Goal: Task Accomplishment & Management: Manage account settings

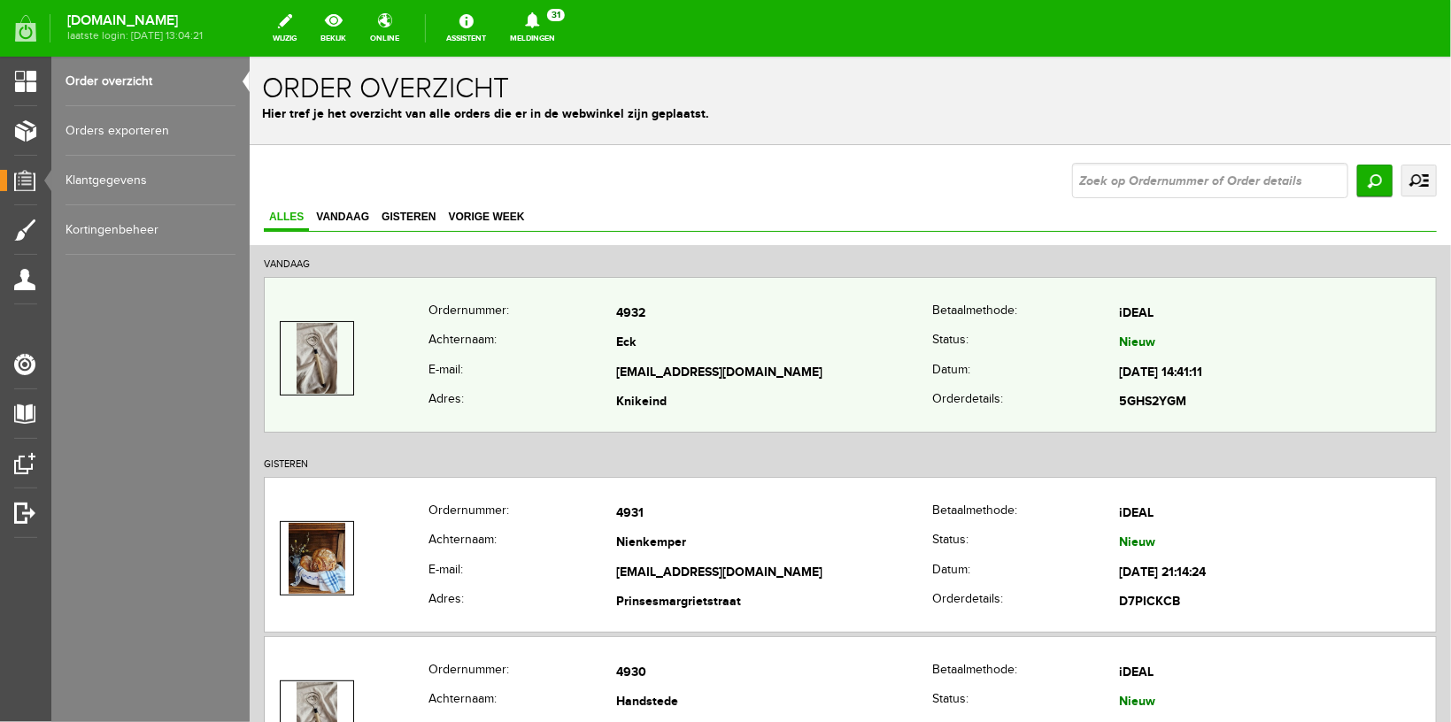
click at [467, 351] on th "Achternaam:" at bounding box center [522, 343] width 188 height 30
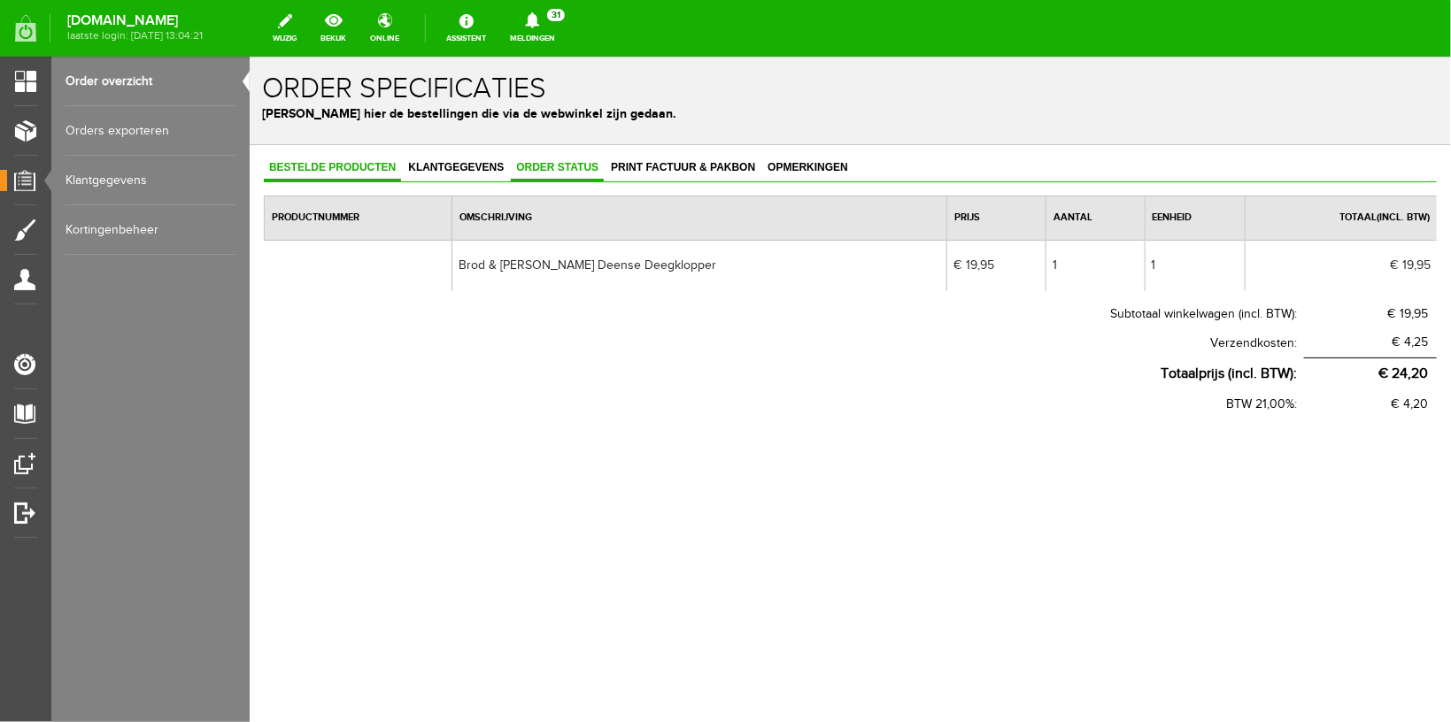
click at [552, 168] on span "Order status" at bounding box center [556, 166] width 93 height 12
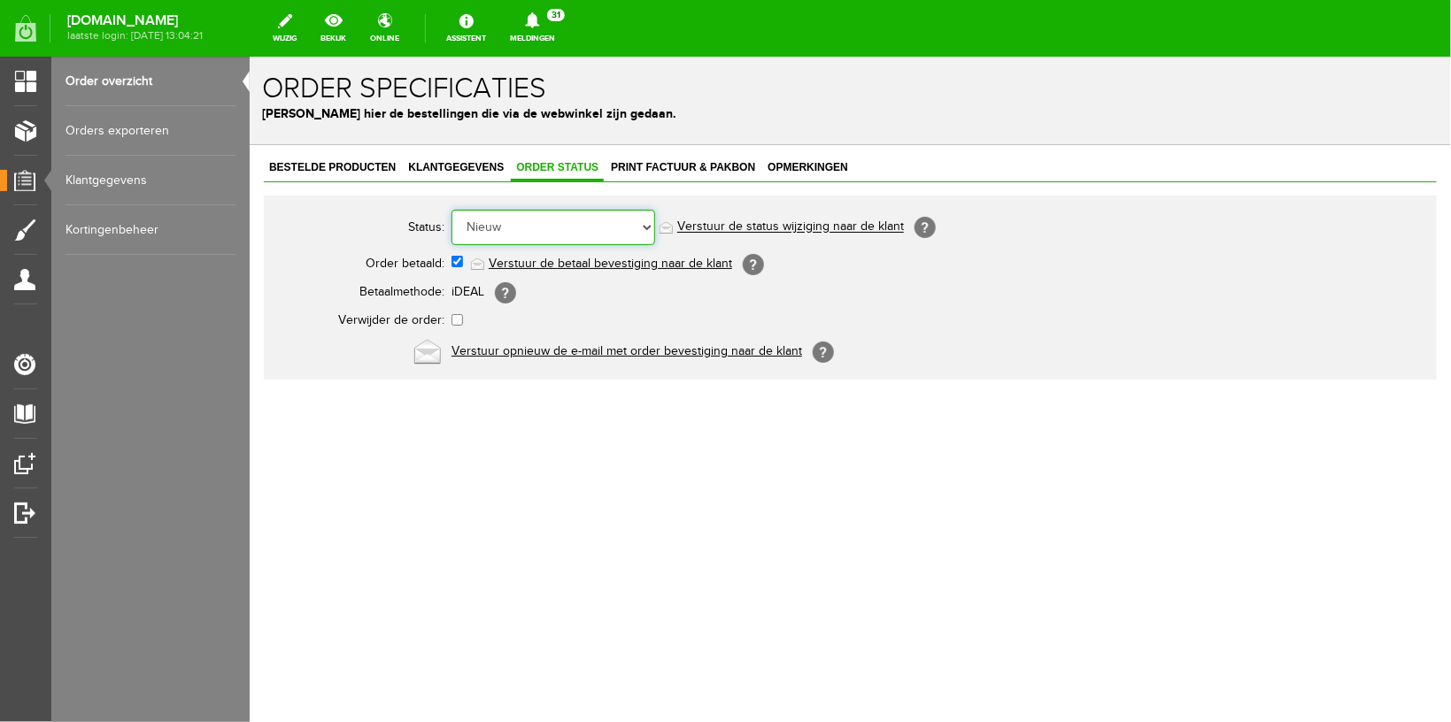
click at [536, 229] on select "Order niet afgerond Nieuw Order in behandeling Wacht op leverancier Wacht op be…" at bounding box center [553, 226] width 204 height 35
select select "5"
click option "Order is verstuurd" at bounding box center [249, 56] width 0 height 0
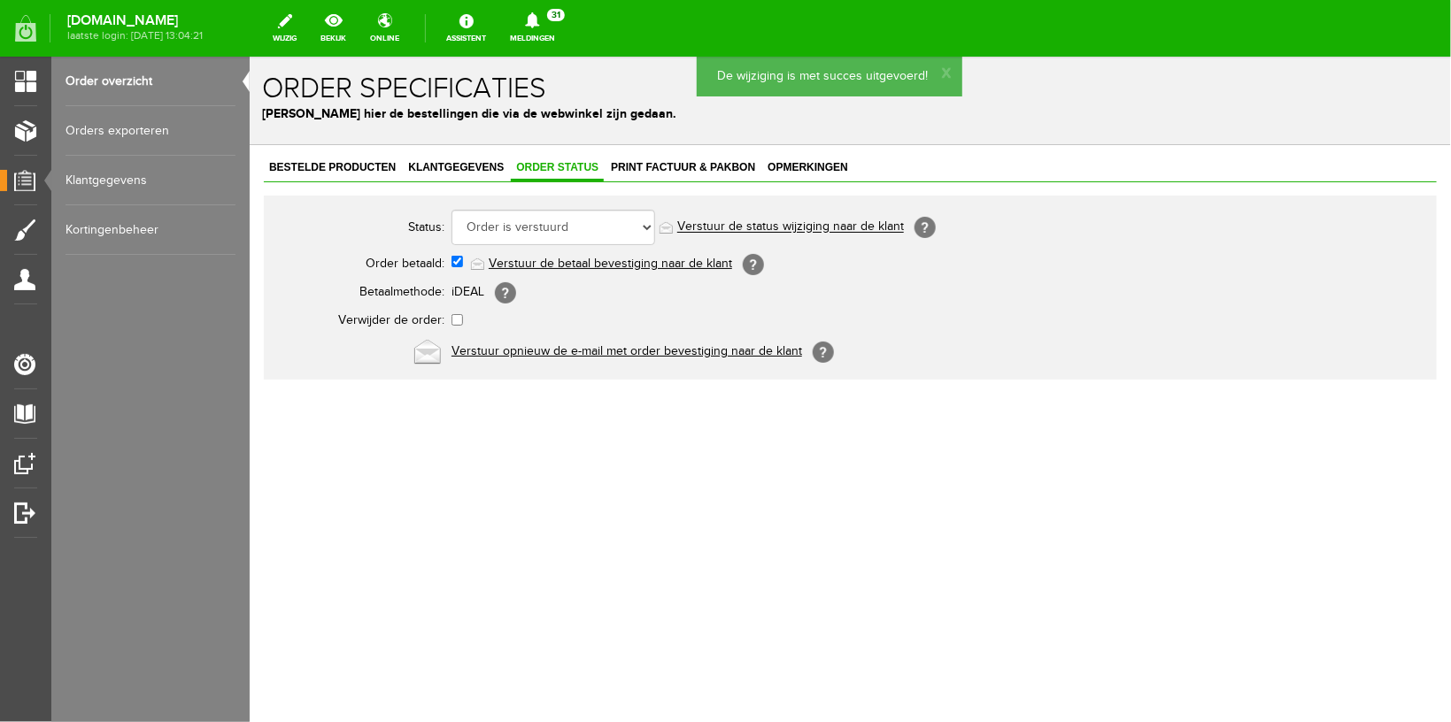
click at [827, 228] on link "Verstuur de status wijziging naar de klant" at bounding box center [789, 227] width 227 height 14
click at [555, 21] on icon at bounding box center [532, 20] width 45 height 16
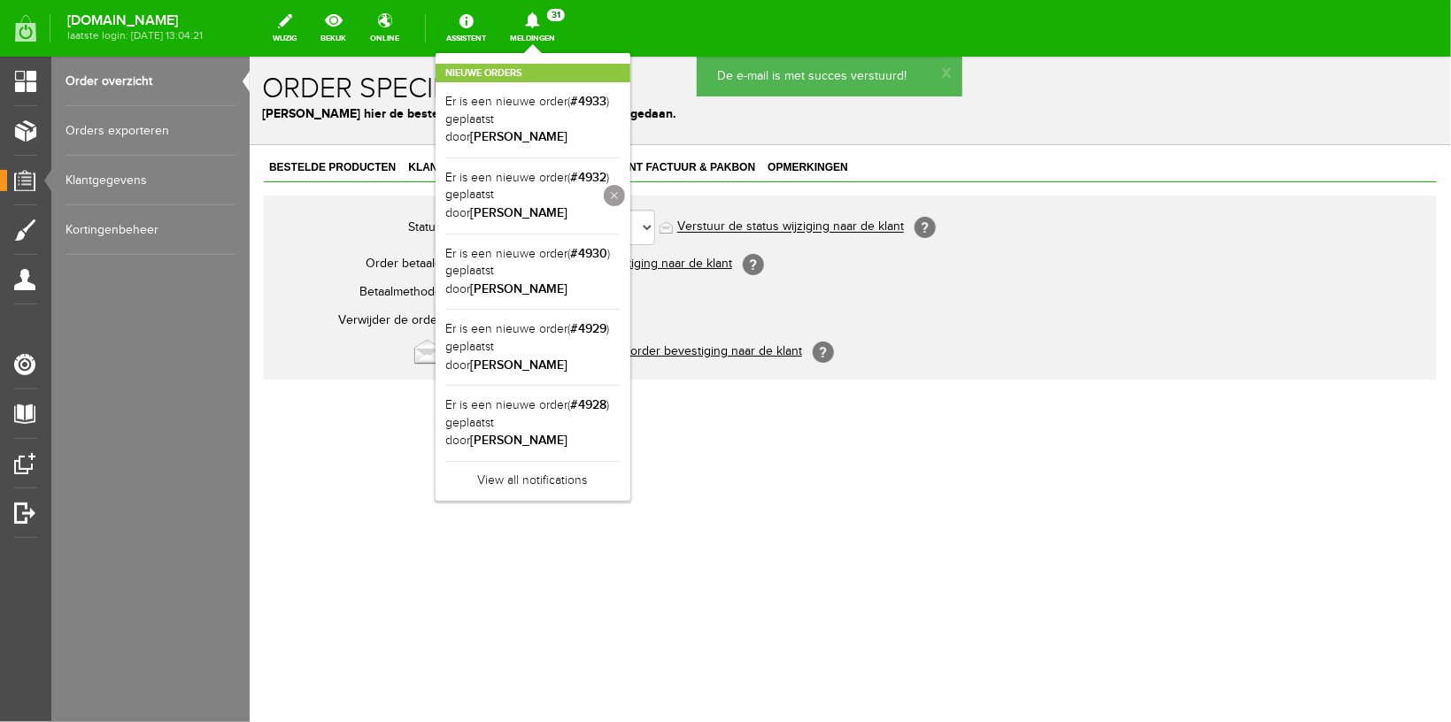
click at [625, 185] on link at bounding box center [614, 195] width 21 height 21
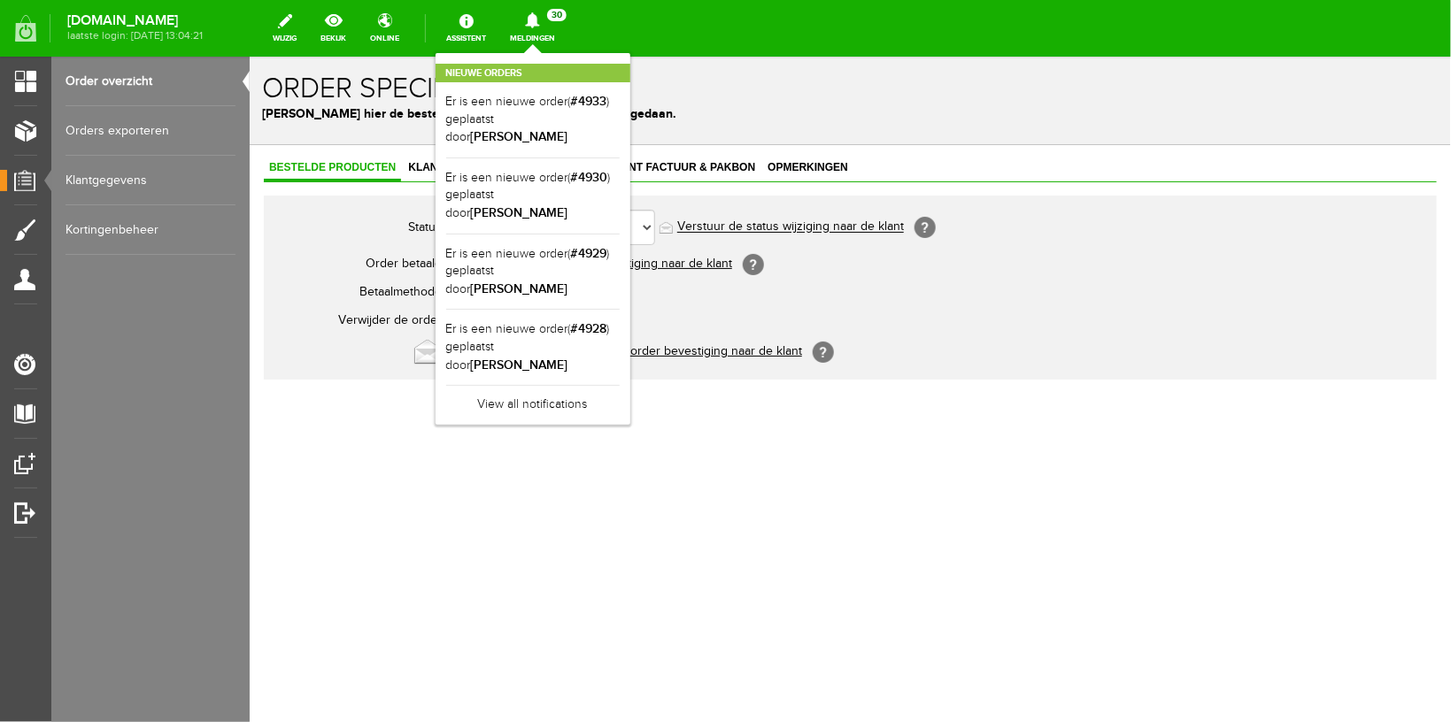
click at [331, 173] on link "Bestelde producten" at bounding box center [331, 168] width 137 height 26
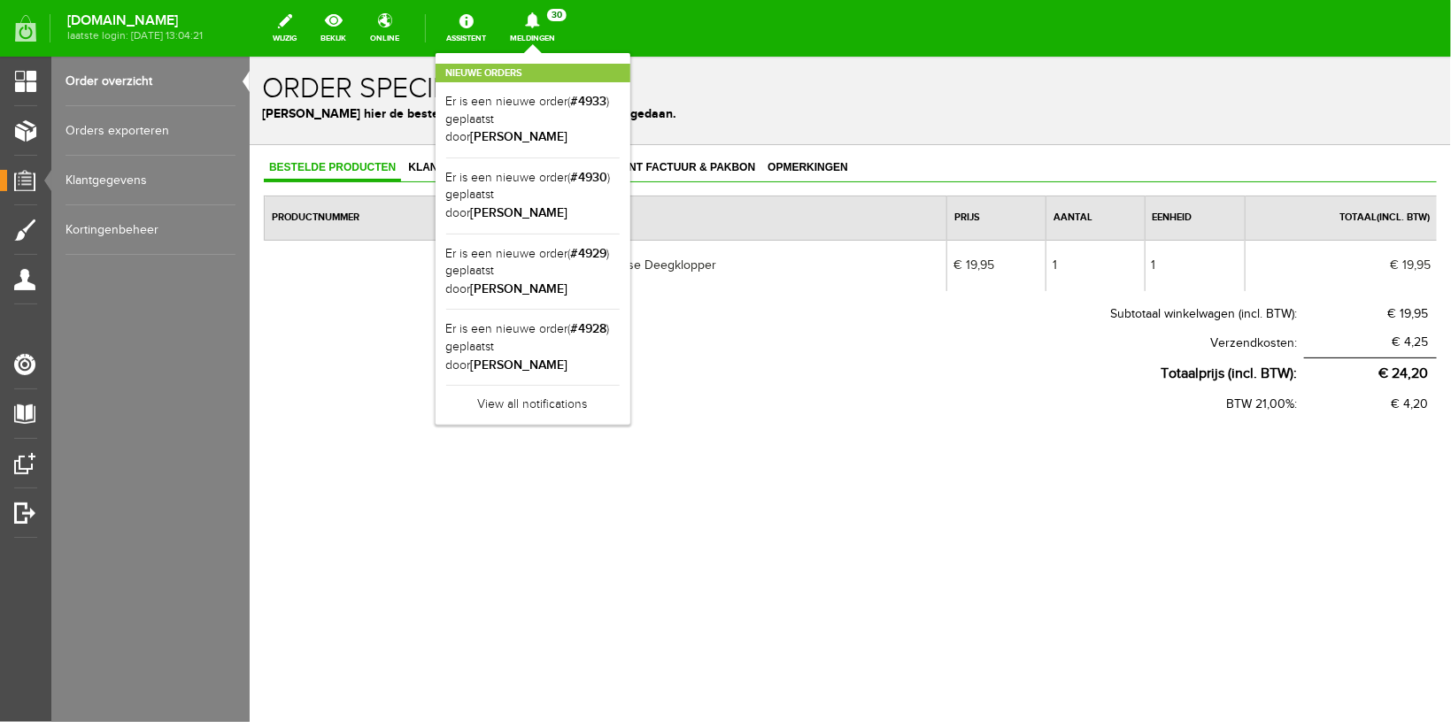
drag, startPoint x: 549, startPoint y: 58, endPoint x: 299, endPoint y: 4, distance: 255.4
click at [549, 58] on div "Nieuwe orders Er is een nieuwe order( #4933 ) geplaatst door [PERSON_NAME] Er i…" at bounding box center [533, 239] width 195 height 372
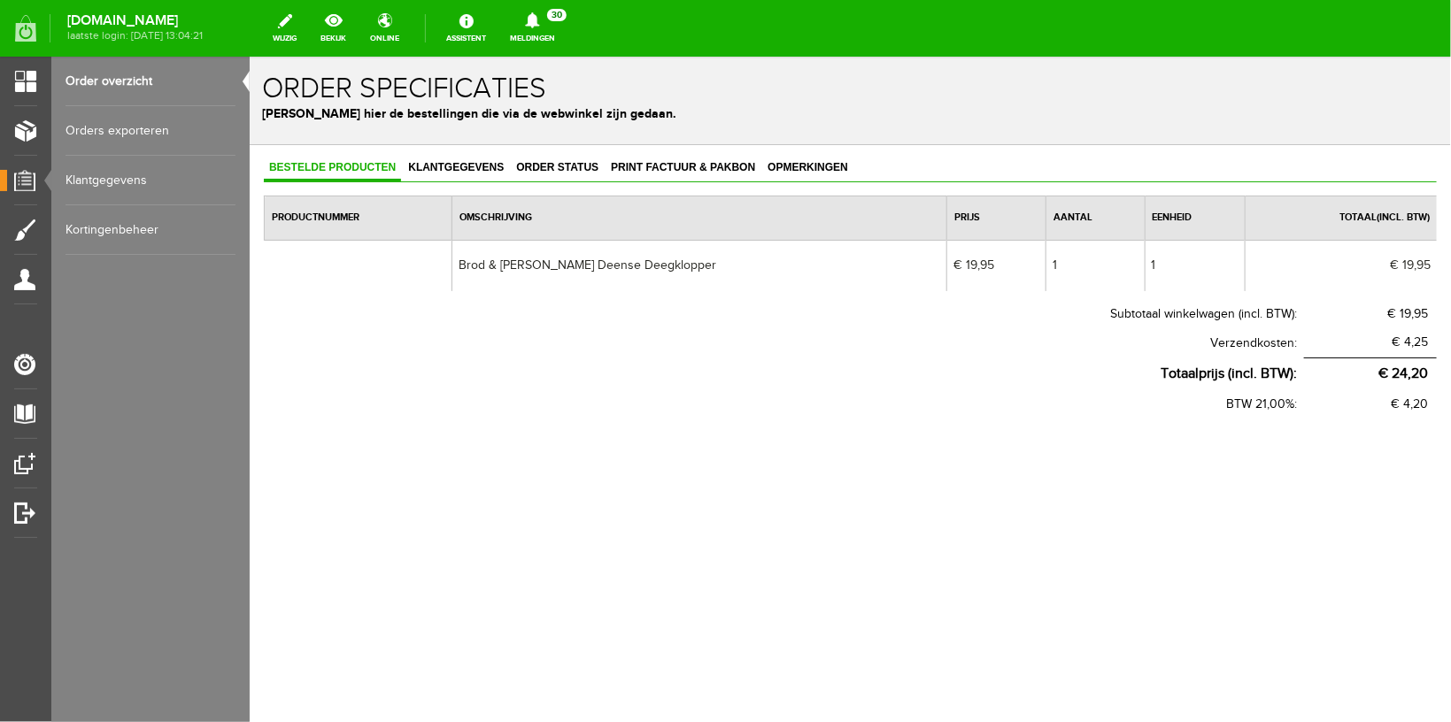
click at [555, 24] on icon at bounding box center [532, 20] width 45 height 16
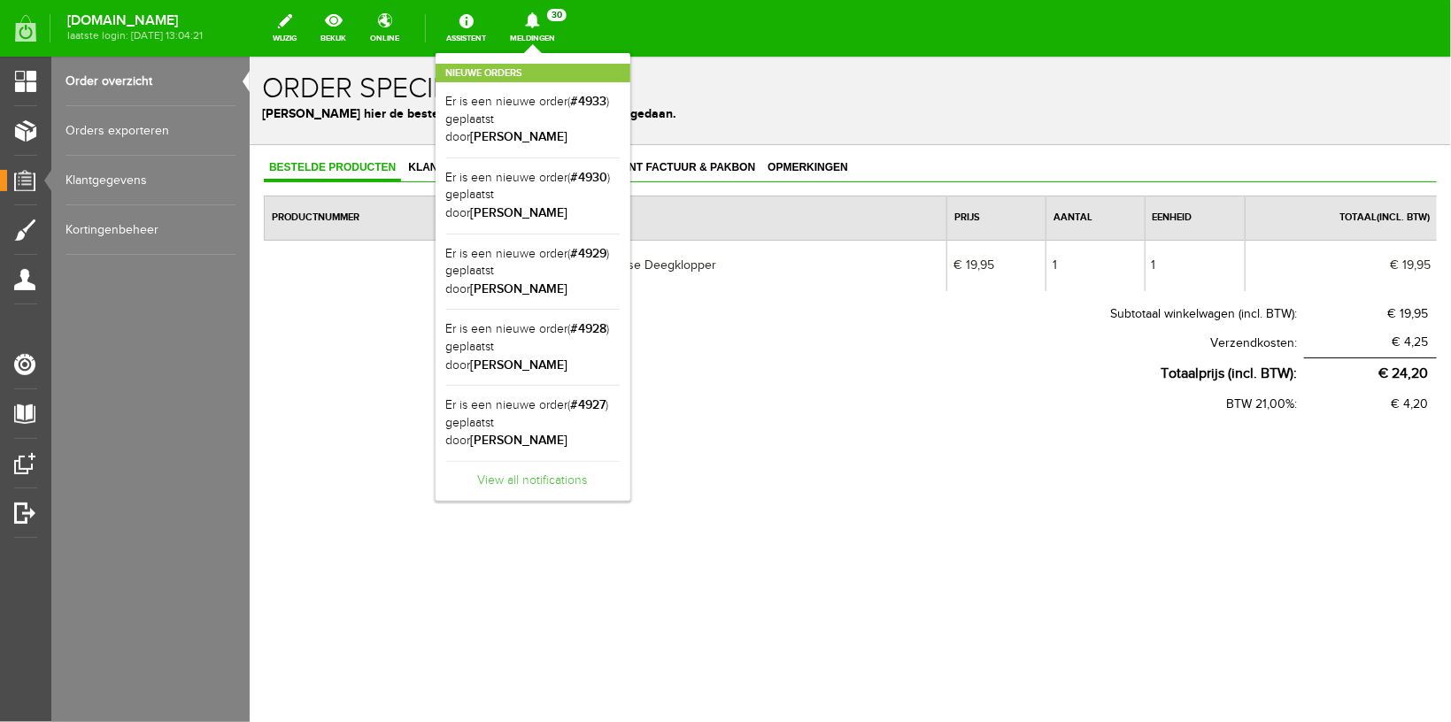
click at [588, 461] on link "View all notifications" at bounding box center [532, 475] width 173 height 29
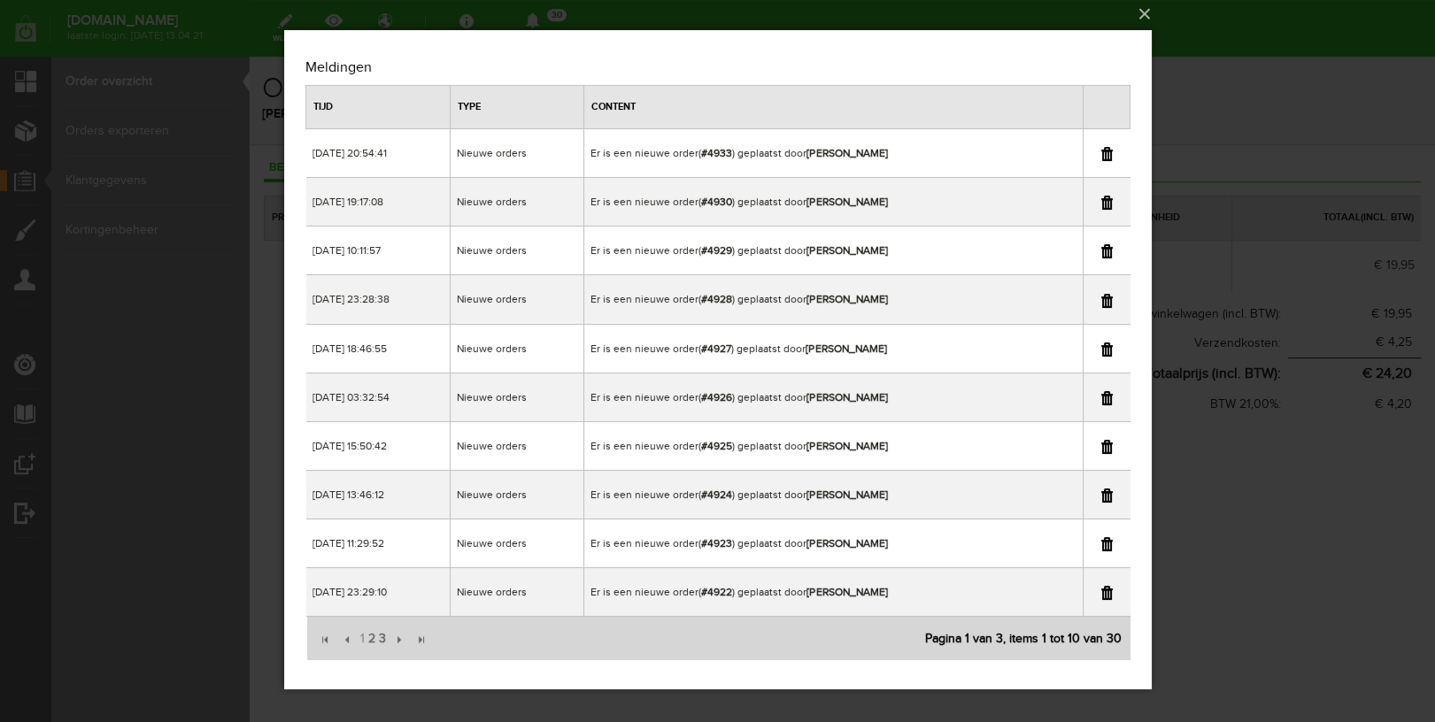
scroll to position [6, 0]
copy b "[PERSON_NAME]"
drag, startPoint x: 795, startPoint y: 537, endPoint x: 874, endPoint y: 535, distance: 78.8
click at [874, 535] on td "Er is een nieuwe order( #4923 ) geplaatst door [PERSON_NAME]" at bounding box center [832, 542] width 498 height 49
click at [1230, 80] on div "×" at bounding box center [717, 355] width 1435 height 722
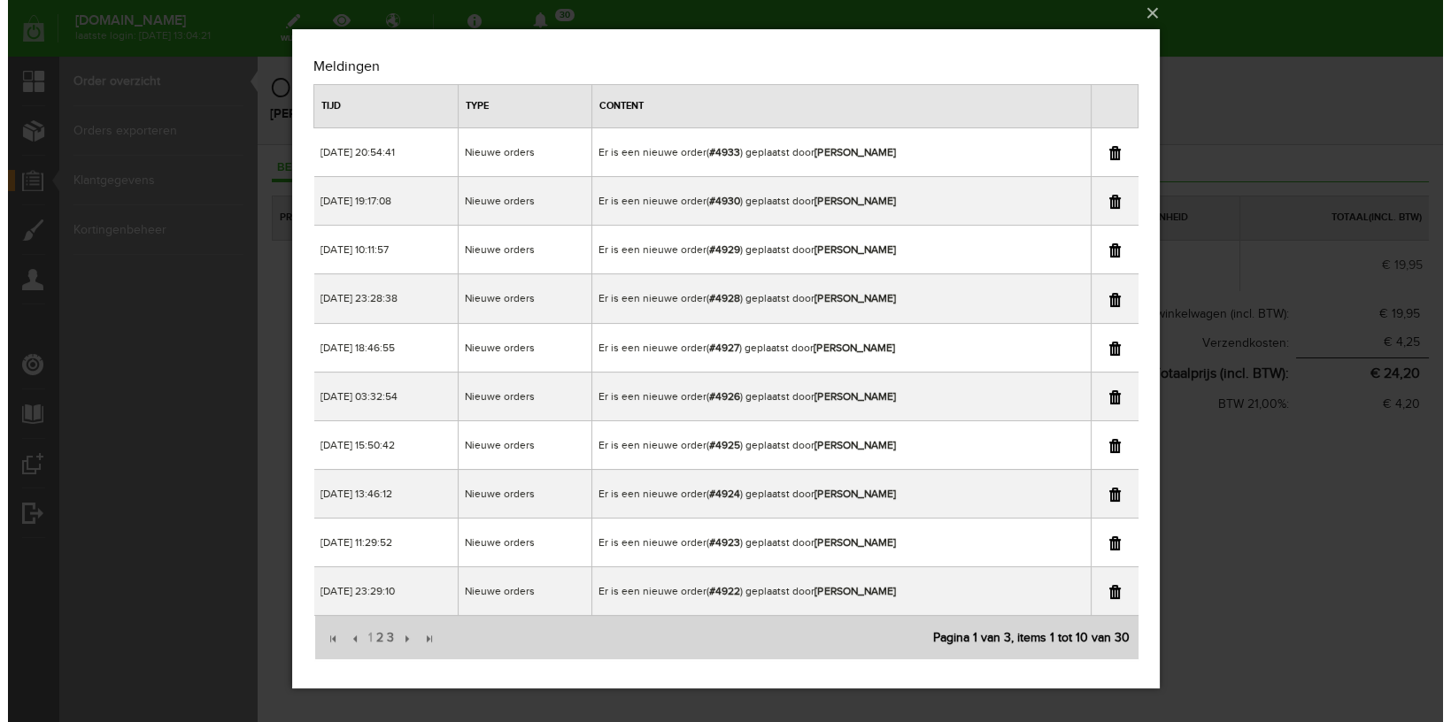
scroll to position [0, 0]
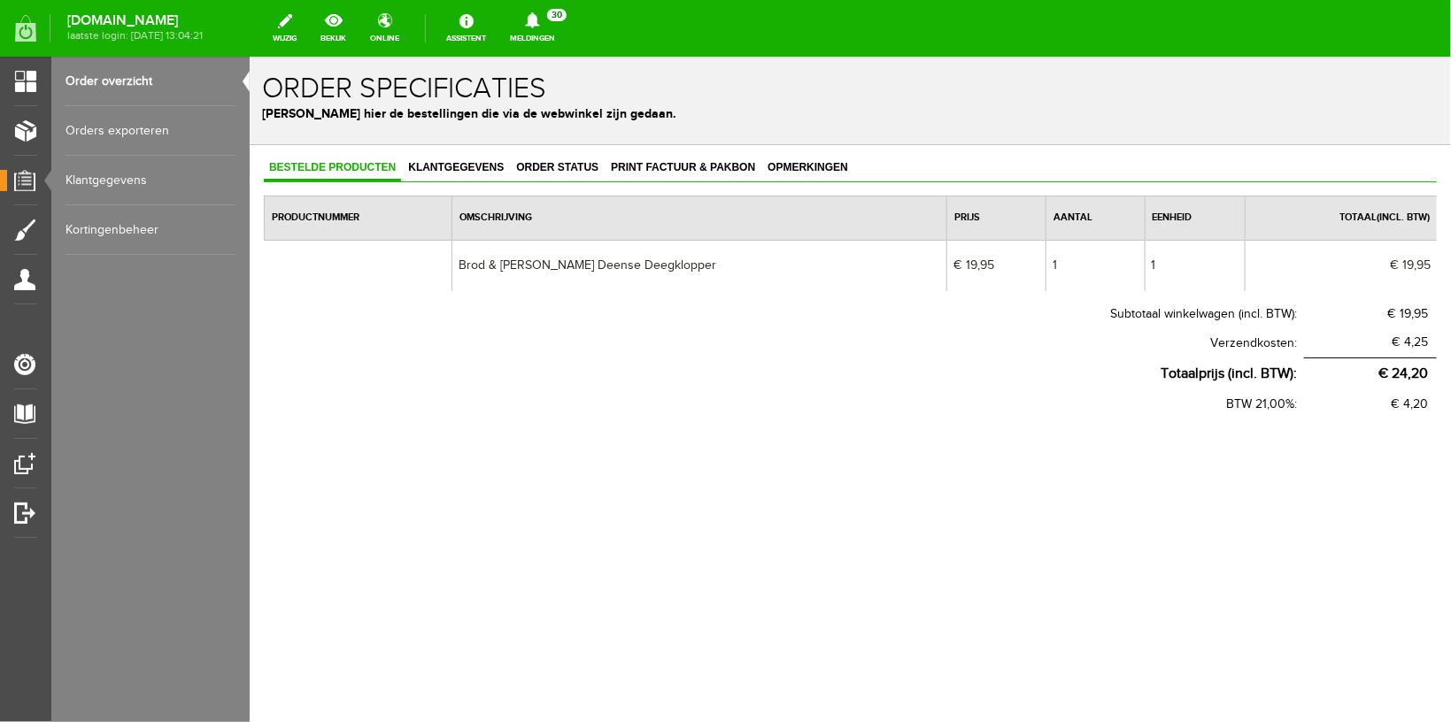
click at [136, 74] on link "Order overzicht" at bounding box center [151, 82] width 170 height 50
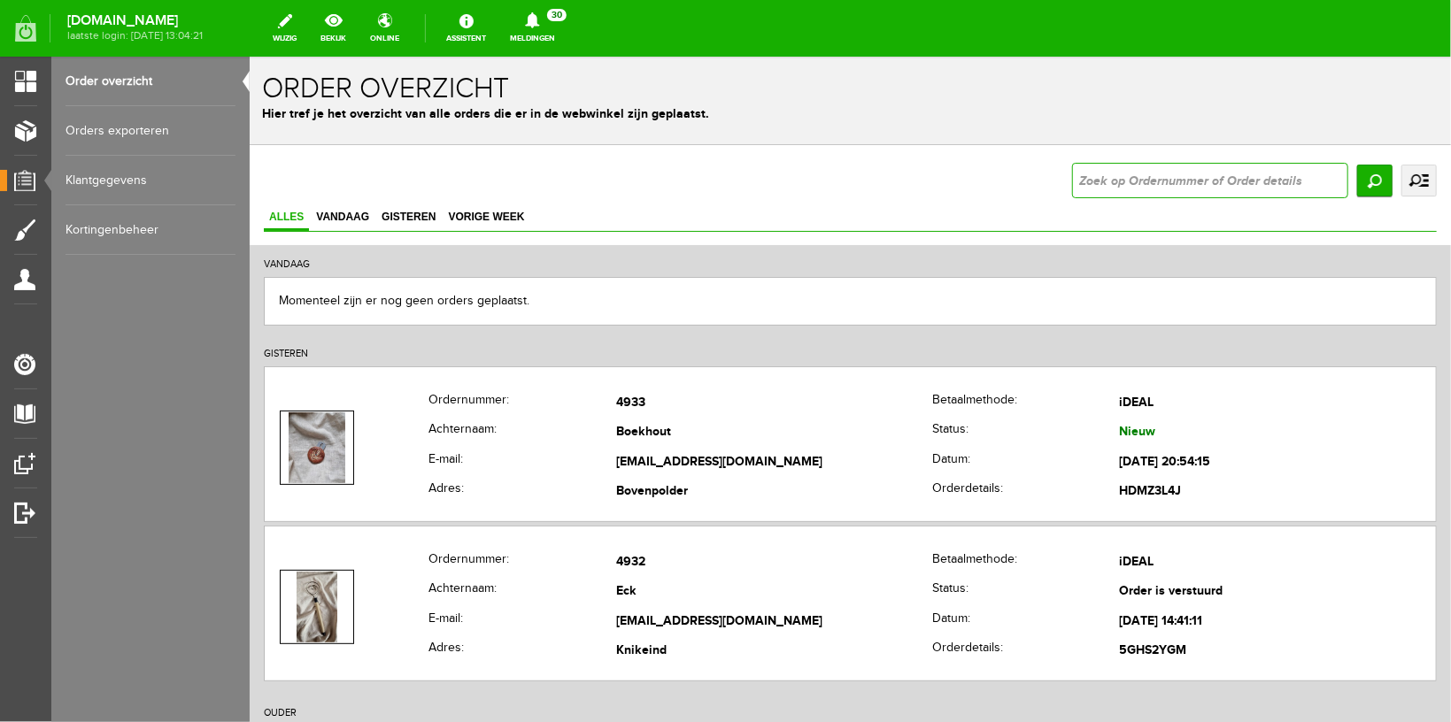
click at [1116, 185] on input "text" at bounding box center [1209, 179] width 276 height 35
type input "4923"
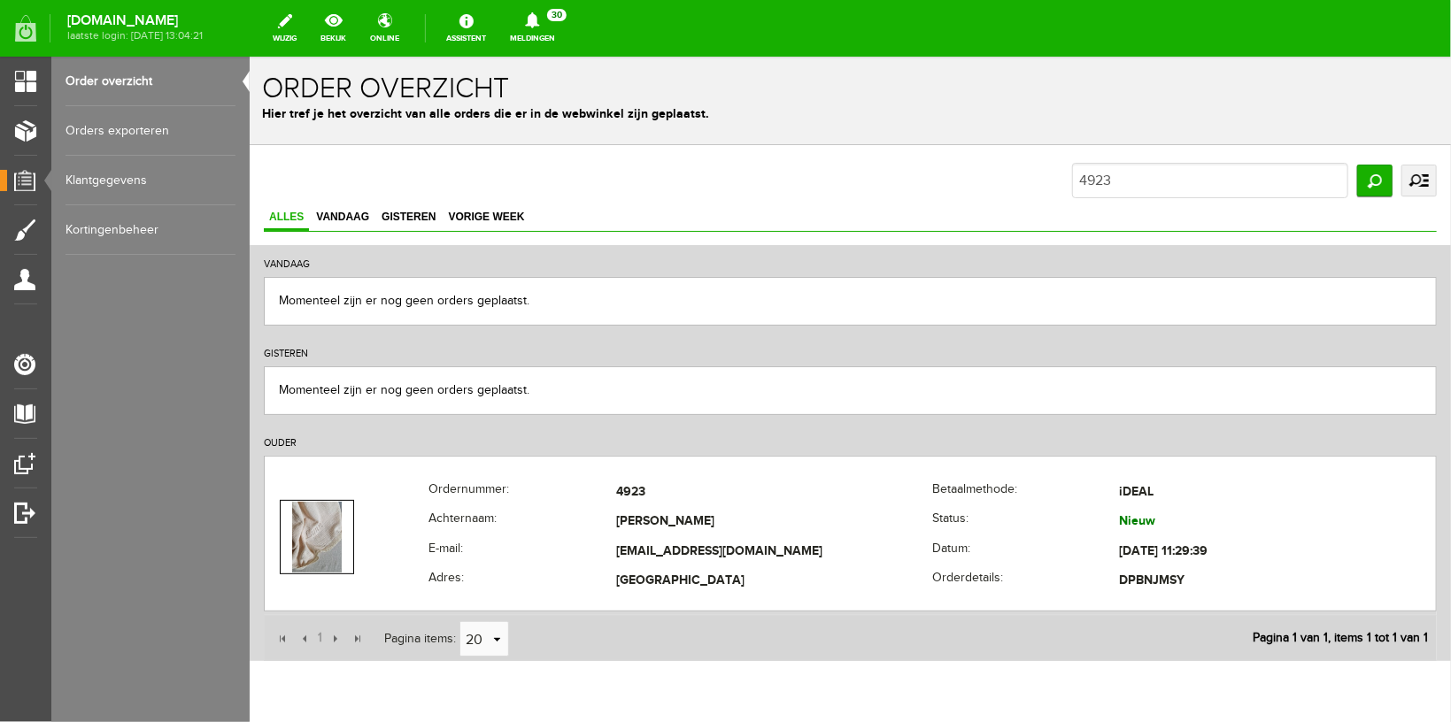
click at [143, 80] on link "Order overzicht" at bounding box center [151, 82] width 170 height 50
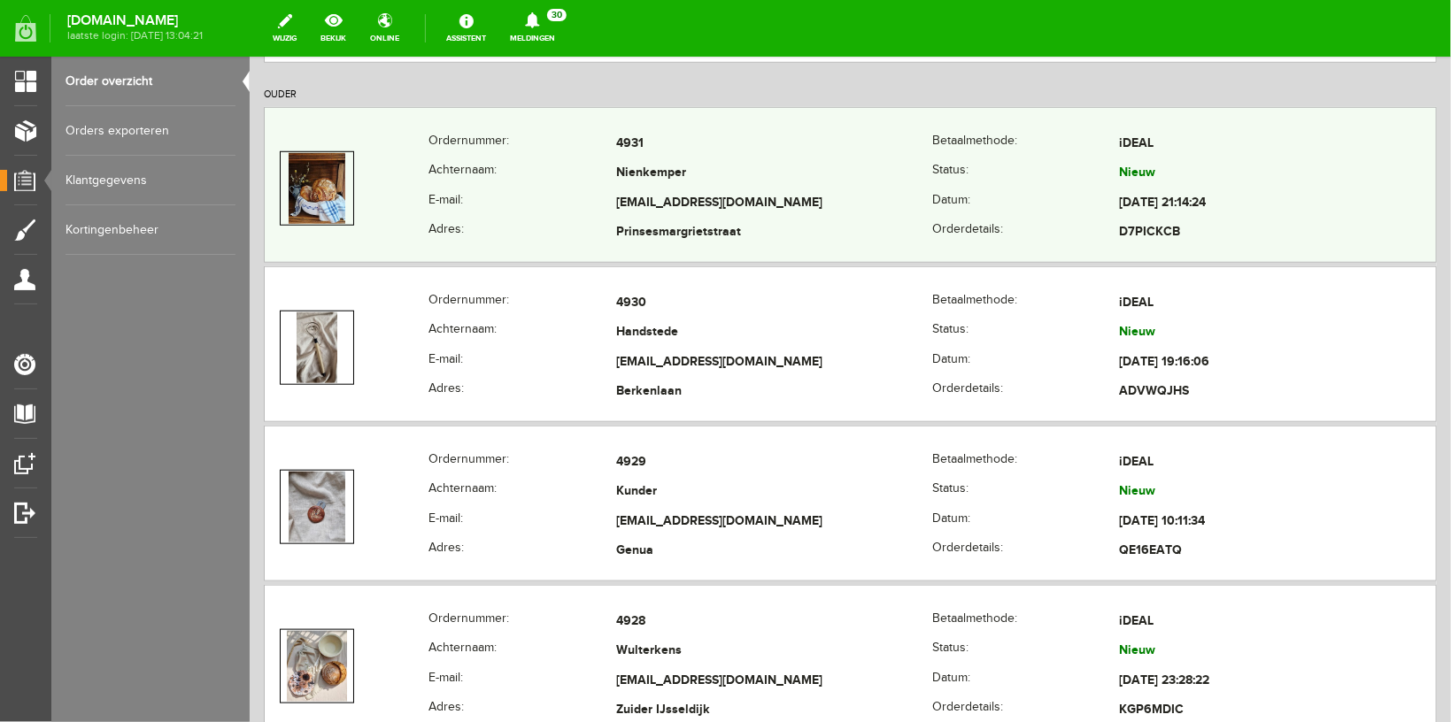
scroll to position [657, 0]
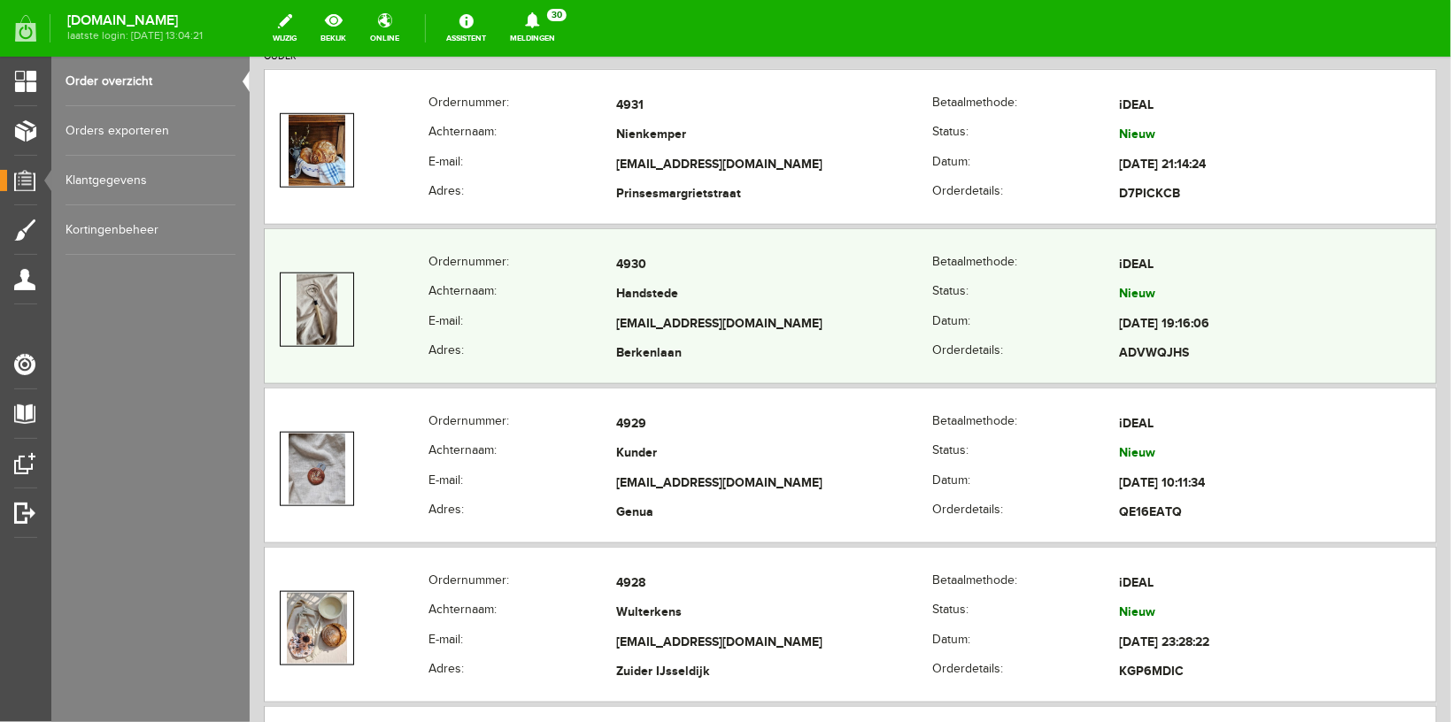
click at [434, 313] on th "E-mail:" at bounding box center [522, 324] width 188 height 30
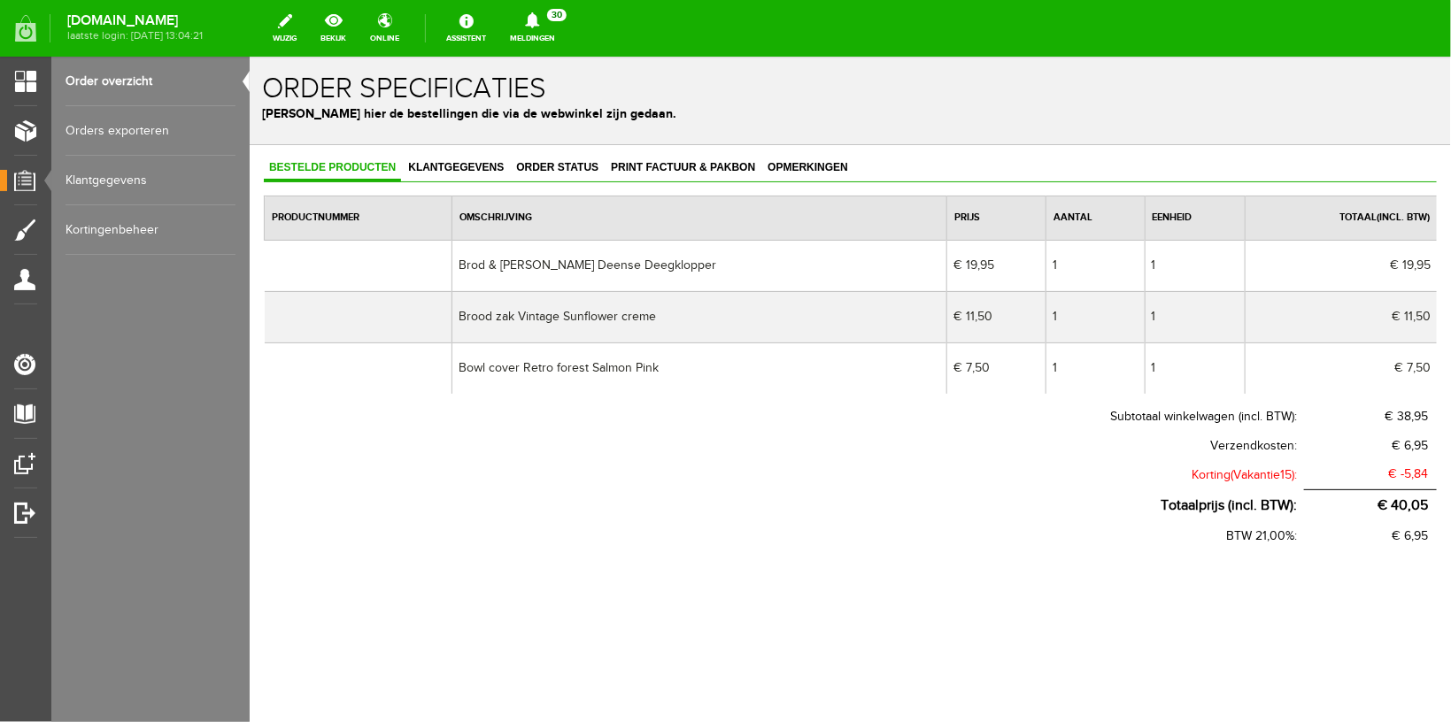
click at [107, 79] on link "Order overzicht" at bounding box center [151, 82] width 170 height 50
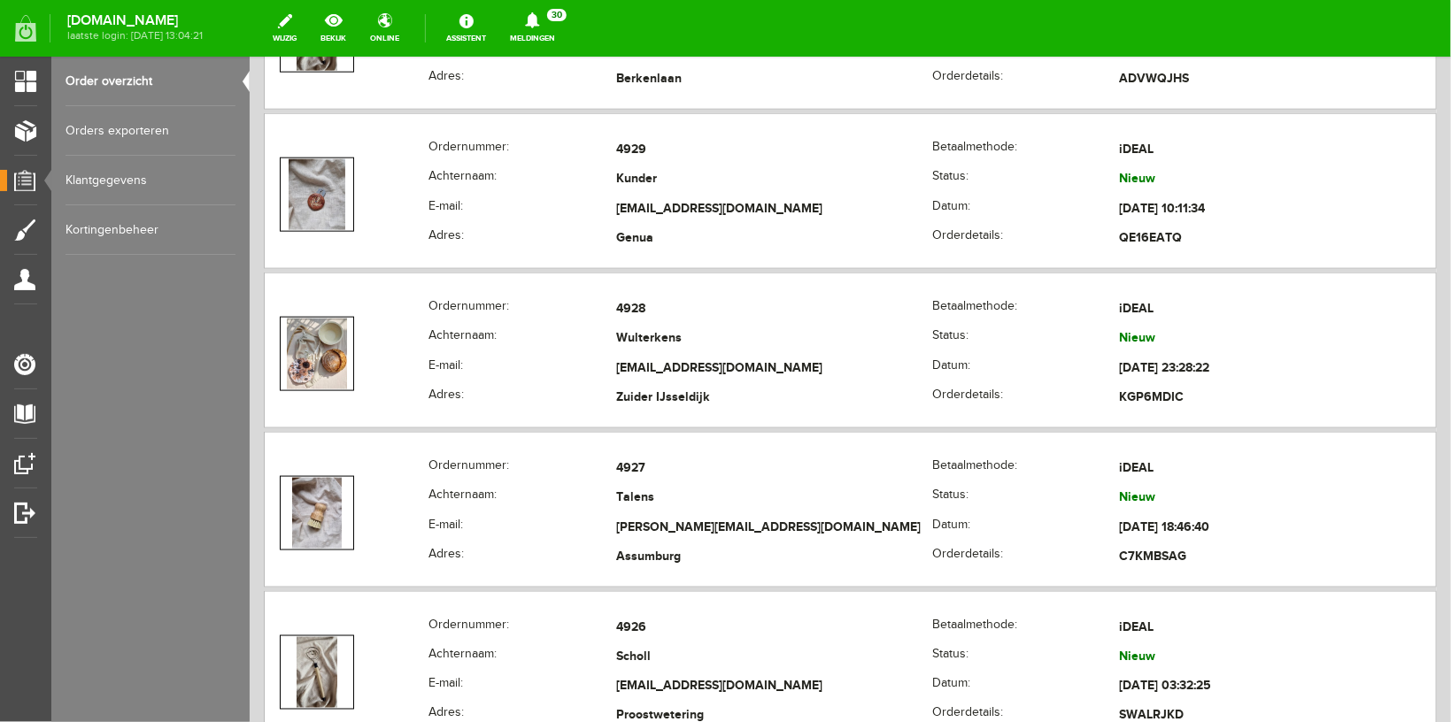
scroll to position [1032, 0]
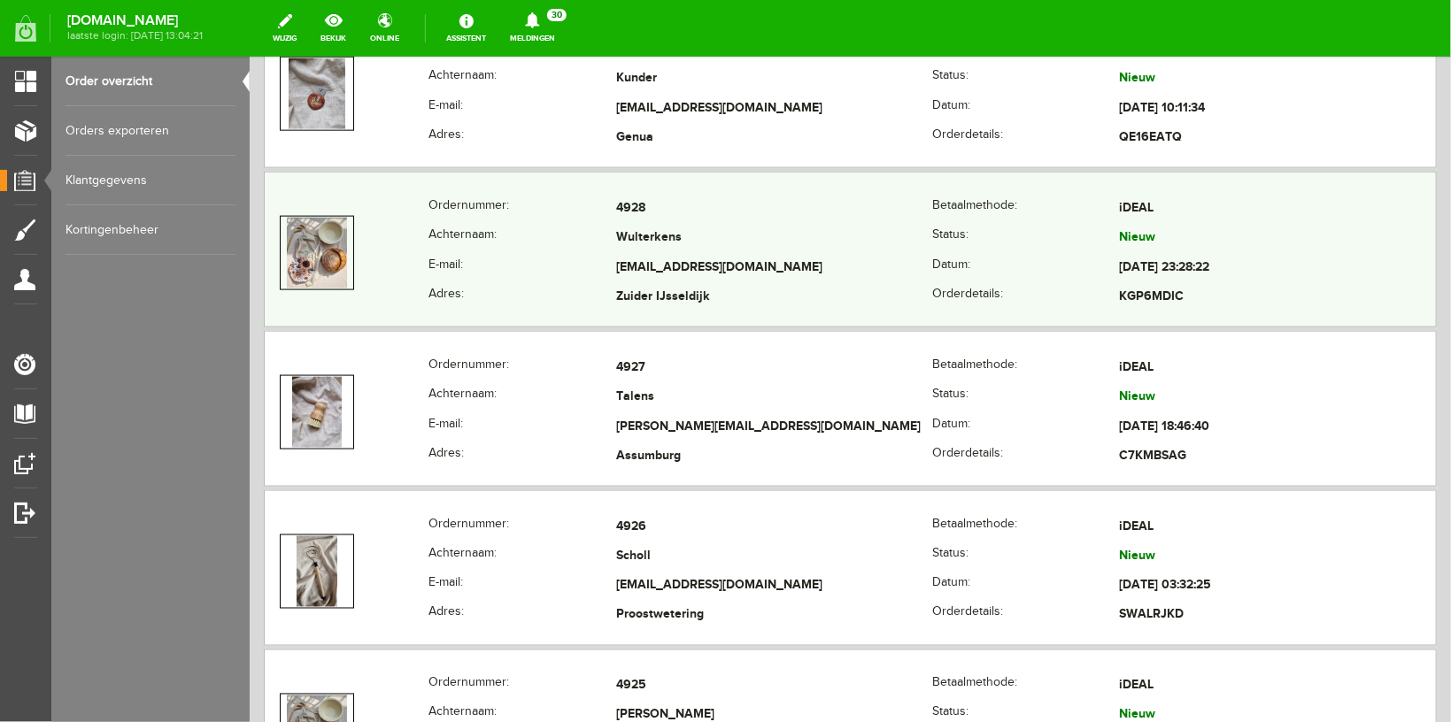
click at [525, 241] on th "Achternaam:" at bounding box center [522, 238] width 188 height 30
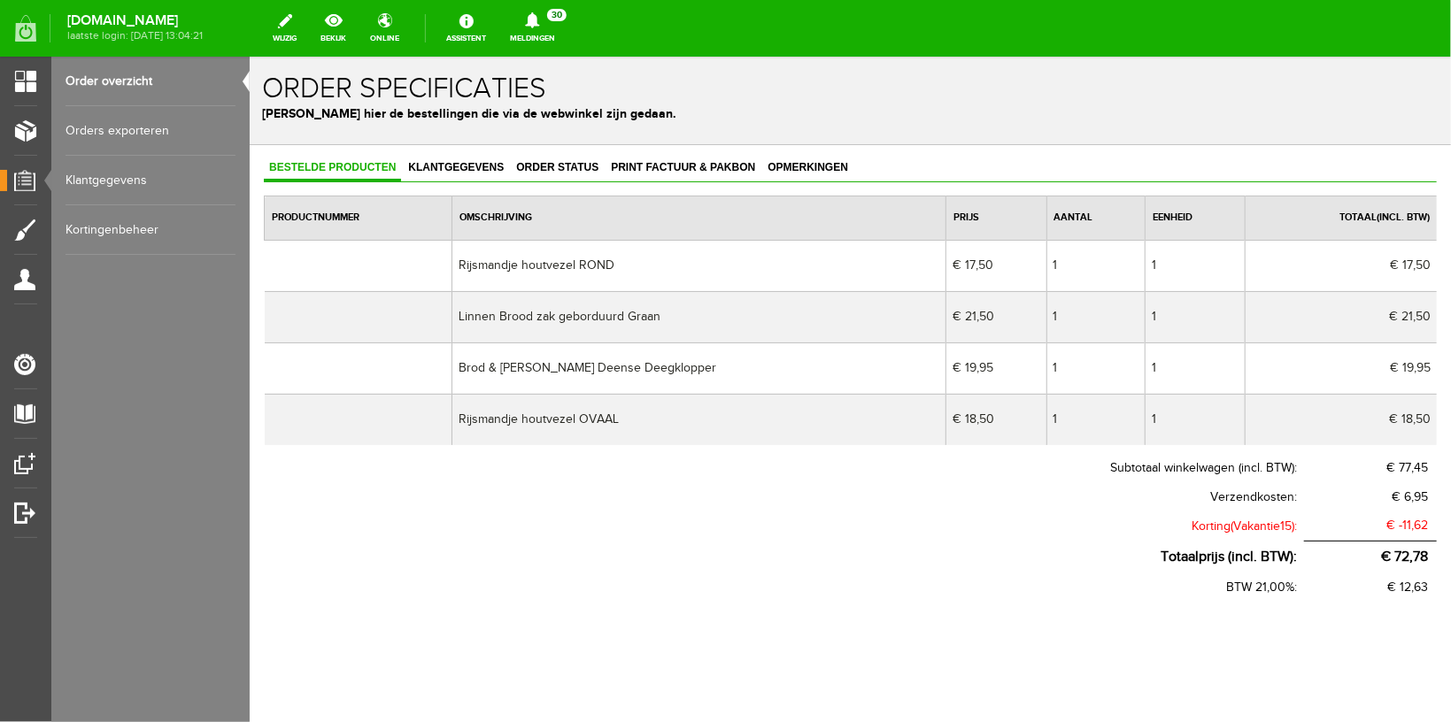
click at [71, 86] on link "Order overzicht" at bounding box center [151, 82] width 170 height 50
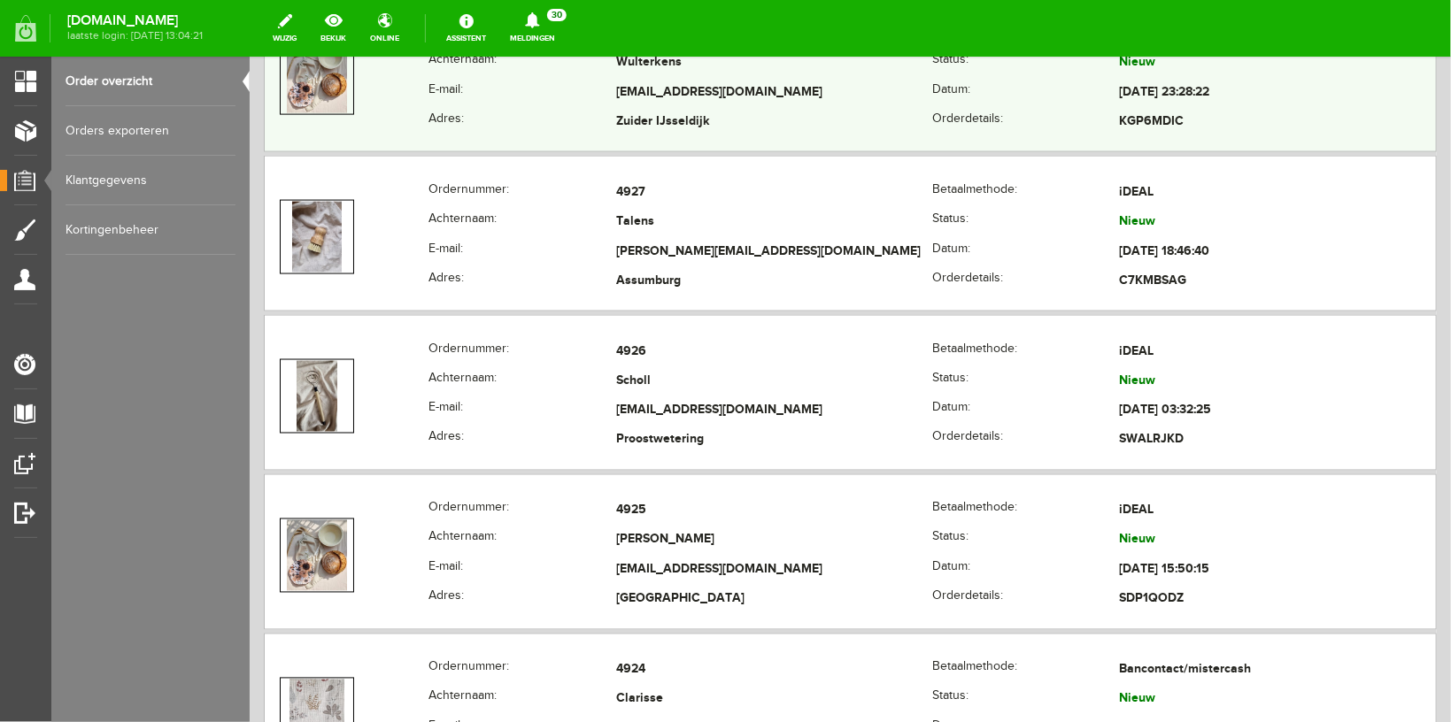
scroll to position [1220, 0]
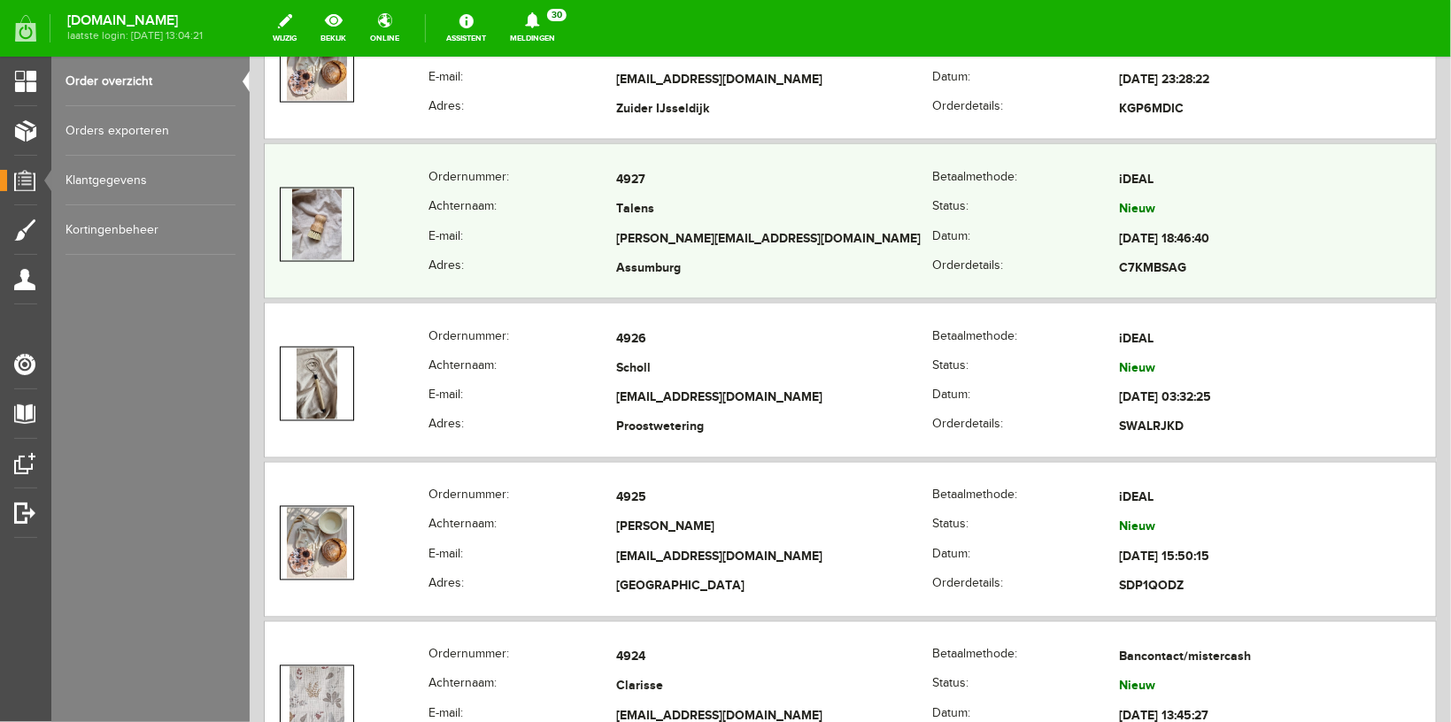
click at [487, 204] on th "Achternaam:" at bounding box center [522, 210] width 188 height 30
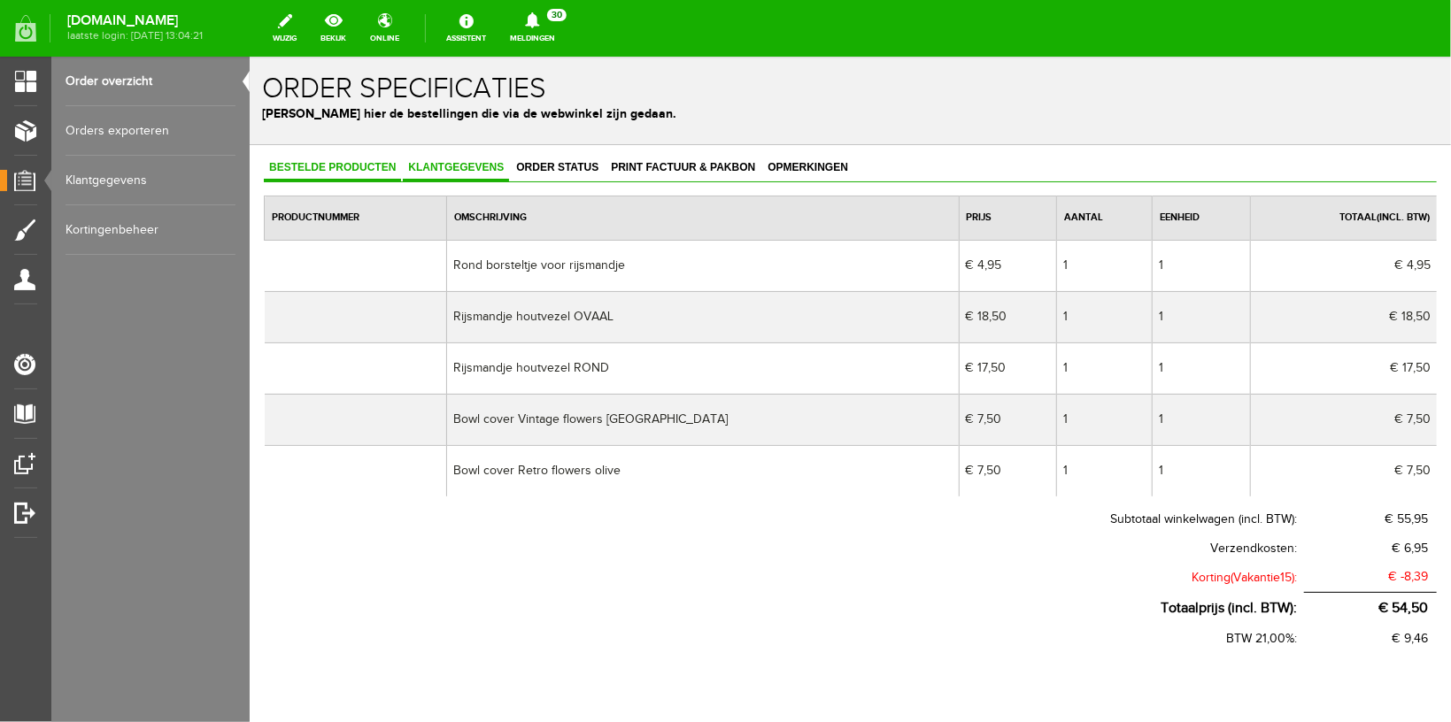
click at [465, 163] on span "Klantgegevens" at bounding box center [455, 166] width 106 height 12
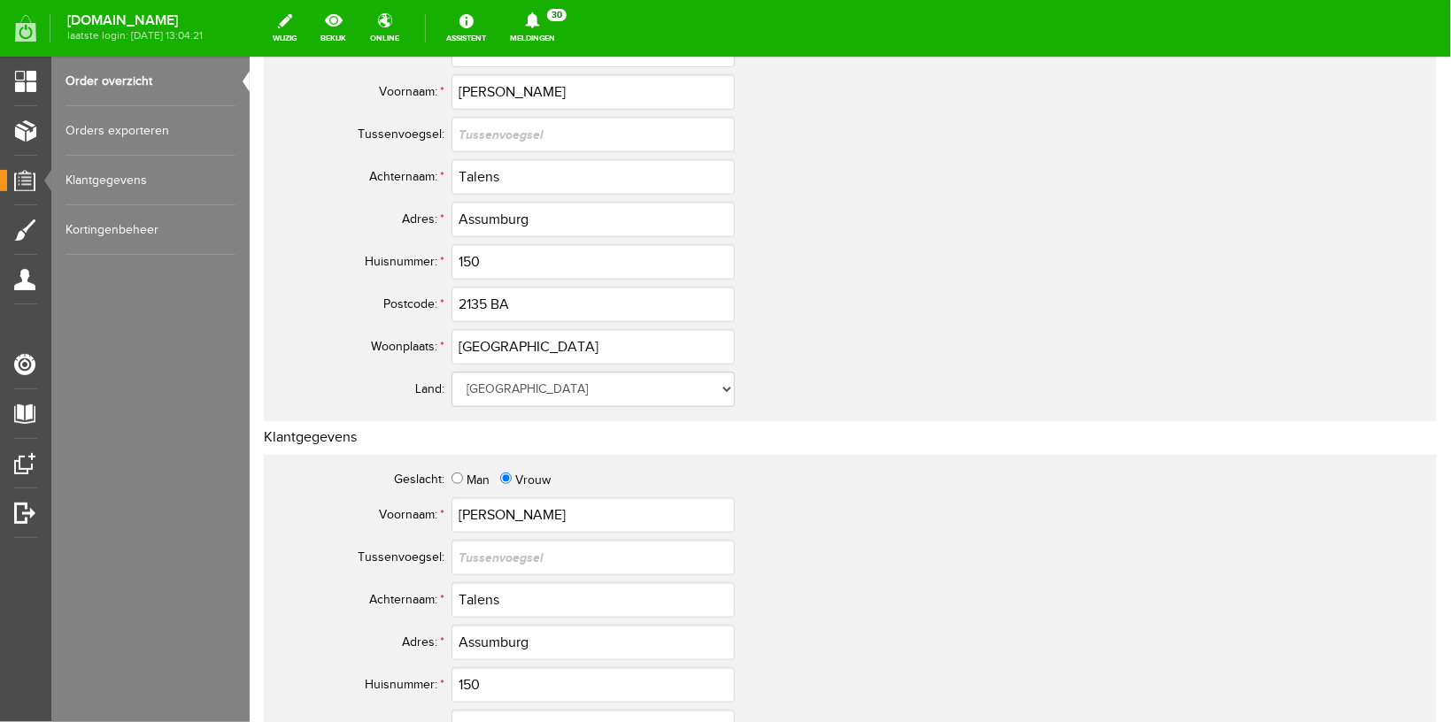
scroll to position [375, 0]
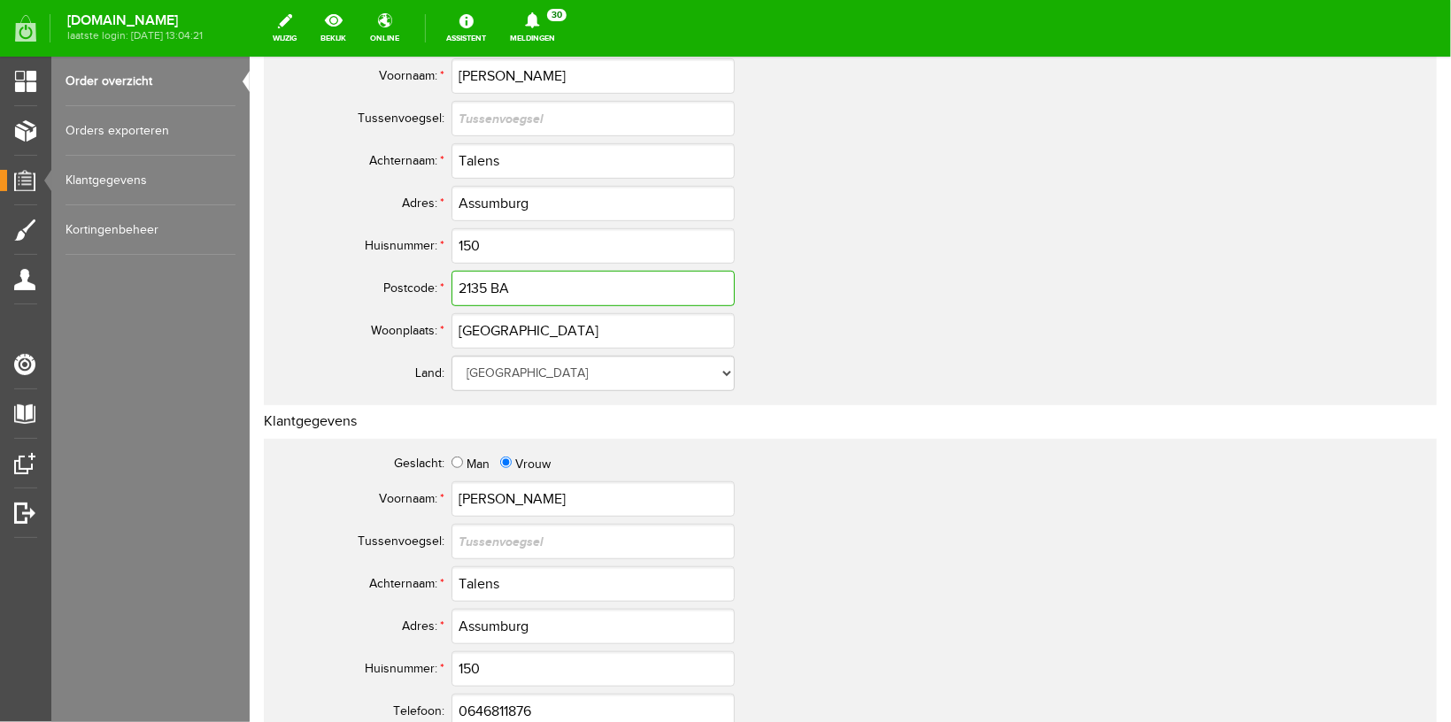
drag, startPoint x: 529, startPoint y: 294, endPoint x: 178, endPoint y: 276, distance: 351.9
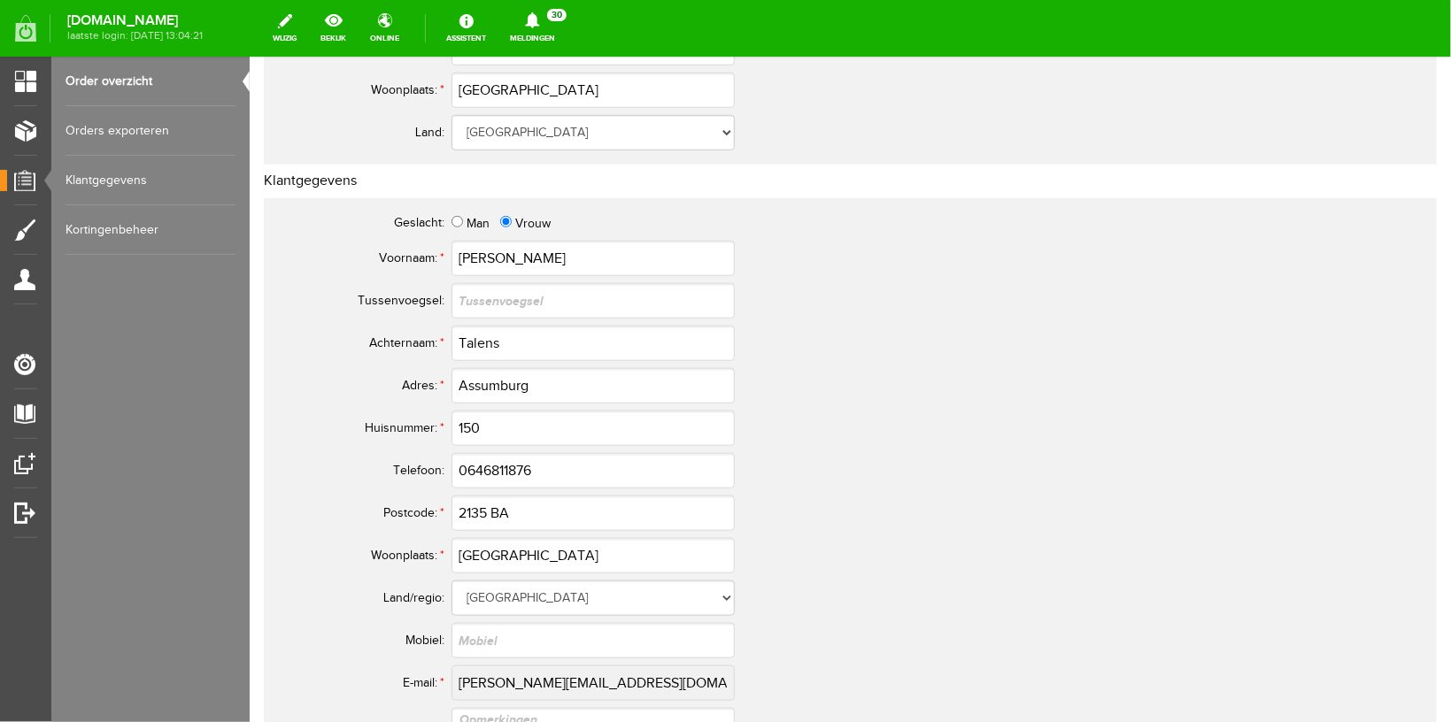
scroll to position [0, 0]
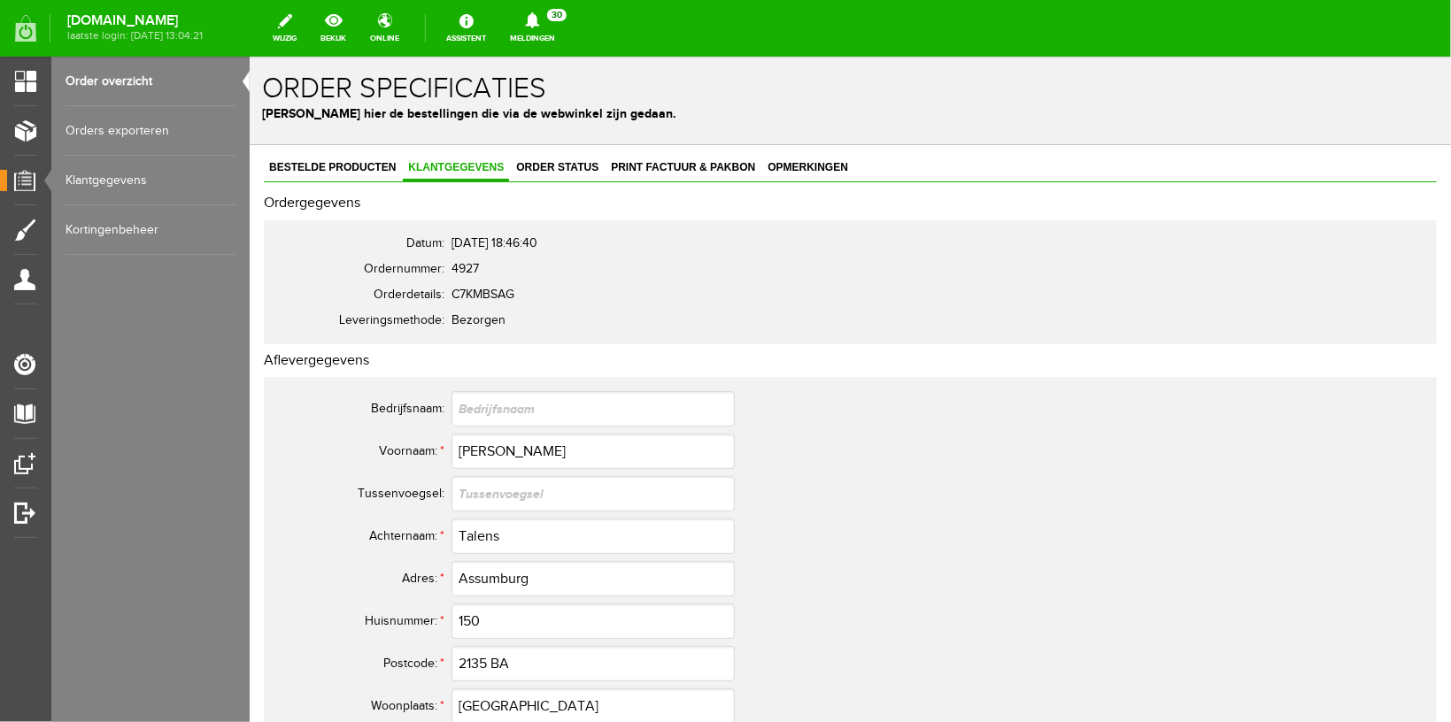
drag, startPoint x: 331, startPoint y: 168, endPoint x: 466, endPoint y: 192, distance: 136.7
click at [331, 169] on span "Bestelde producten" at bounding box center [331, 166] width 137 height 12
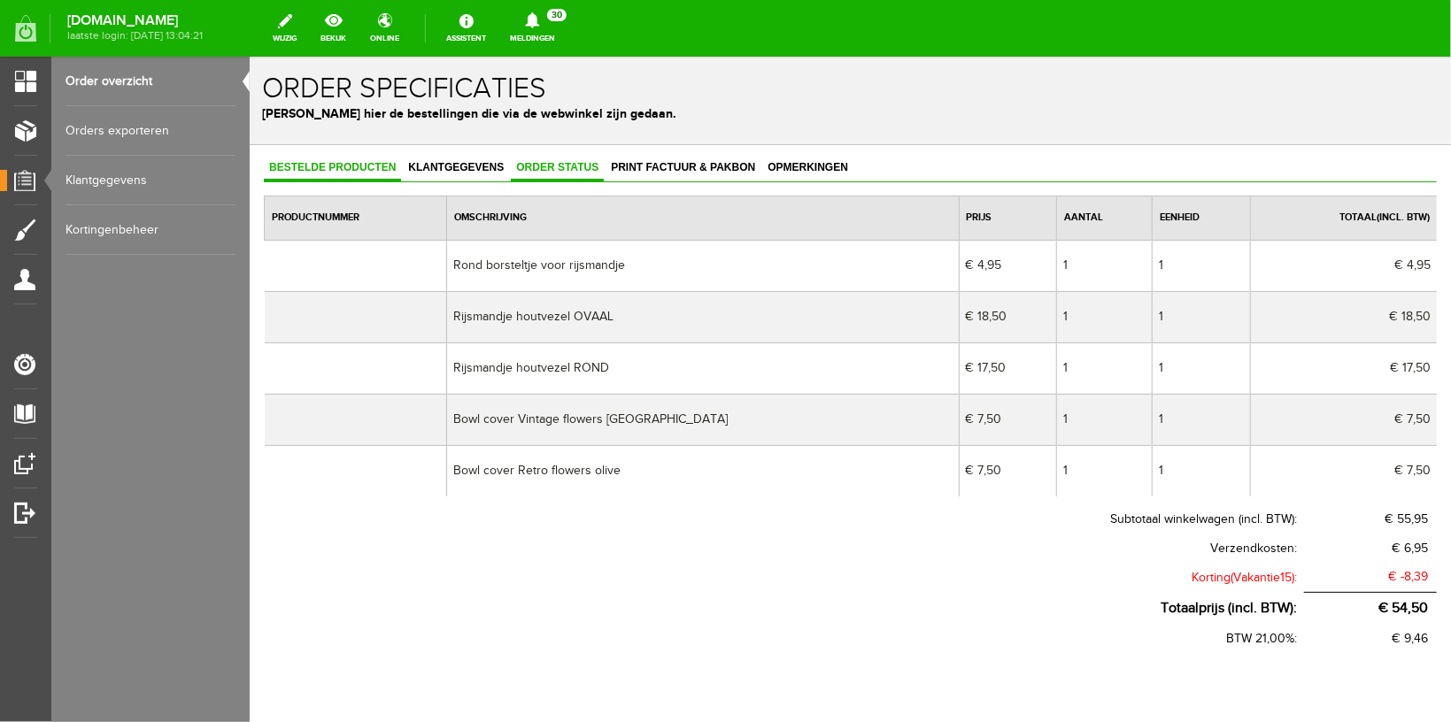
click at [578, 166] on span "Order status" at bounding box center [556, 166] width 93 height 12
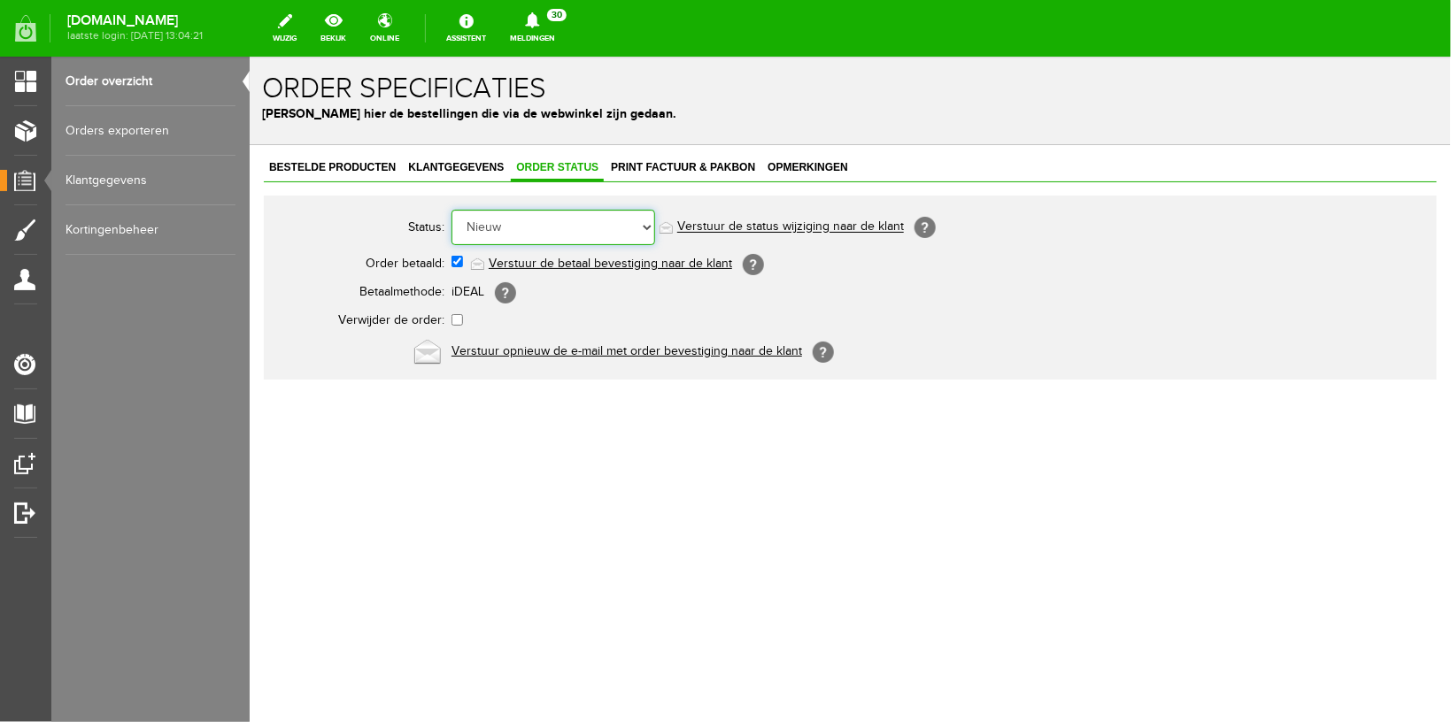
select select "5"
click option "Order is verstuurd" at bounding box center [249, 56] width 0 height 0
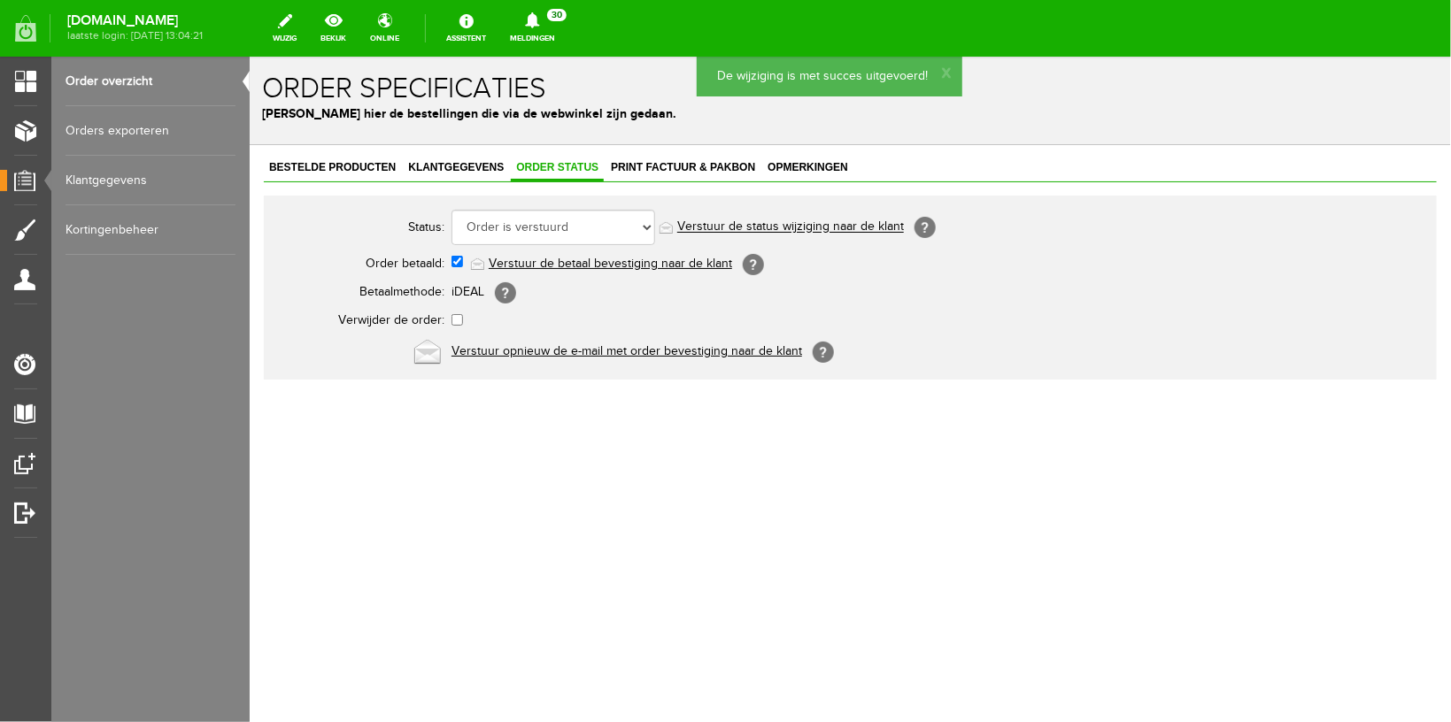
click at [745, 225] on link "Verstuur de status wijziging naar de klant" at bounding box center [789, 227] width 227 height 14
click at [465, 162] on span "Klantgegevens" at bounding box center [455, 166] width 106 height 12
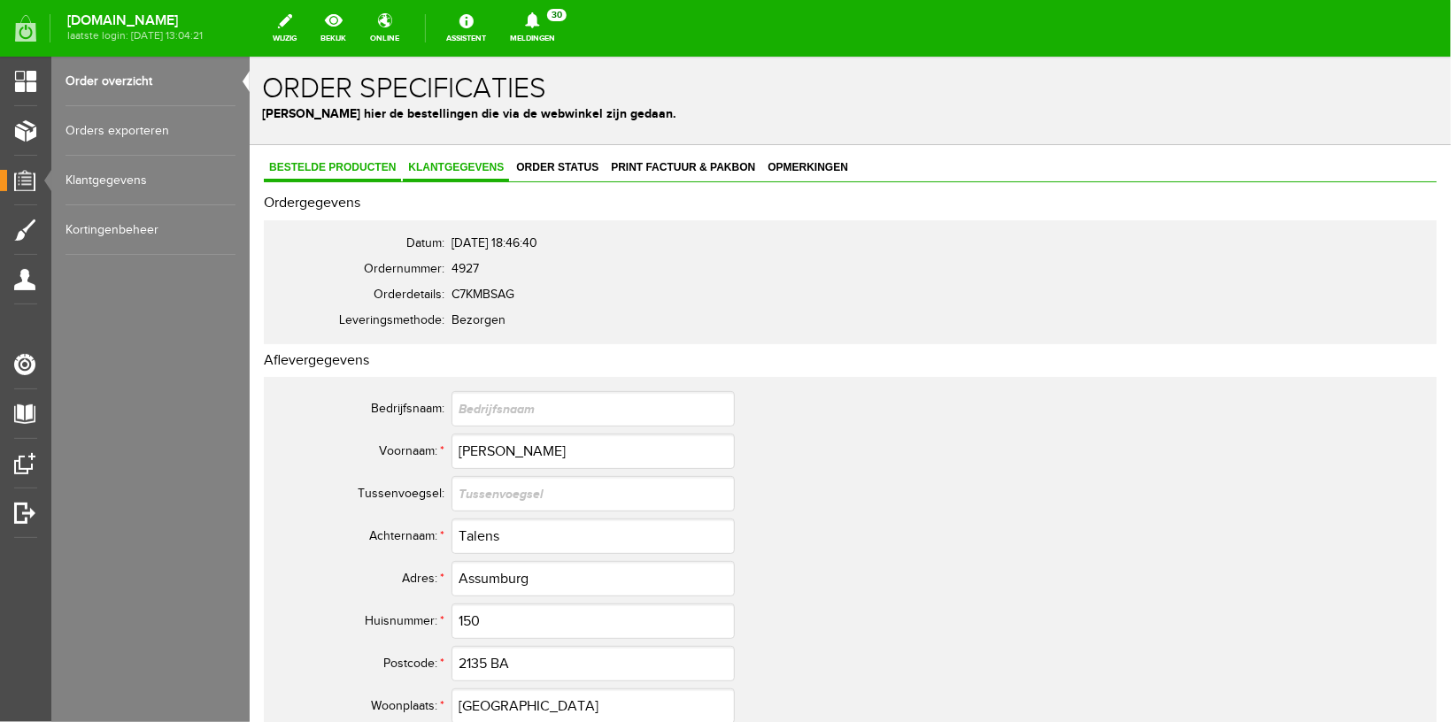
click at [325, 162] on span "Bestelde producten" at bounding box center [331, 166] width 137 height 12
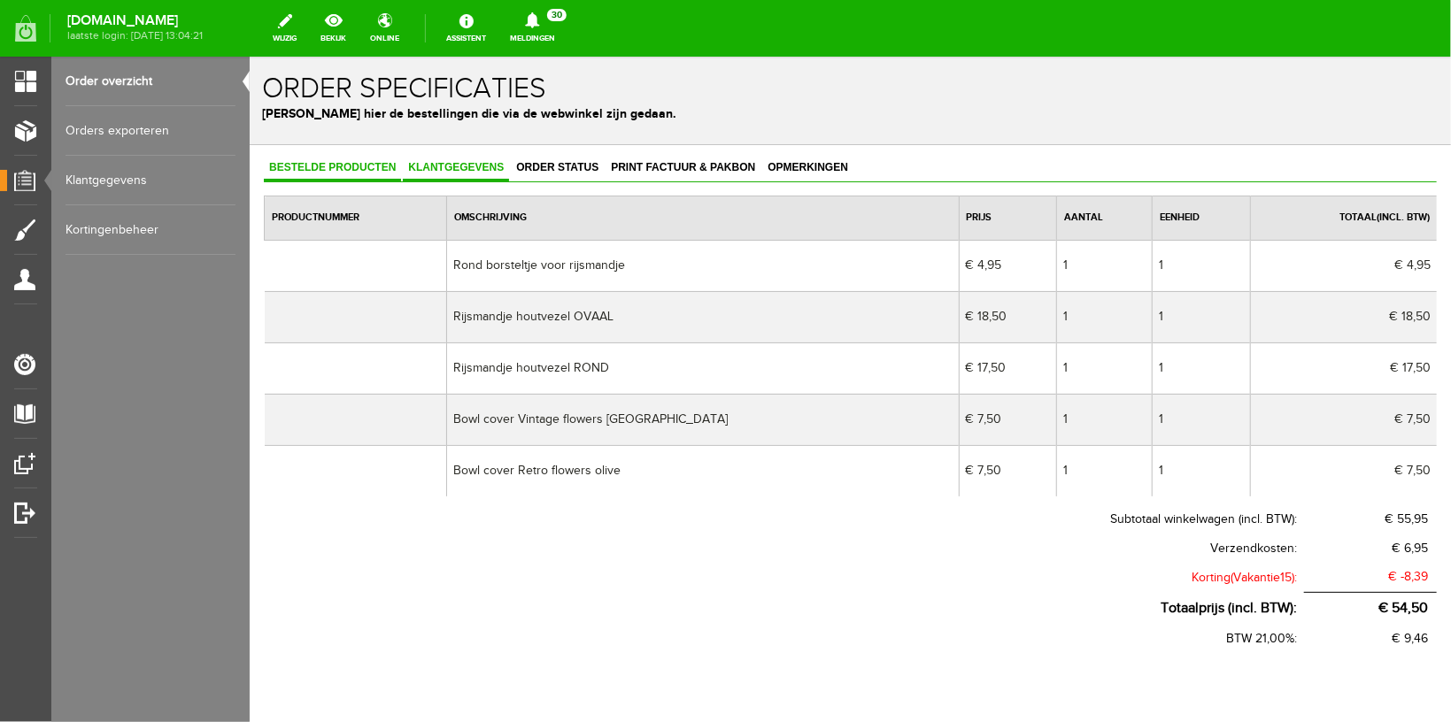
click at [463, 164] on span "Klantgegevens" at bounding box center [455, 166] width 106 height 12
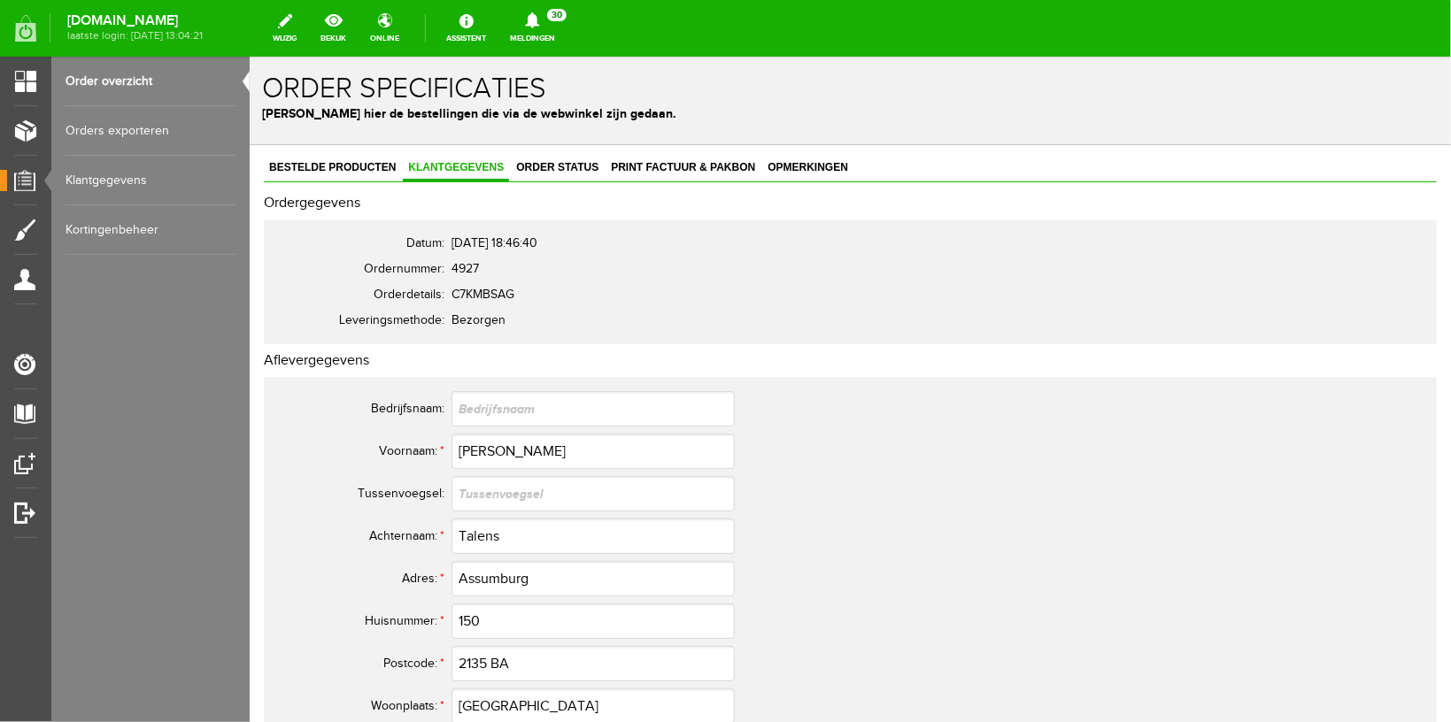
click at [556, 40] on link "Meldingen 30 Nieuwe orders Er is een nieuwe order( #4933 ) geplaatst door [PERS…" at bounding box center [532, 28] width 66 height 39
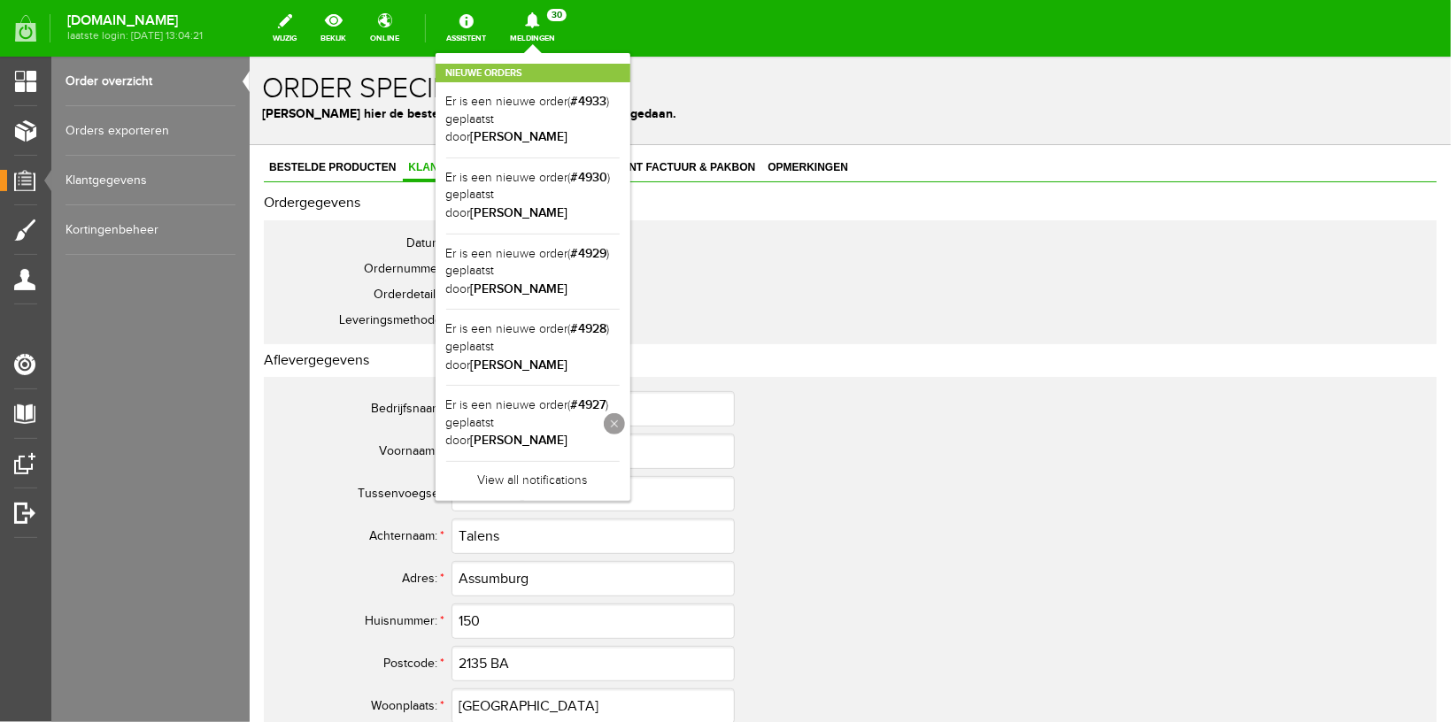
click at [625, 413] on link at bounding box center [614, 423] width 21 height 21
click at [552, 385] on link "View all notifications" at bounding box center [532, 399] width 173 height 29
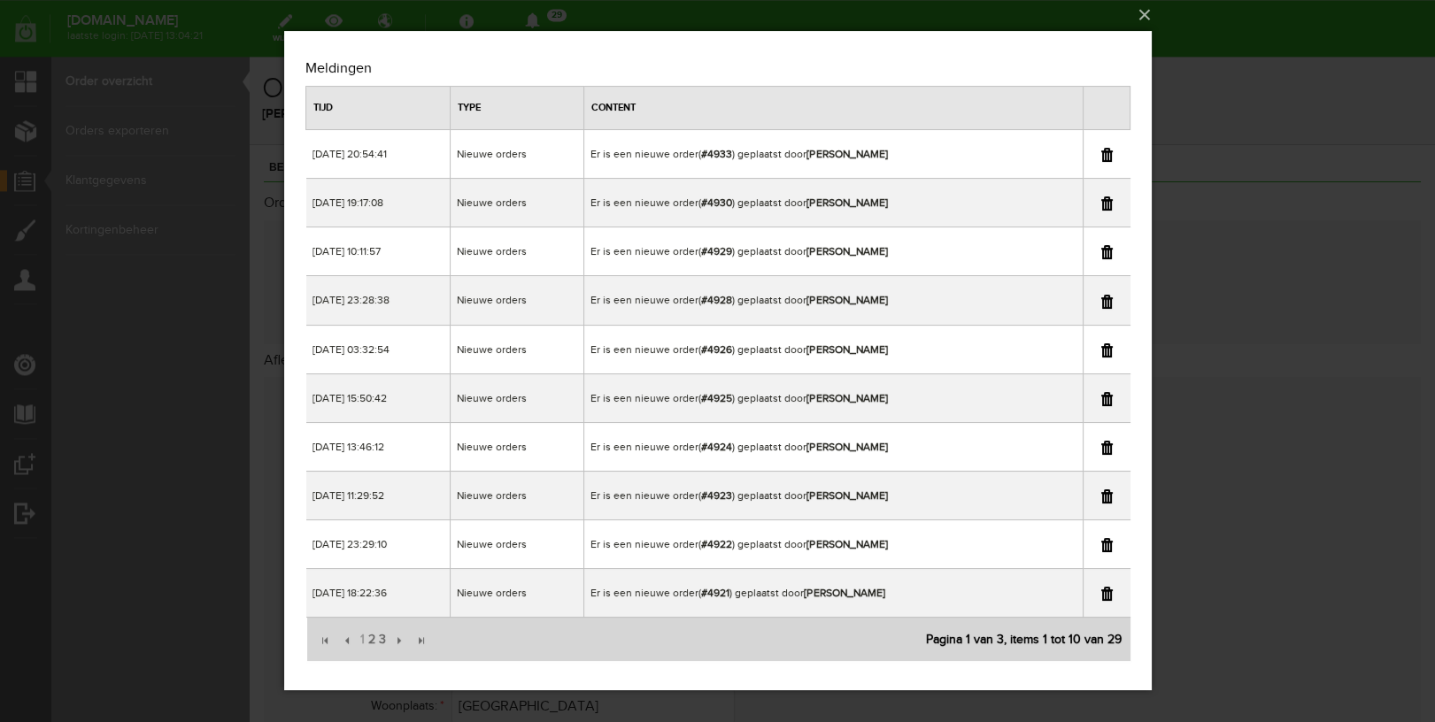
scroll to position [6, 0]
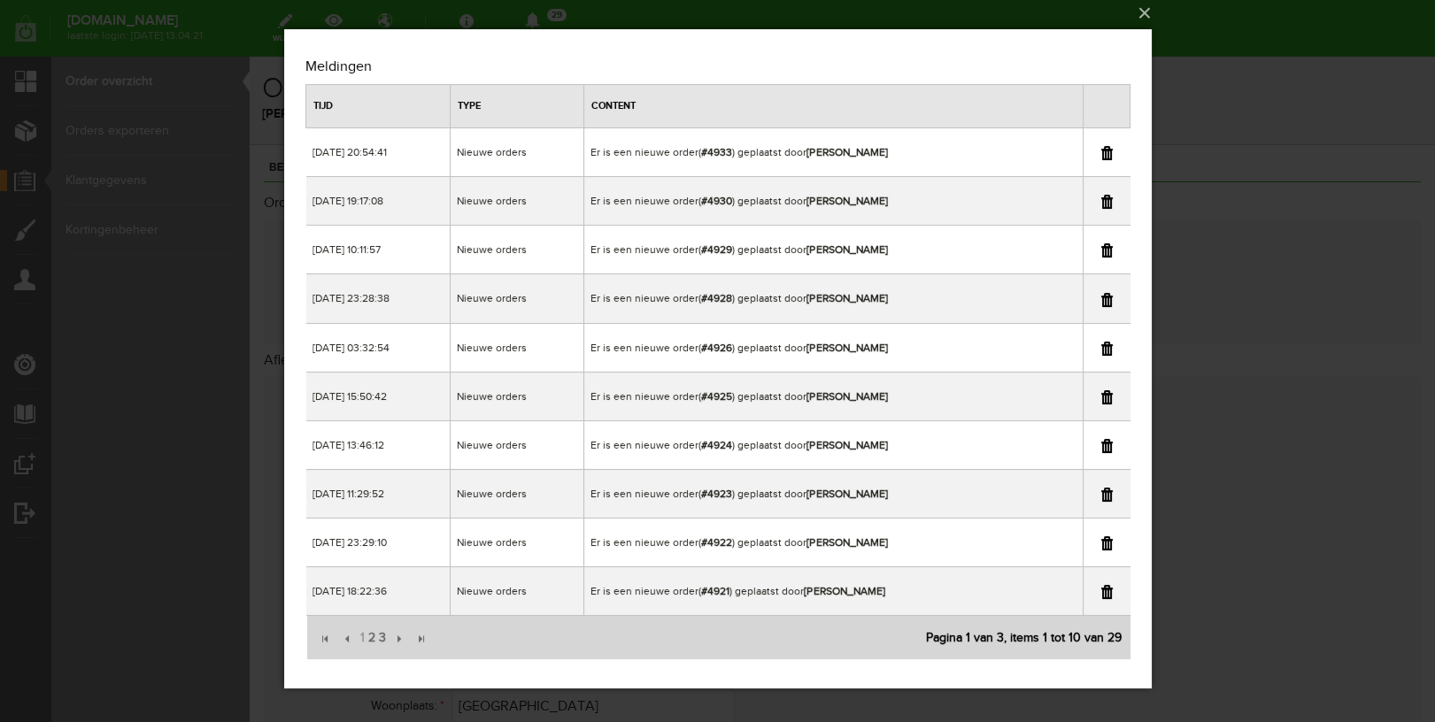
click at [790, 441] on td "Er is een nieuwe order( #4924 ) geplaatst door [PERSON_NAME]" at bounding box center [832, 444] width 498 height 49
copy td "r [PERSON_NAME]"
drag, startPoint x: 790, startPoint y: 441, endPoint x: 906, endPoint y: 444, distance: 116.9
click at [906, 444] on td "Er is een nieuwe order( #4924 ) geplaatst door [PERSON_NAME]" at bounding box center [832, 444] width 498 height 49
click at [1235, 106] on div "×" at bounding box center [717, 355] width 1435 height 722
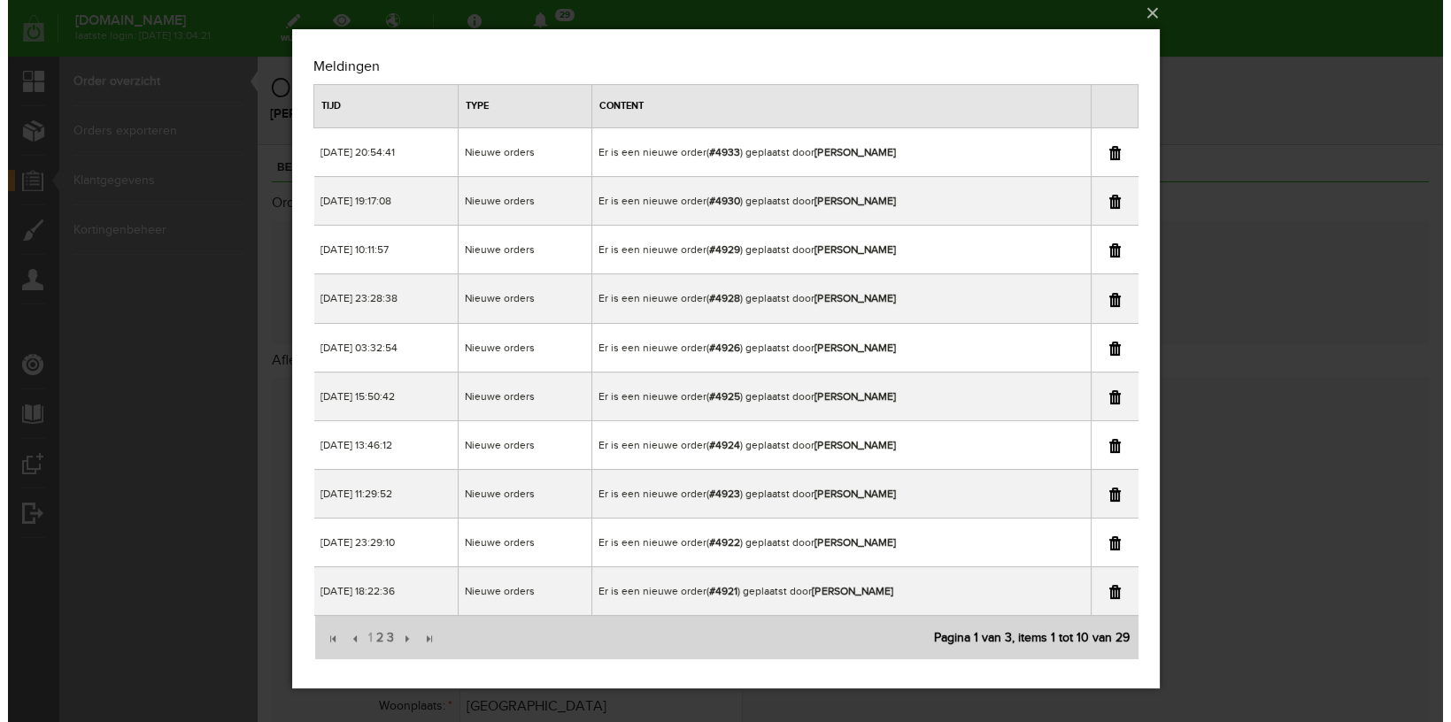
scroll to position [0, 0]
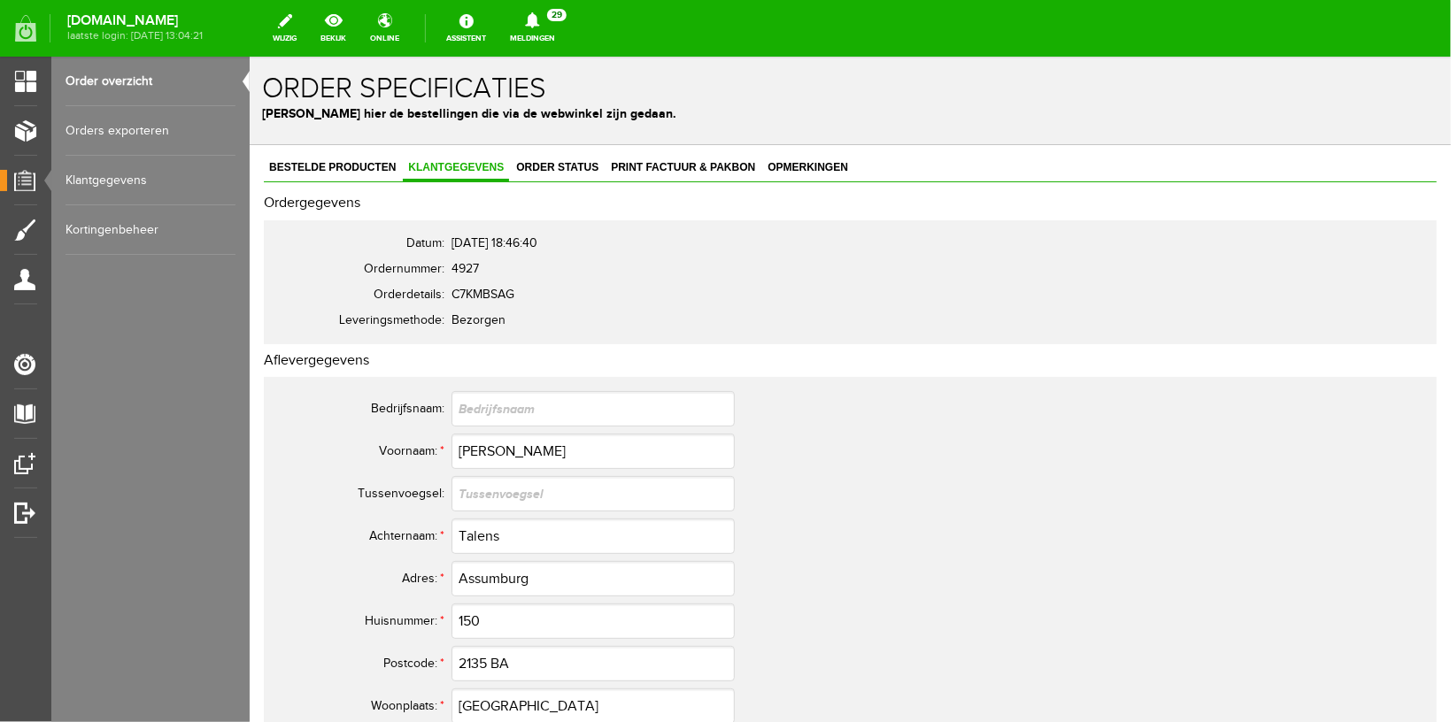
click at [120, 80] on link "Order overzicht" at bounding box center [151, 82] width 170 height 50
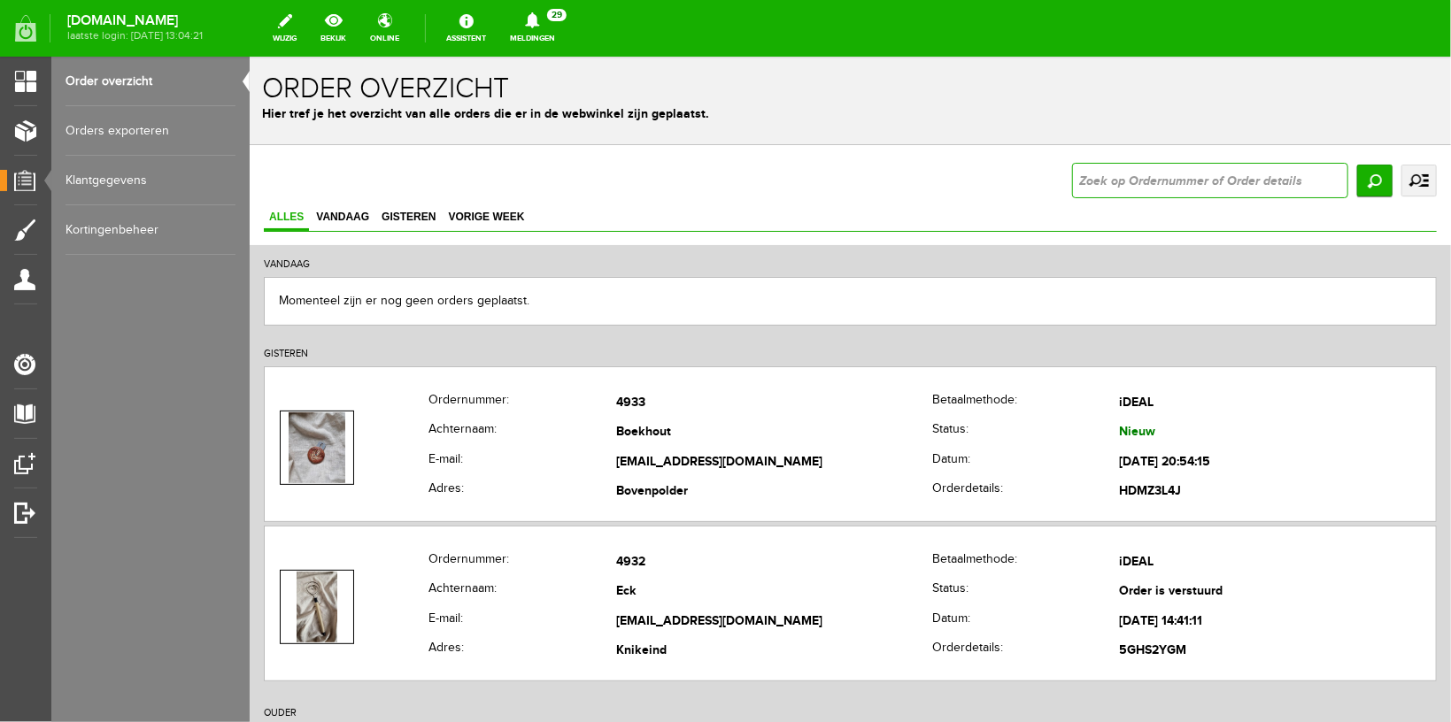
click at [1103, 182] on input "text" at bounding box center [1209, 179] width 276 height 35
type input "4924"
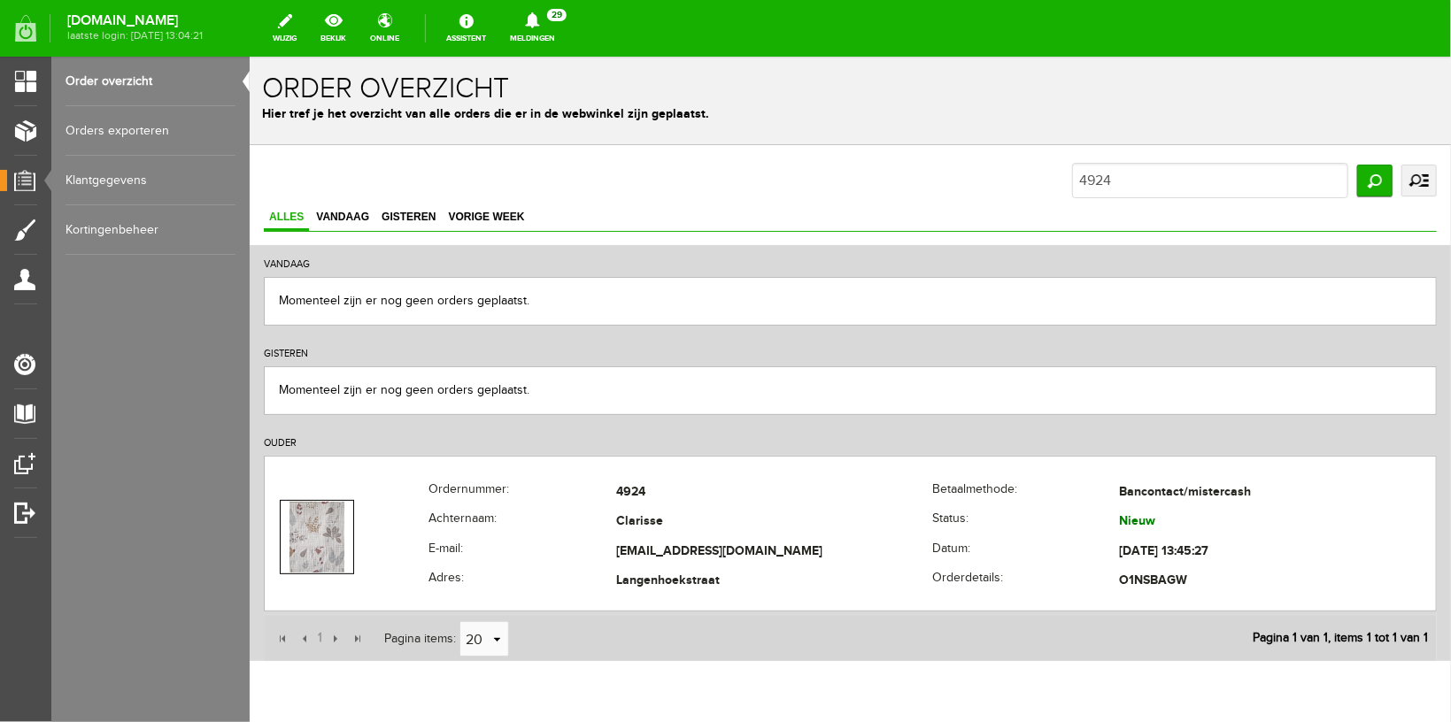
click at [539, 24] on icon at bounding box center [532, 20] width 14 height 16
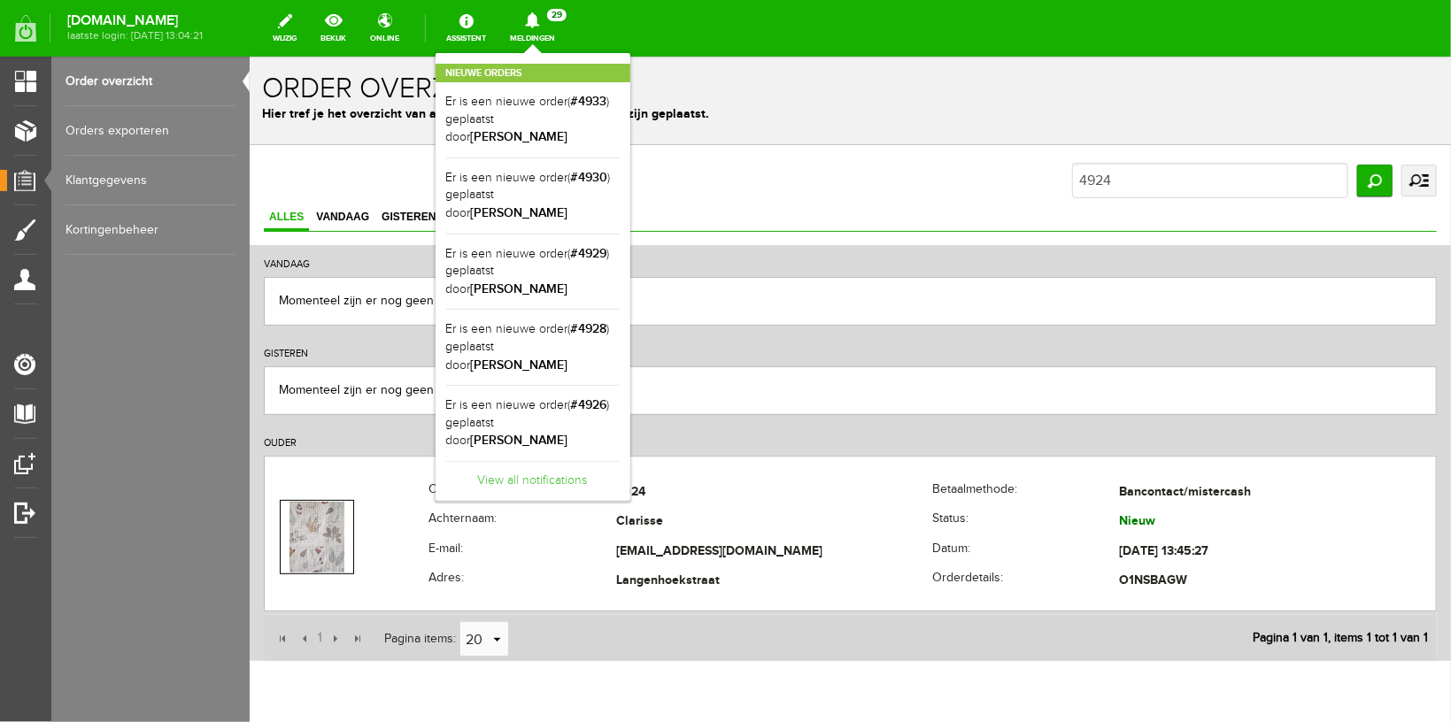
click at [565, 461] on link "View all notifications" at bounding box center [532, 475] width 173 height 29
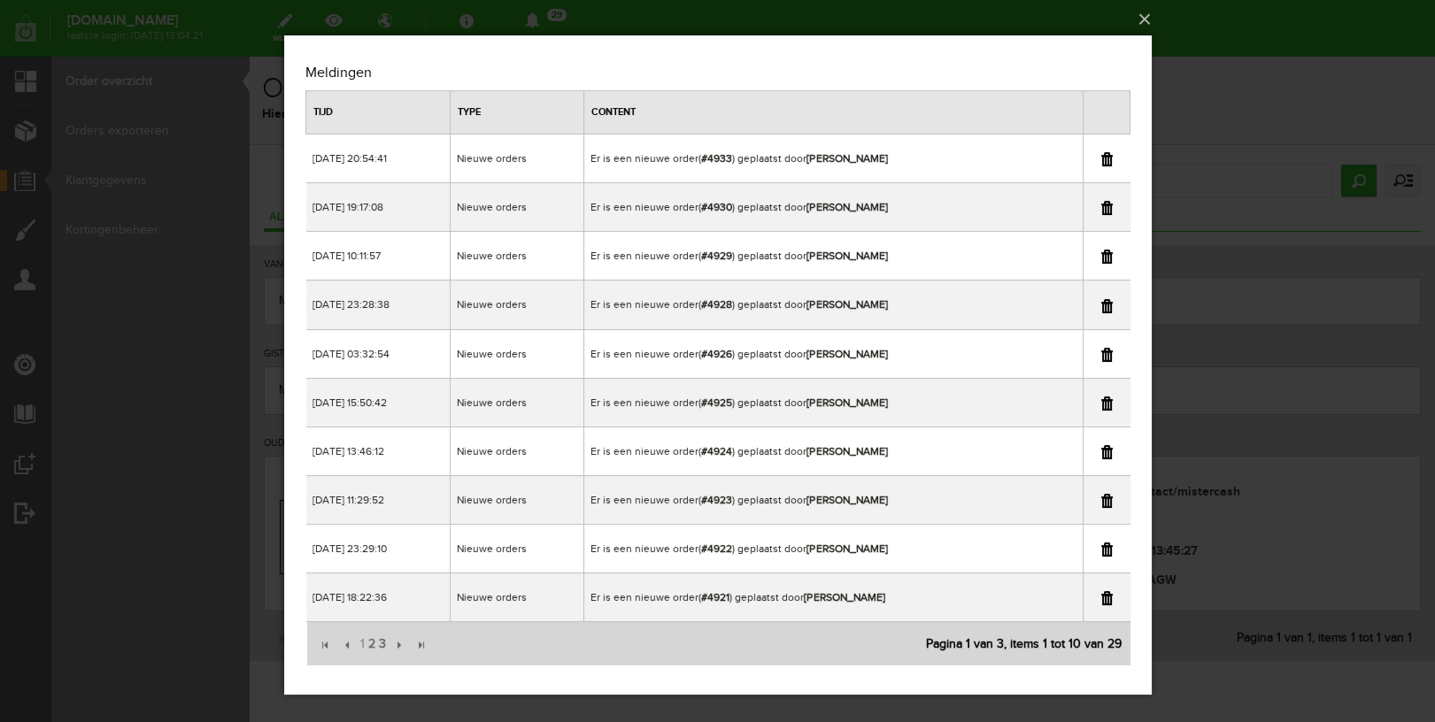
copy b "[PERSON_NAME]"
drag, startPoint x: 797, startPoint y: 399, endPoint x: 955, endPoint y: 402, distance: 158.5
click at [955, 402] on td "Er is een nieuwe order( #4925 ) geplaatst door [PERSON_NAME]" at bounding box center [832, 402] width 498 height 49
click at [1324, 49] on div "×" at bounding box center [717, 361] width 1435 height 722
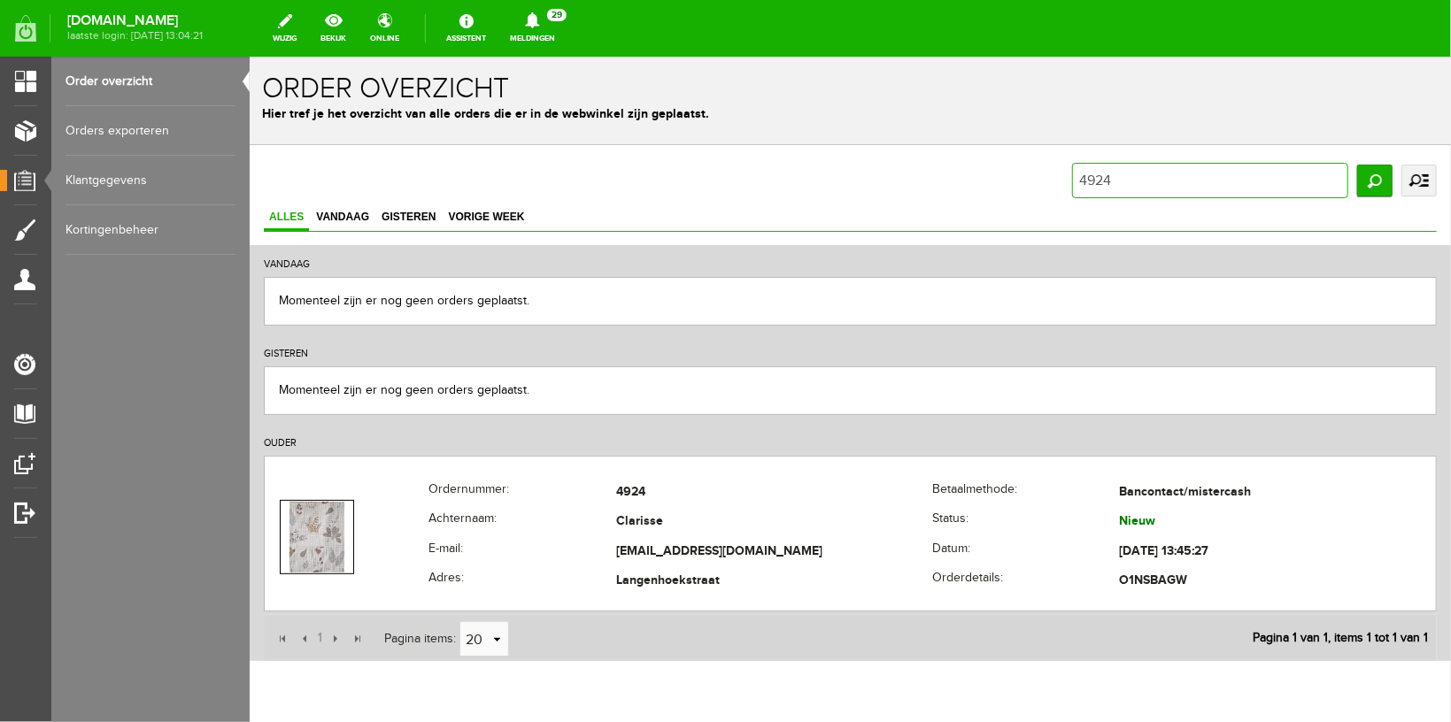
click at [1097, 176] on input "4924" at bounding box center [1209, 179] width 276 height 35
type input "4925"
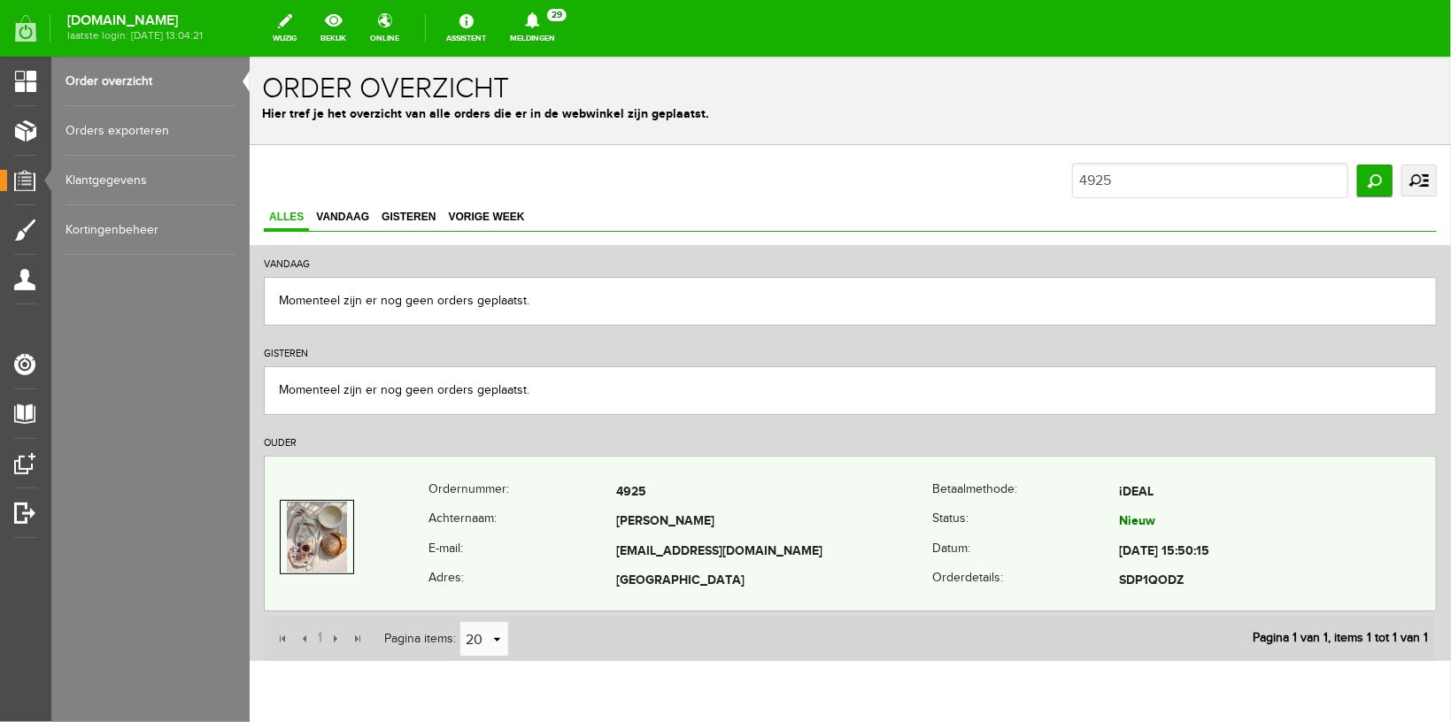
click at [528, 525] on th "Achternaam:" at bounding box center [522, 522] width 188 height 30
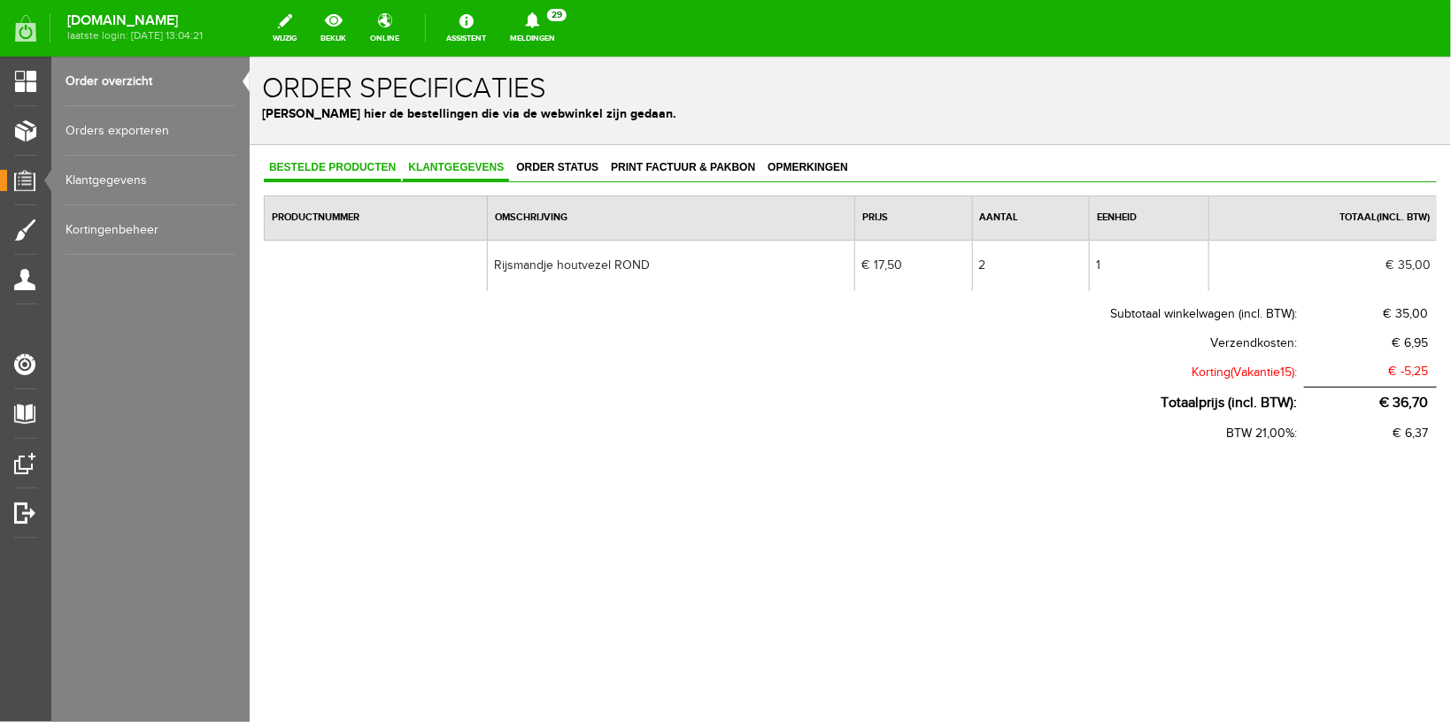
click at [459, 166] on span "Klantgegevens" at bounding box center [455, 166] width 106 height 12
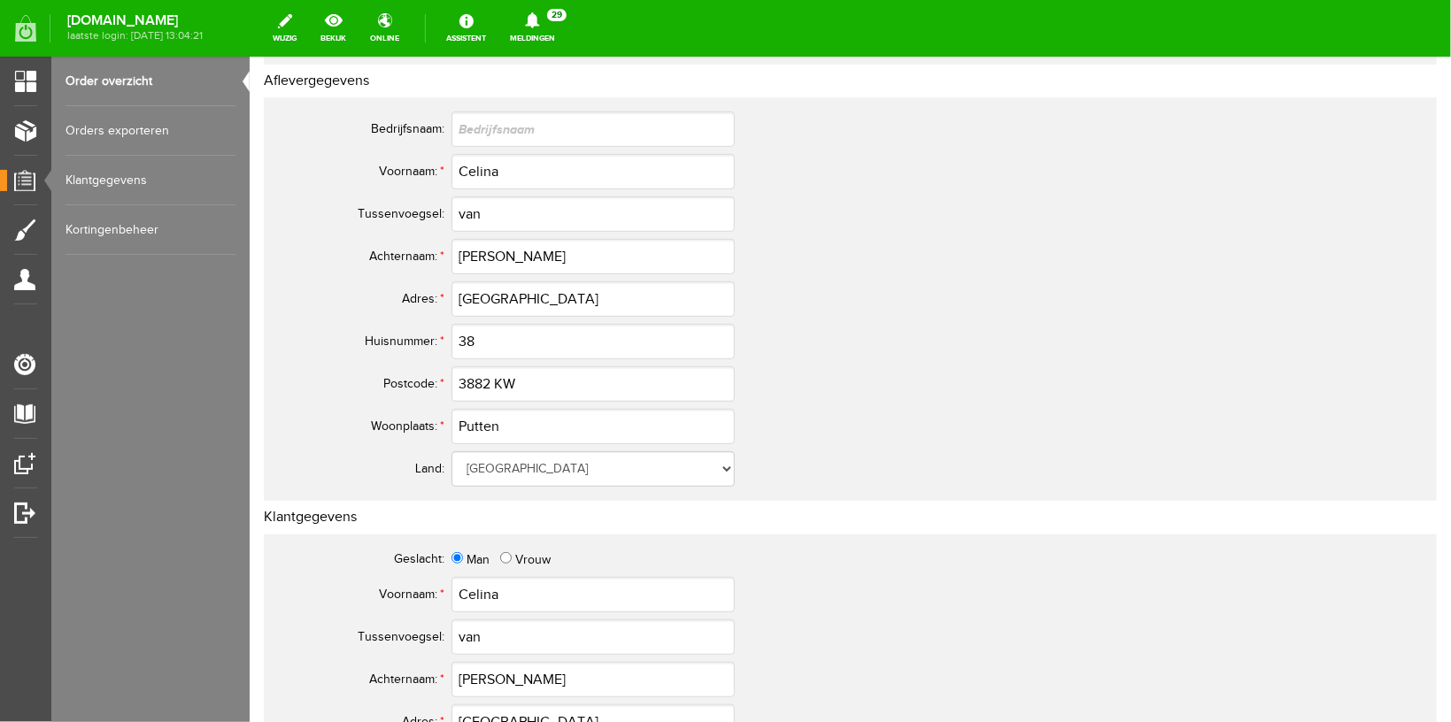
scroll to position [281, 0]
drag, startPoint x: 532, startPoint y: 374, endPoint x: 246, endPoint y: 385, distance: 286.1
drag, startPoint x: 566, startPoint y: 383, endPoint x: 96, endPoint y: 382, distance: 469.2
click at [451, 382] on input "3882 KW" at bounding box center [592, 381] width 283 height 35
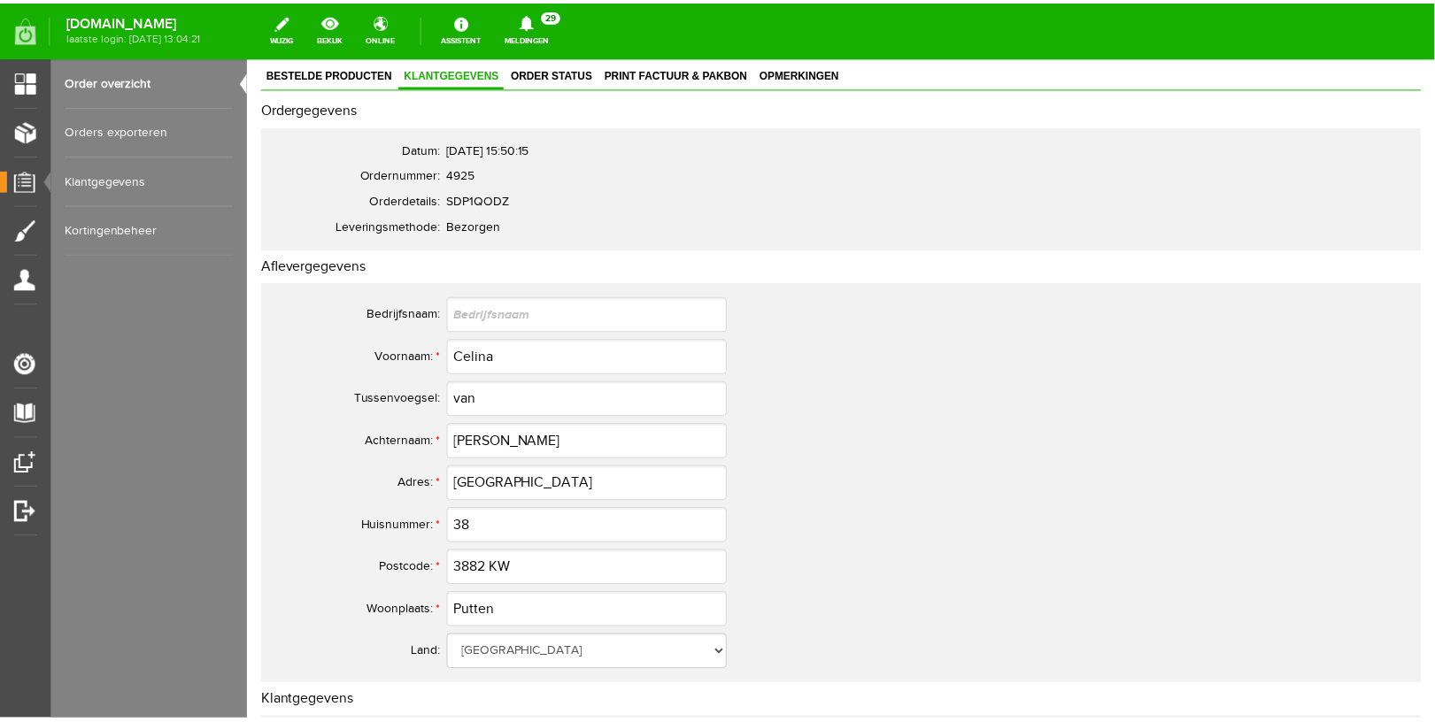
scroll to position [0, 0]
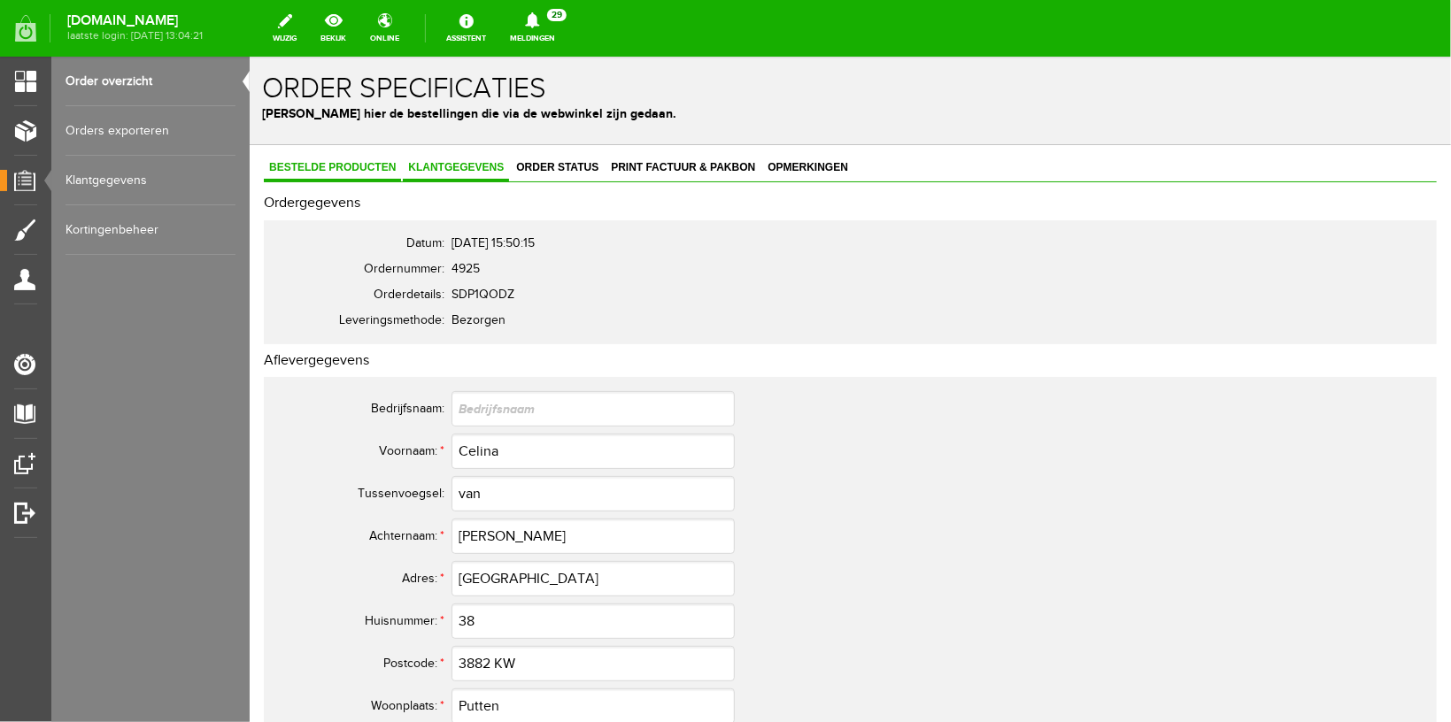
click at [338, 165] on span "Bestelde producten" at bounding box center [331, 166] width 137 height 12
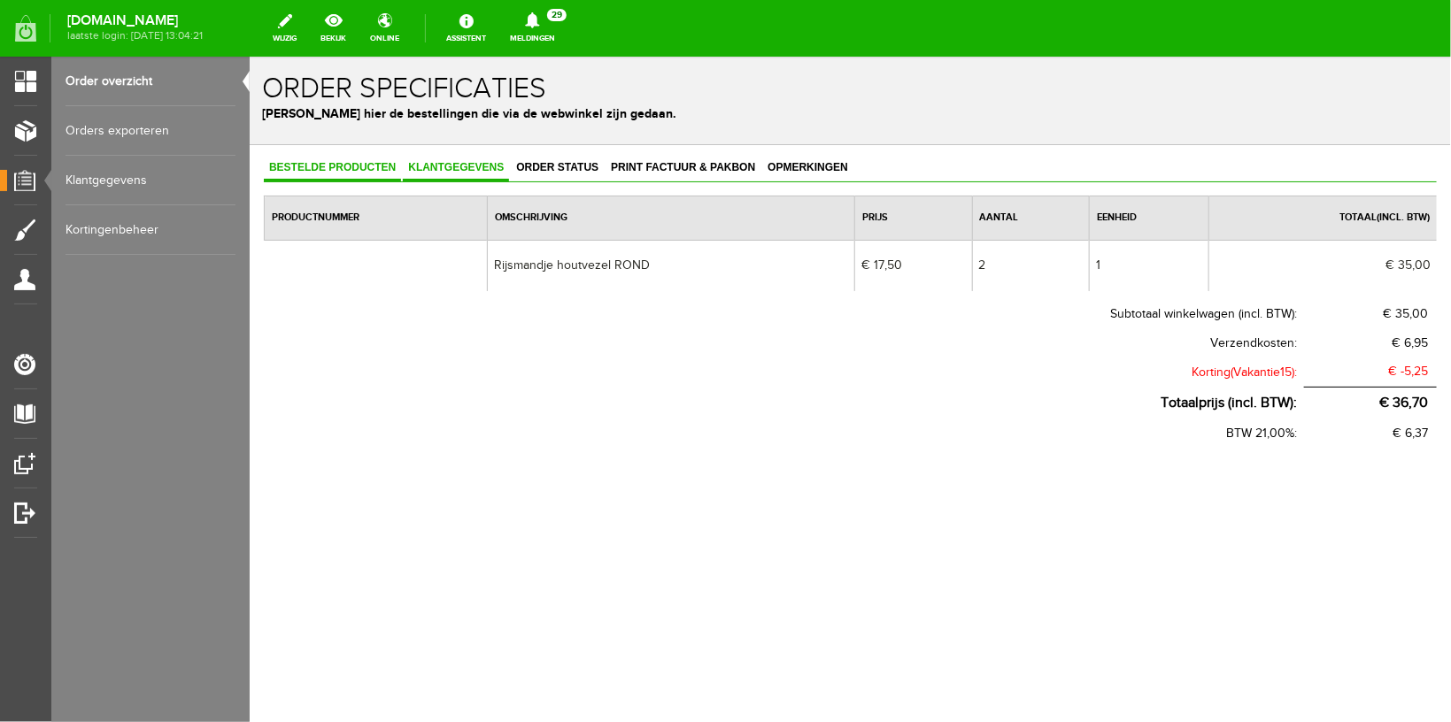
click at [438, 173] on link "Klantgegevens" at bounding box center [455, 168] width 106 height 26
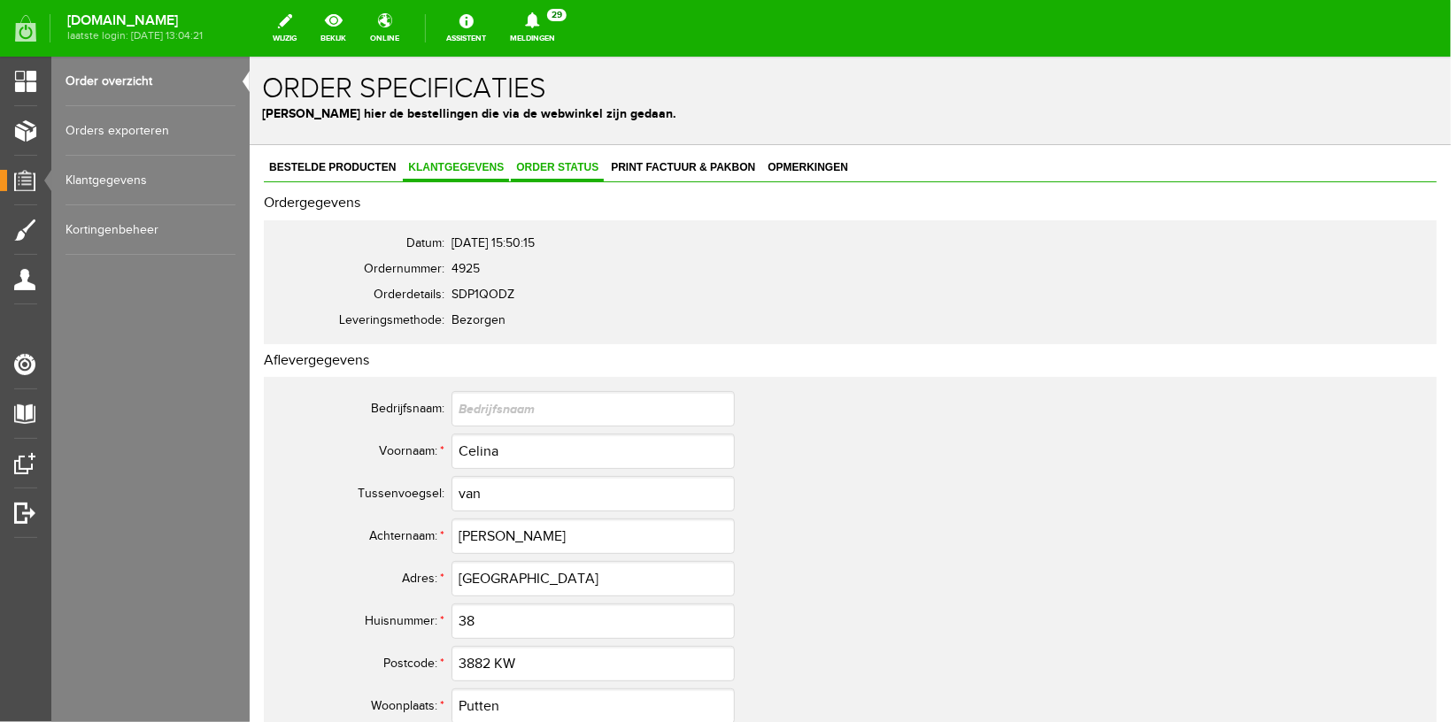
click at [536, 170] on span "Order status" at bounding box center [556, 166] width 93 height 12
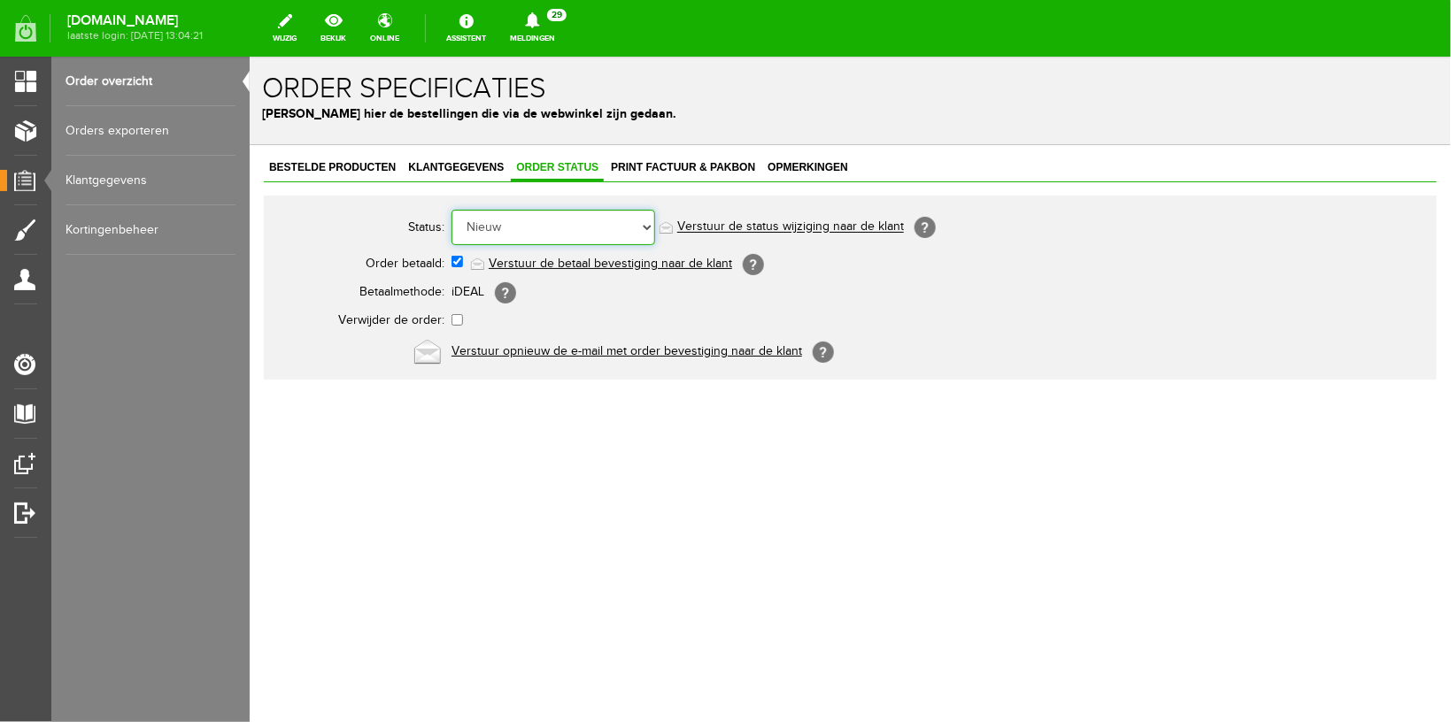
select select "5"
click option "Order is verstuurd" at bounding box center [249, 56] width 0 height 0
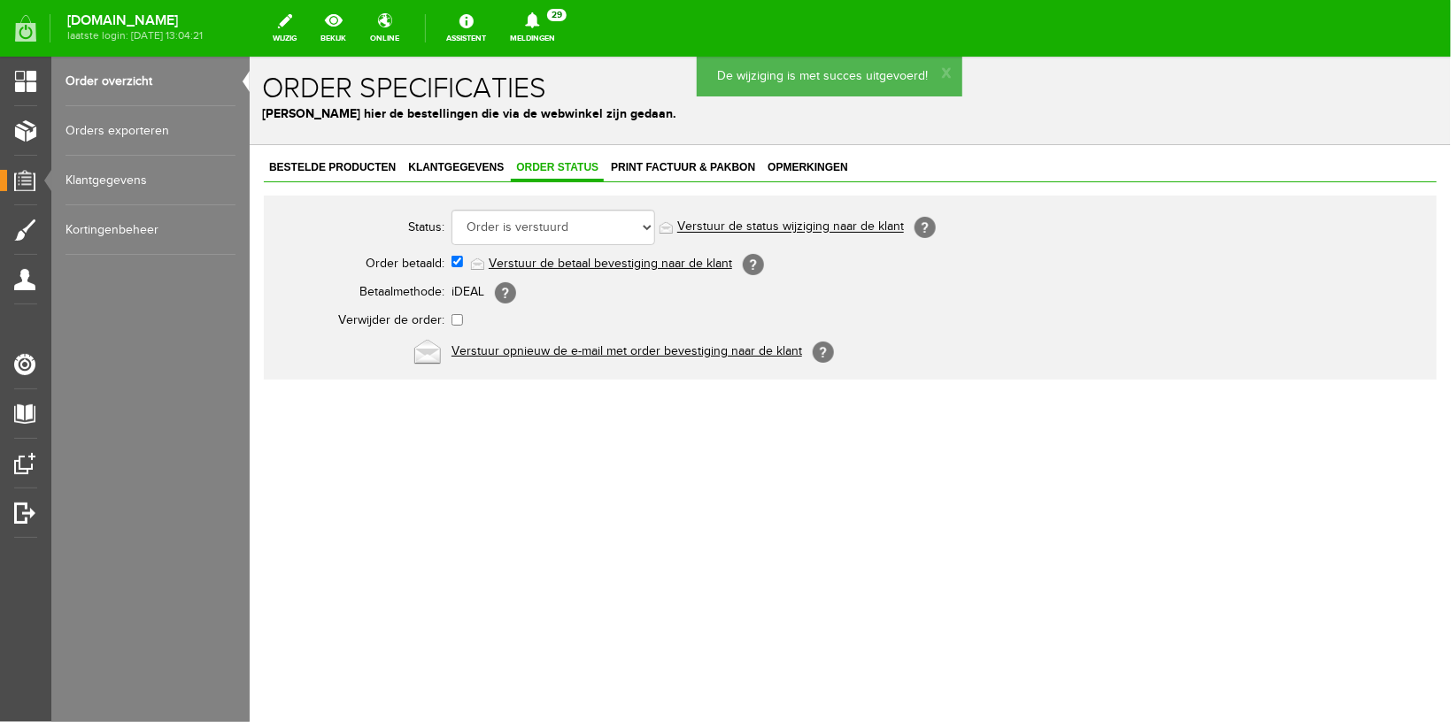
click at [747, 223] on link "Verstuur de status wijziging naar de klant" at bounding box center [789, 227] width 227 height 14
click at [460, 163] on span "Klantgegevens" at bounding box center [455, 166] width 106 height 12
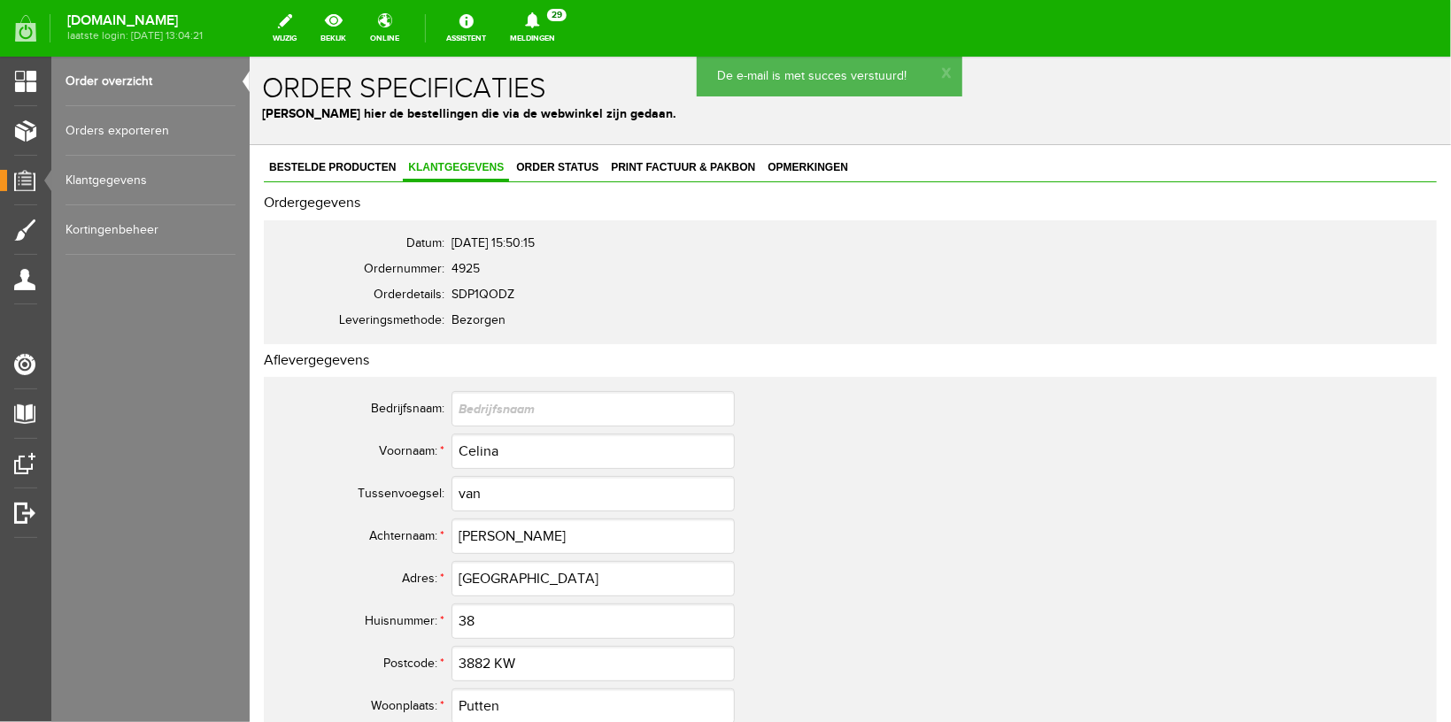
click at [567, 20] on span "29" at bounding box center [556, 15] width 19 height 12
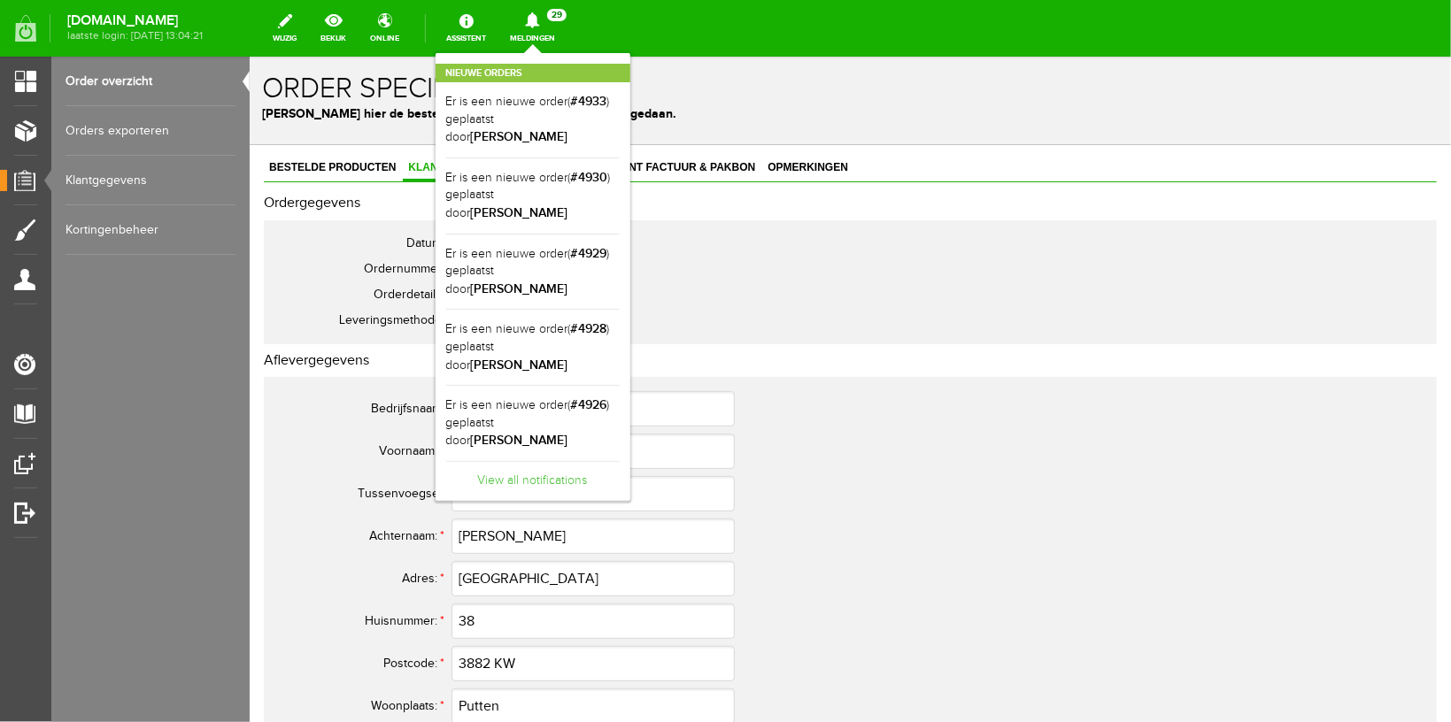
click at [573, 461] on link "View all notifications" at bounding box center [532, 475] width 173 height 29
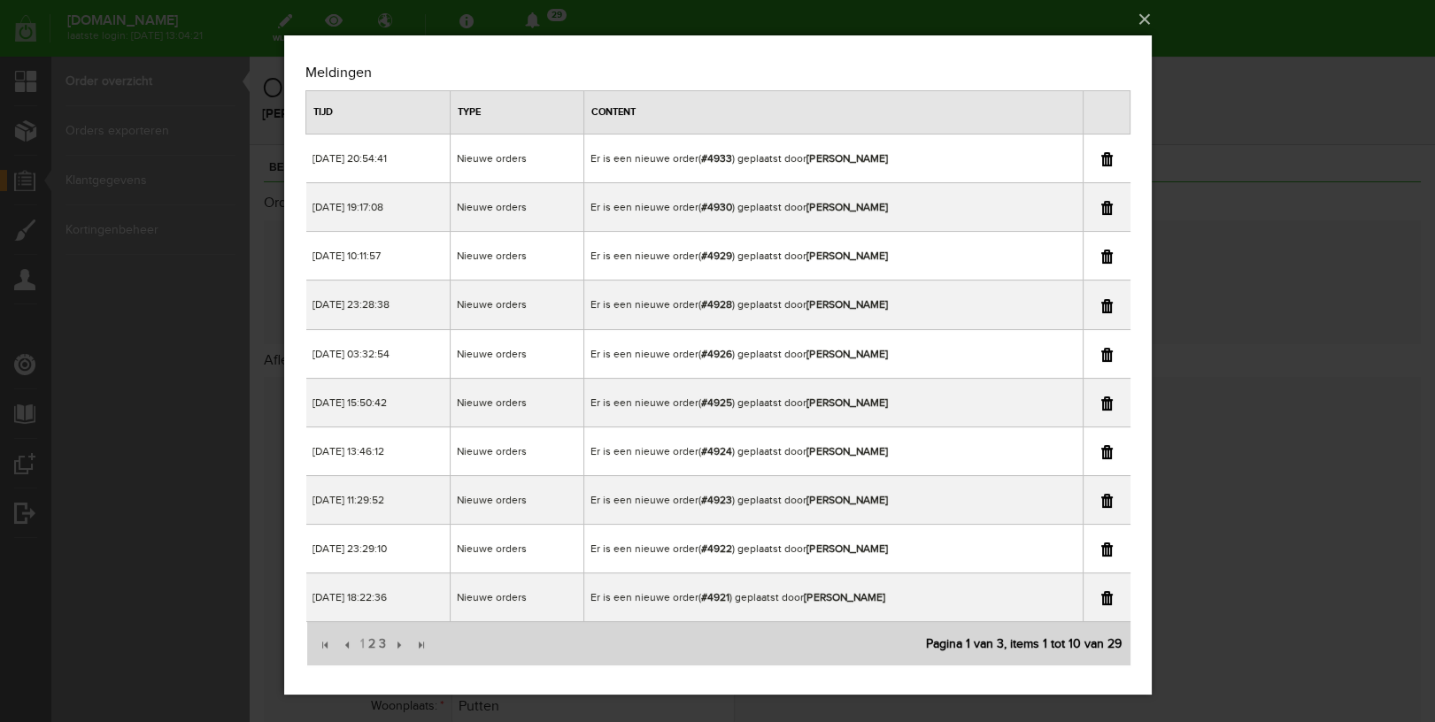
click at [1103, 401] on link at bounding box center [1106, 404] width 12 height 14
click at [373, 644] on span "2" at bounding box center [371, 644] width 11 height 35
copy td "[PERSON_NAME]"
drag, startPoint x: 804, startPoint y: 158, endPoint x: 898, endPoint y: 158, distance: 94.7
click at [898, 158] on td "Er is een nieuwe order( #4919 ) geplaatst door [PERSON_NAME]" at bounding box center [832, 159] width 498 height 49
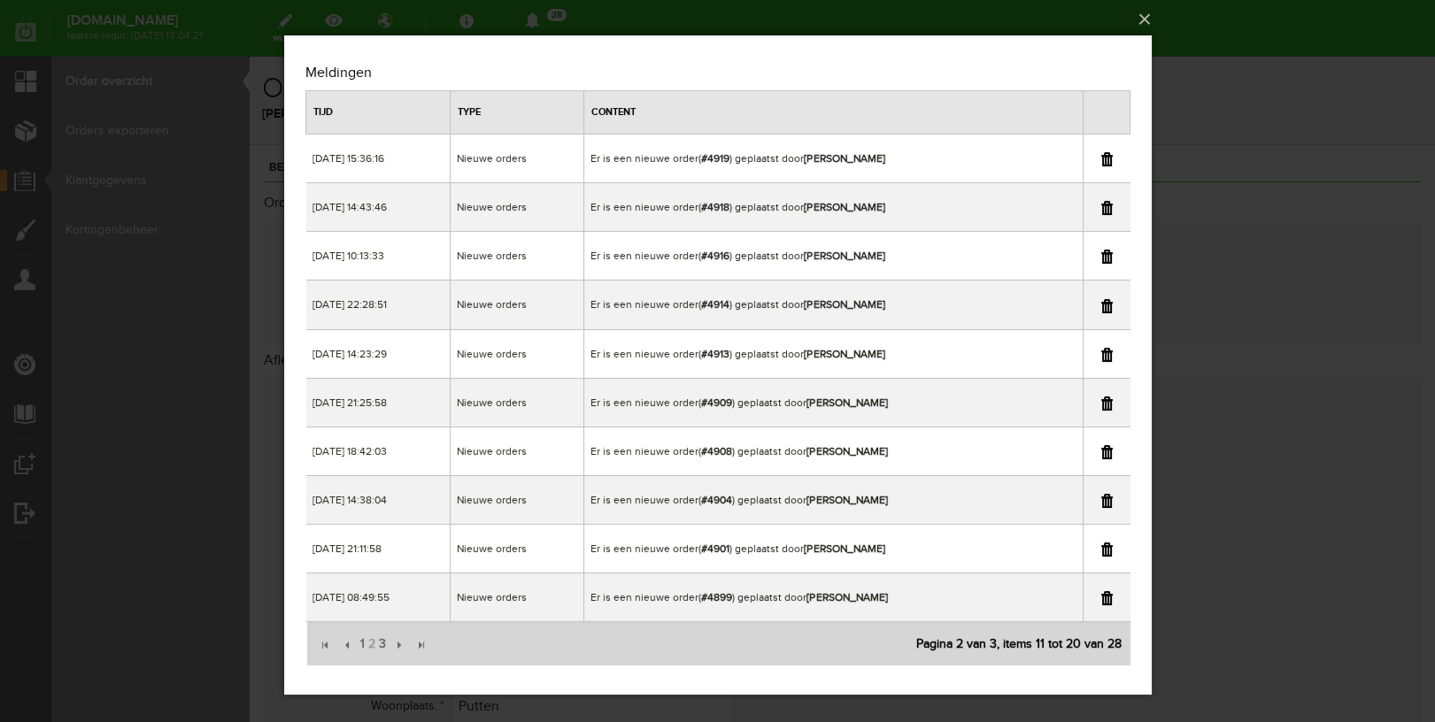
click at [1297, 122] on div "×" at bounding box center [717, 361] width 1435 height 722
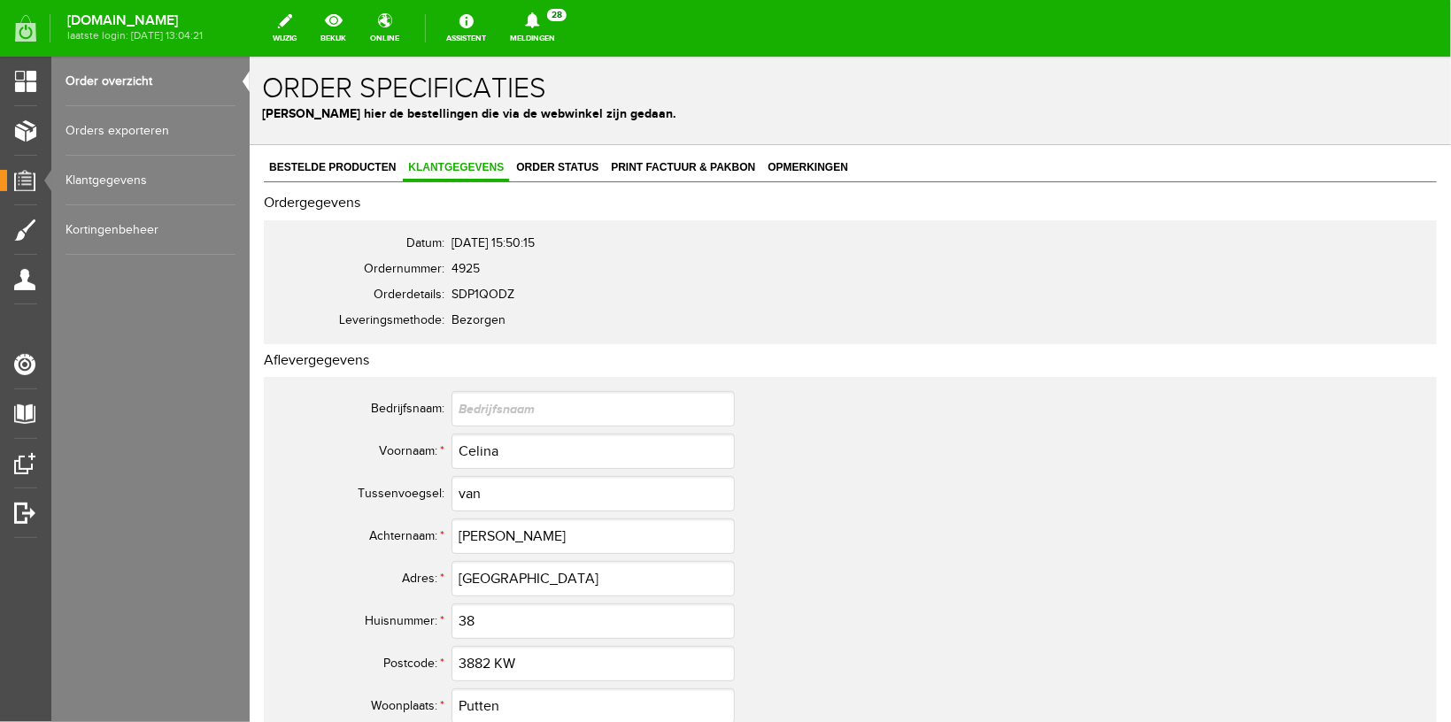
click at [117, 81] on link "Order overzicht" at bounding box center [151, 82] width 170 height 50
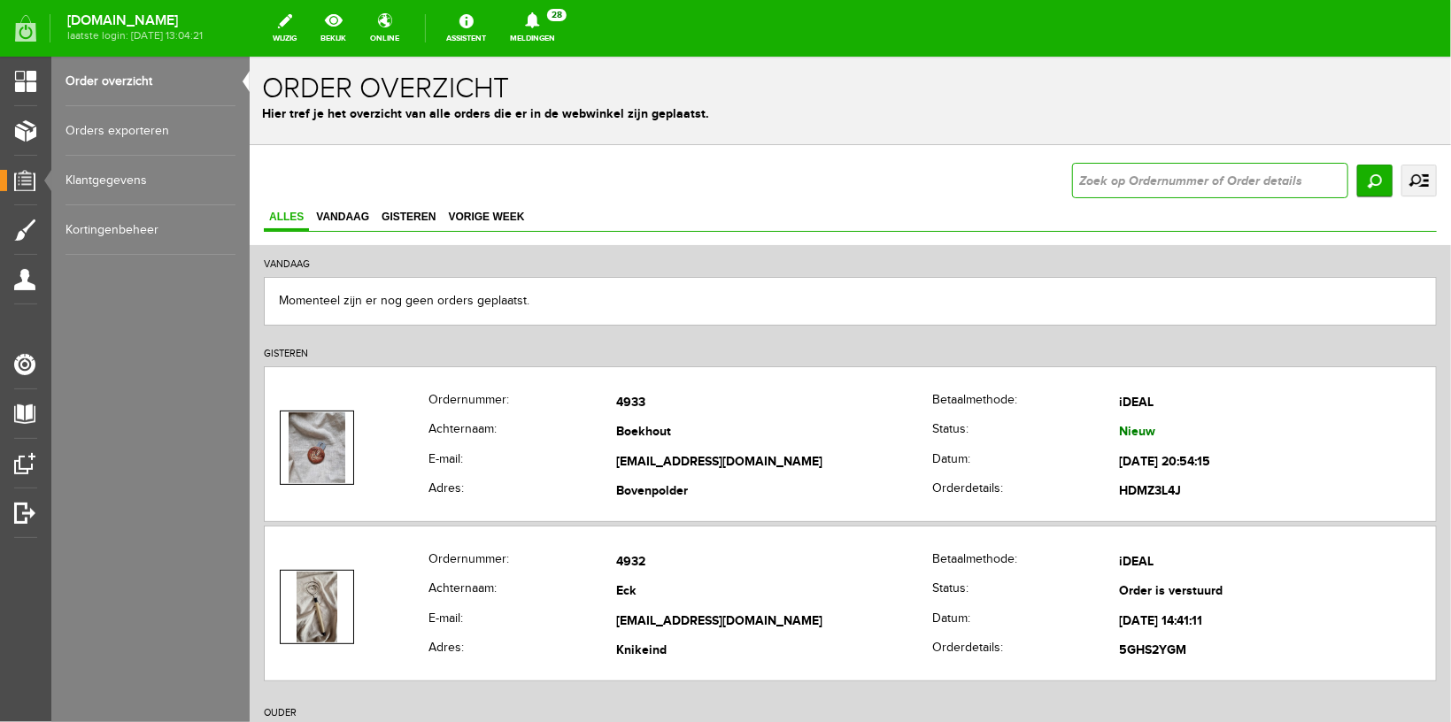
click at [1122, 185] on input "text" at bounding box center [1209, 179] width 276 height 35
type input "4919"
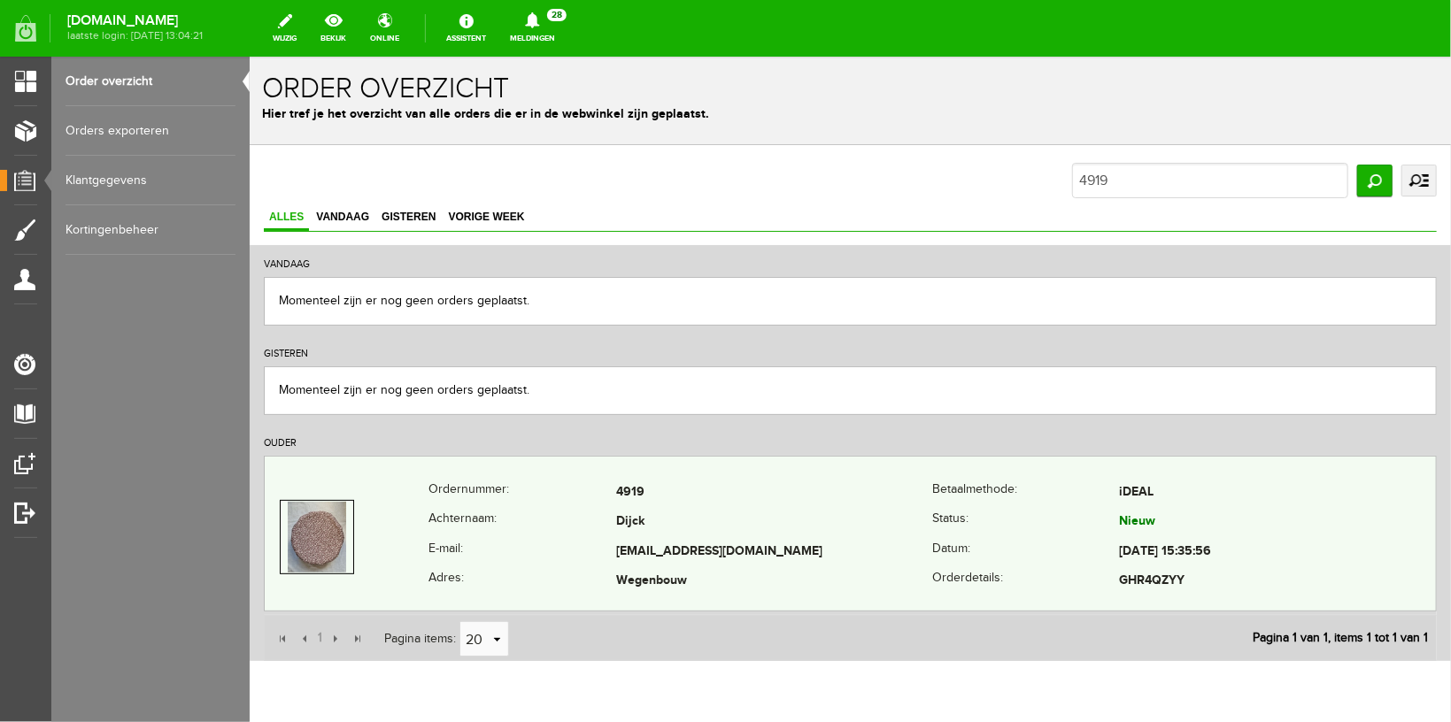
click at [482, 558] on th "E-mail:" at bounding box center [522, 551] width 188 height 30
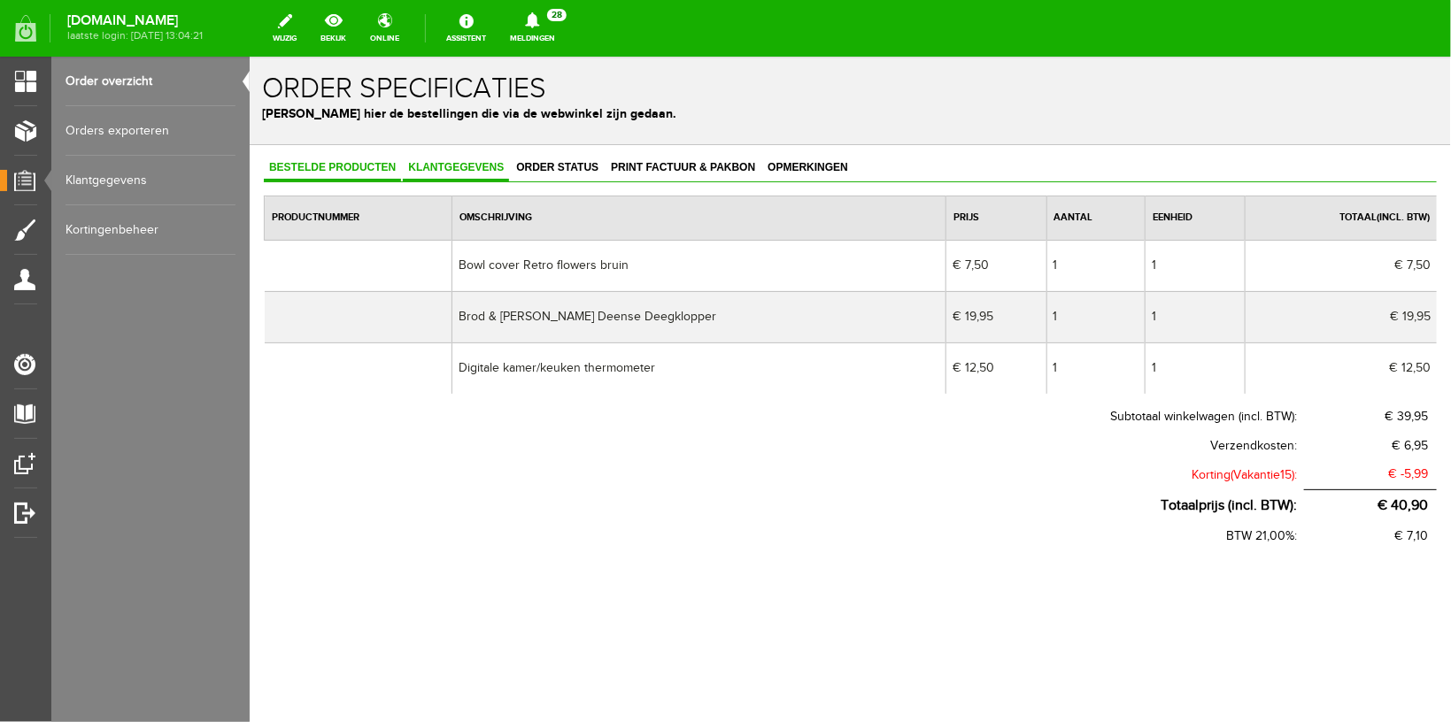
click at [461, 173] on link "Klantgegevens" at bounding box center [455, 168] width 106 height 26
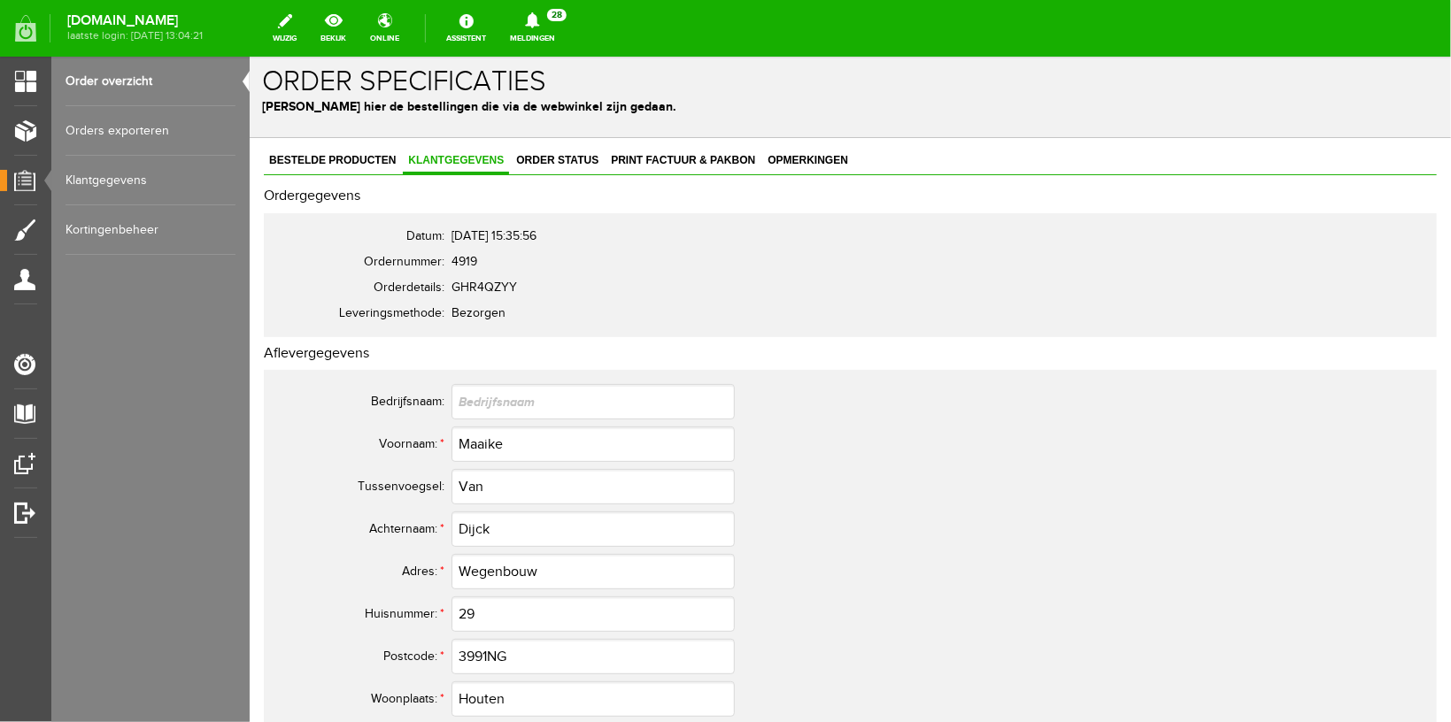
scroll to position [188, 0]
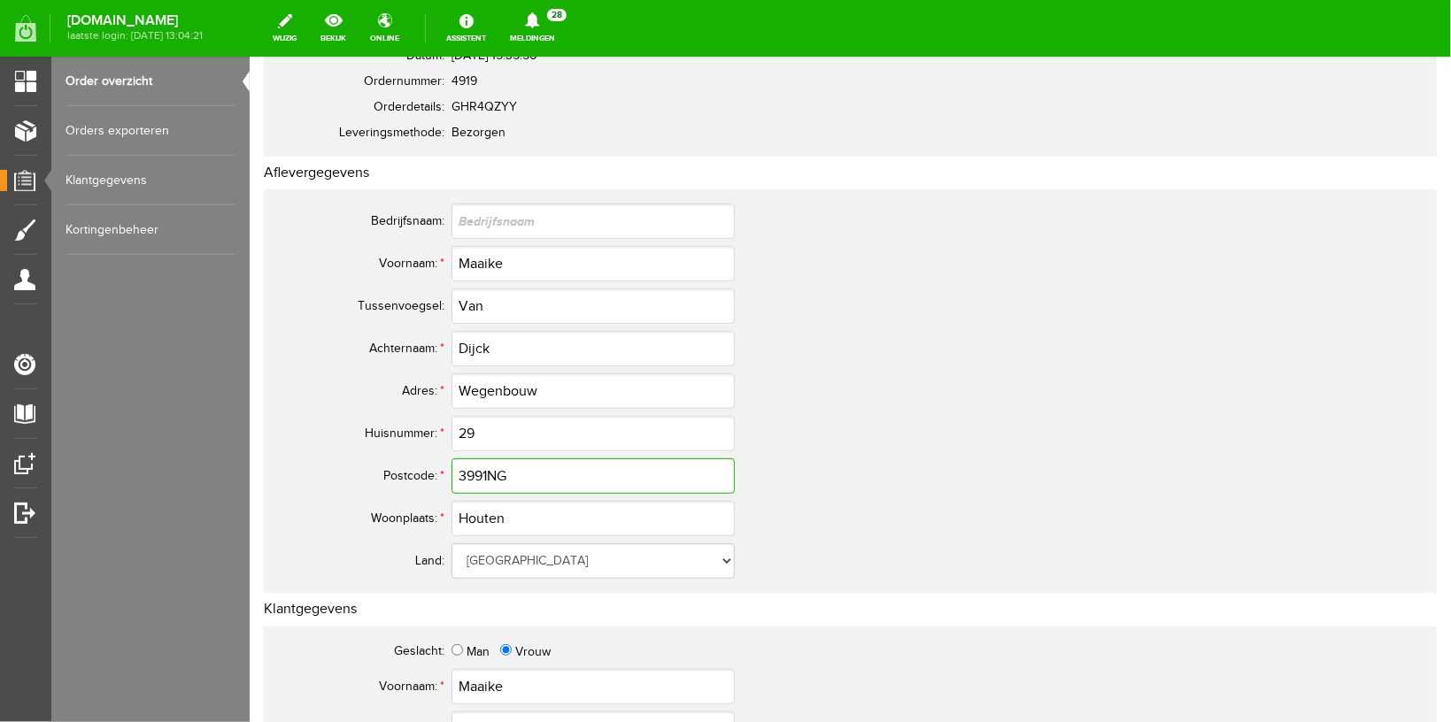
drag, startPoint x: 323, startPoint y: 449, endPoint x: 258, endPoint y: 436, distance: 66.8
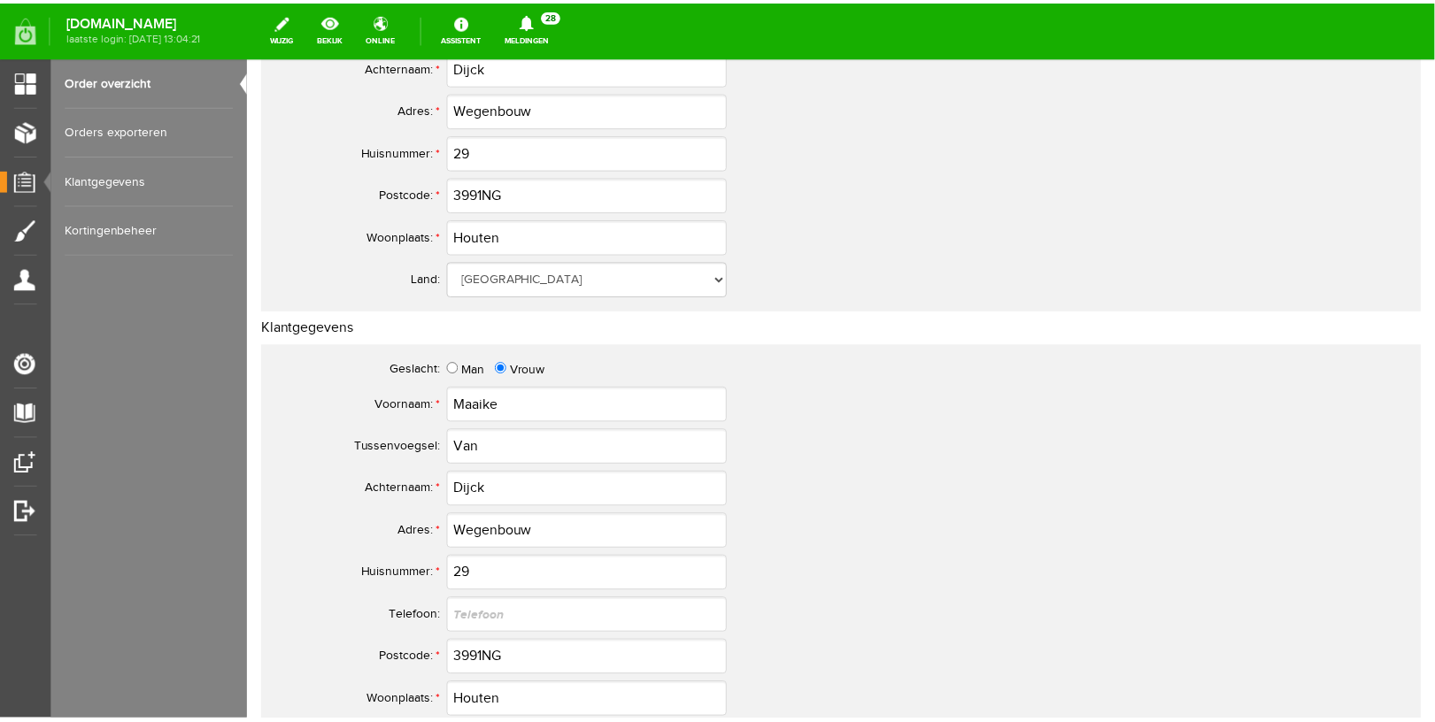
scroll to position [0, 0]
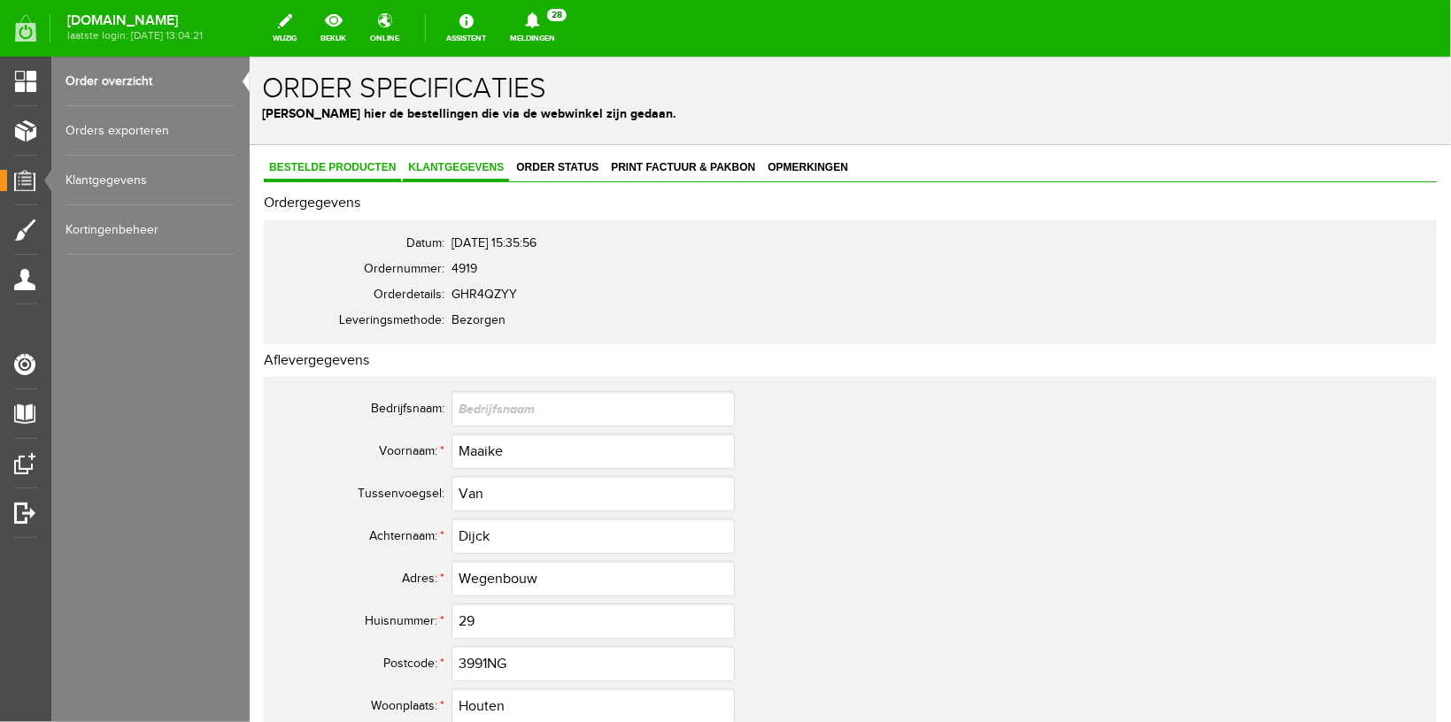
click at [339, 160] on link "Bestelde producten" at bounding box center [331, 168] width 137 height 26
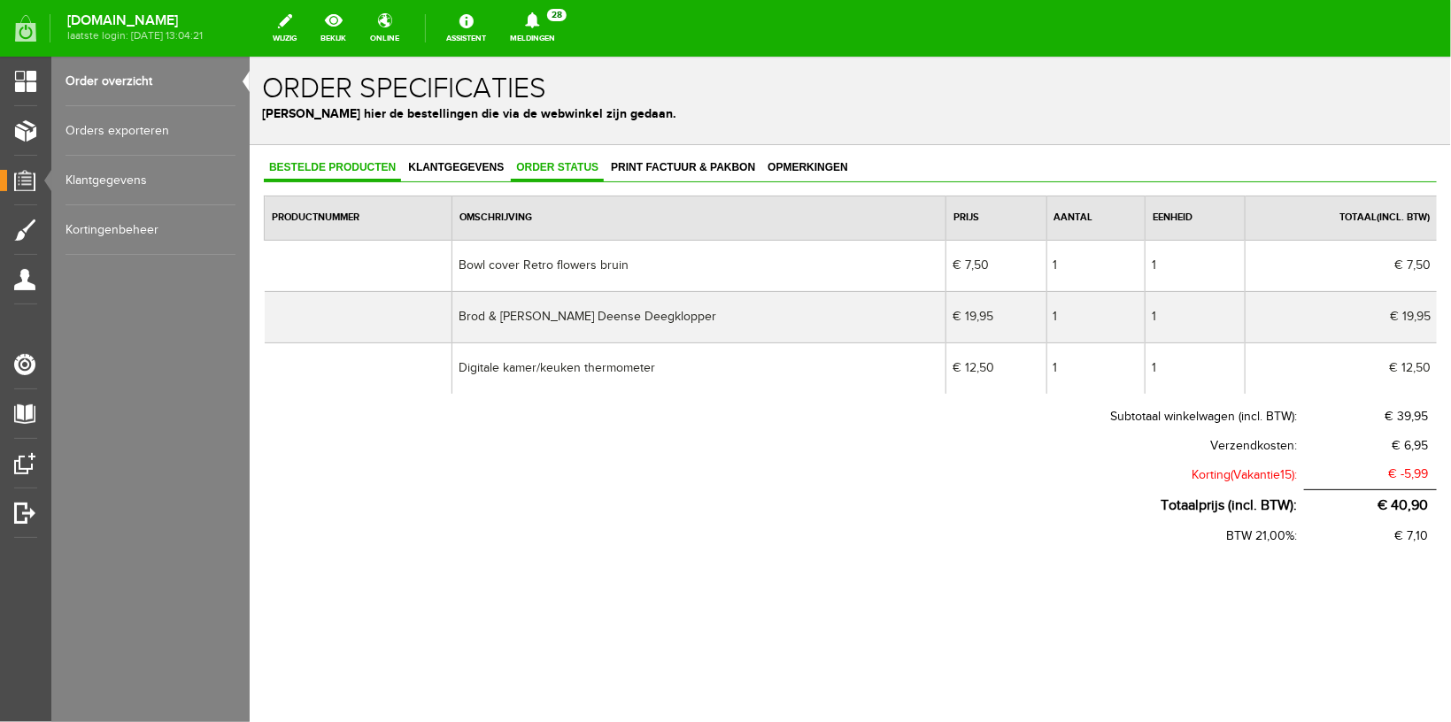
click at [522, 169] on span "Order status" at bounding box center [556, 166] width 93 height 12
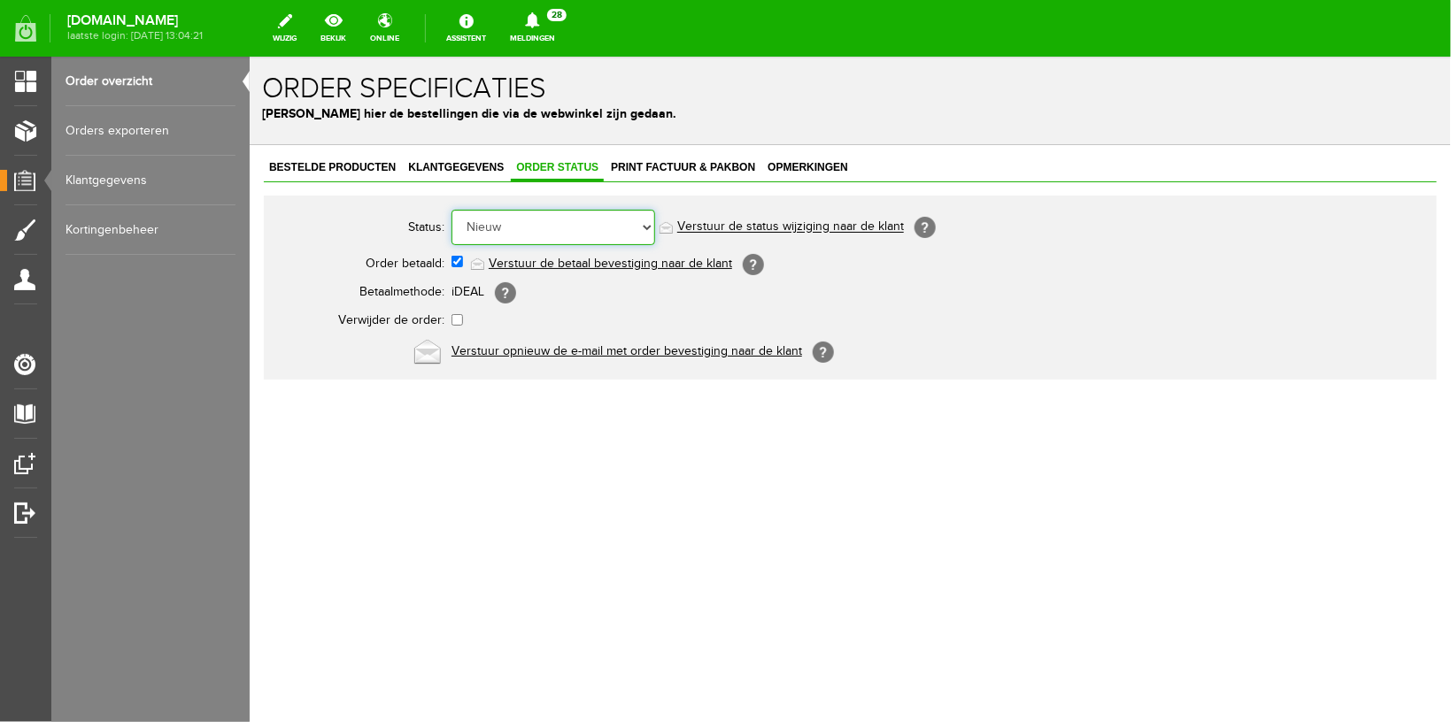
click at [451, 209] on select "Order niet afgerond Nieuw Order in behandeling Wacht op leverancier Wacht op be…" at bounding box center [553, 226] width 204 height 35
select select "5"
click option "Order is verstuurd" at bounding box center [249, 56] width 0 height 0
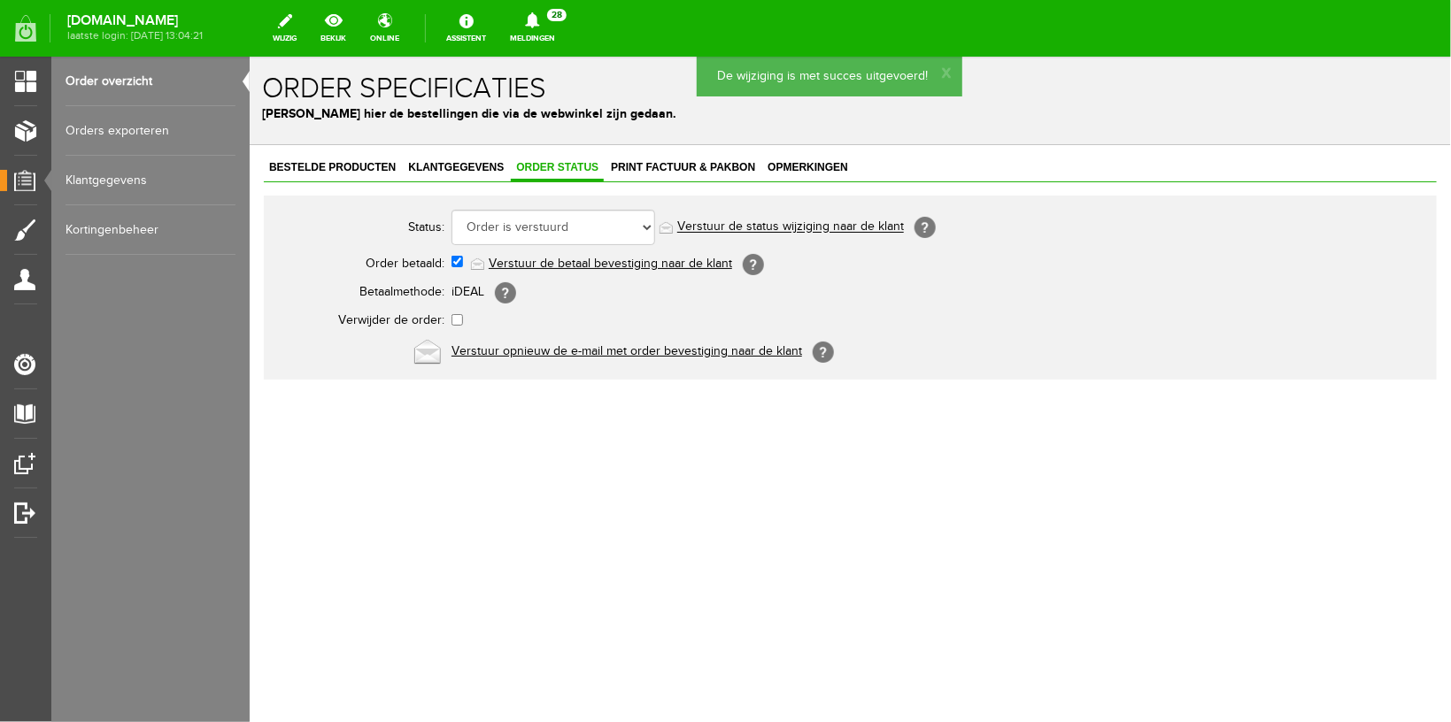
click at [746, 224] on link "Verstuur de status wijziging naar de klant" at bounding box center [789, 227] width 227 height 14
click at [344, 158] on link "Bestelde producten" at bounding box center [331, 168] width 137 height 26
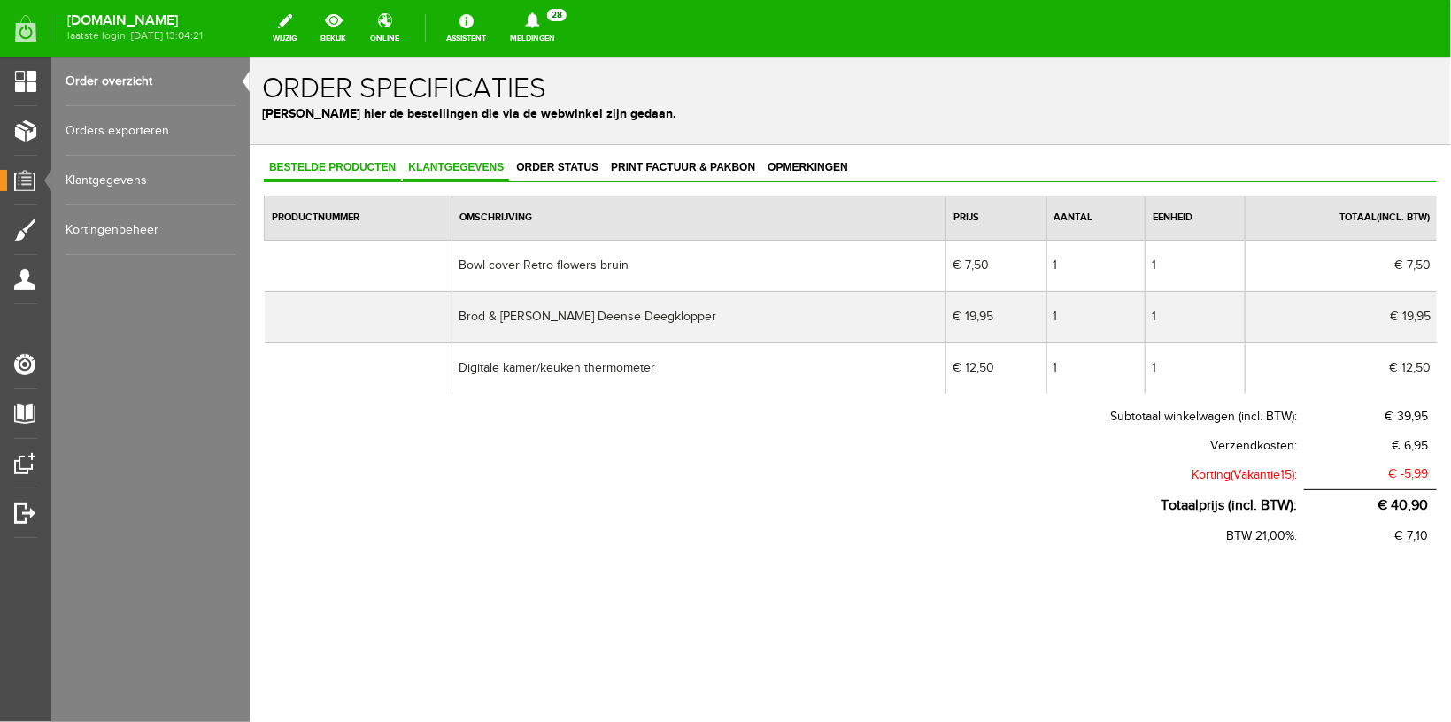
click at [451, 168] on span "Klantgegevens" at bounding box center [455, 166] width 106 height 12
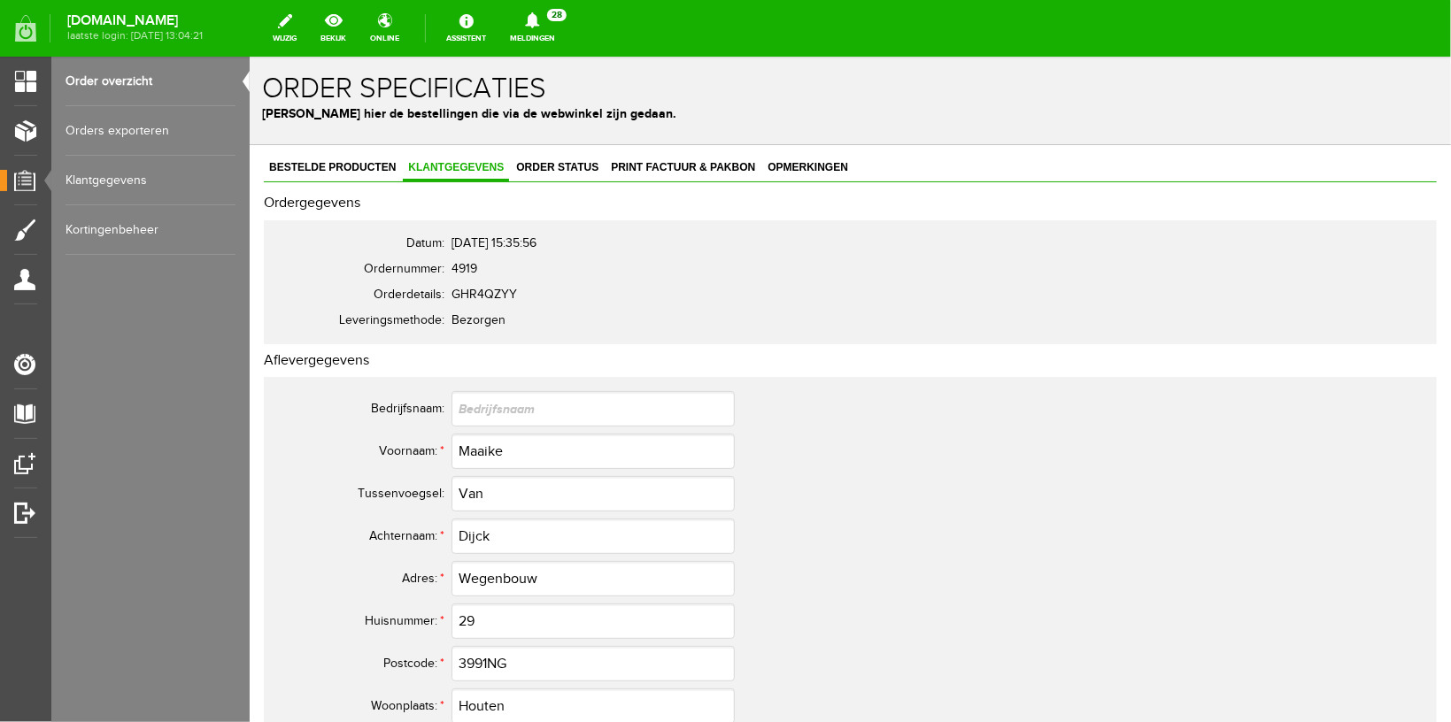
click at [575, 54] on div "[DOMAIN_NAME] laatste login: [DATE] 13:04:21 wijzig bekijk online Assistent Mel…" at bounding box center [725, 28] width 1451 height 57
click at [565, 33] on link "Meldingen 28 Nieuwe orders Er is een nieuwe order( #4933 ) geplaatst door [PERS…" at bounding box center [532, 28] width 66 height 39
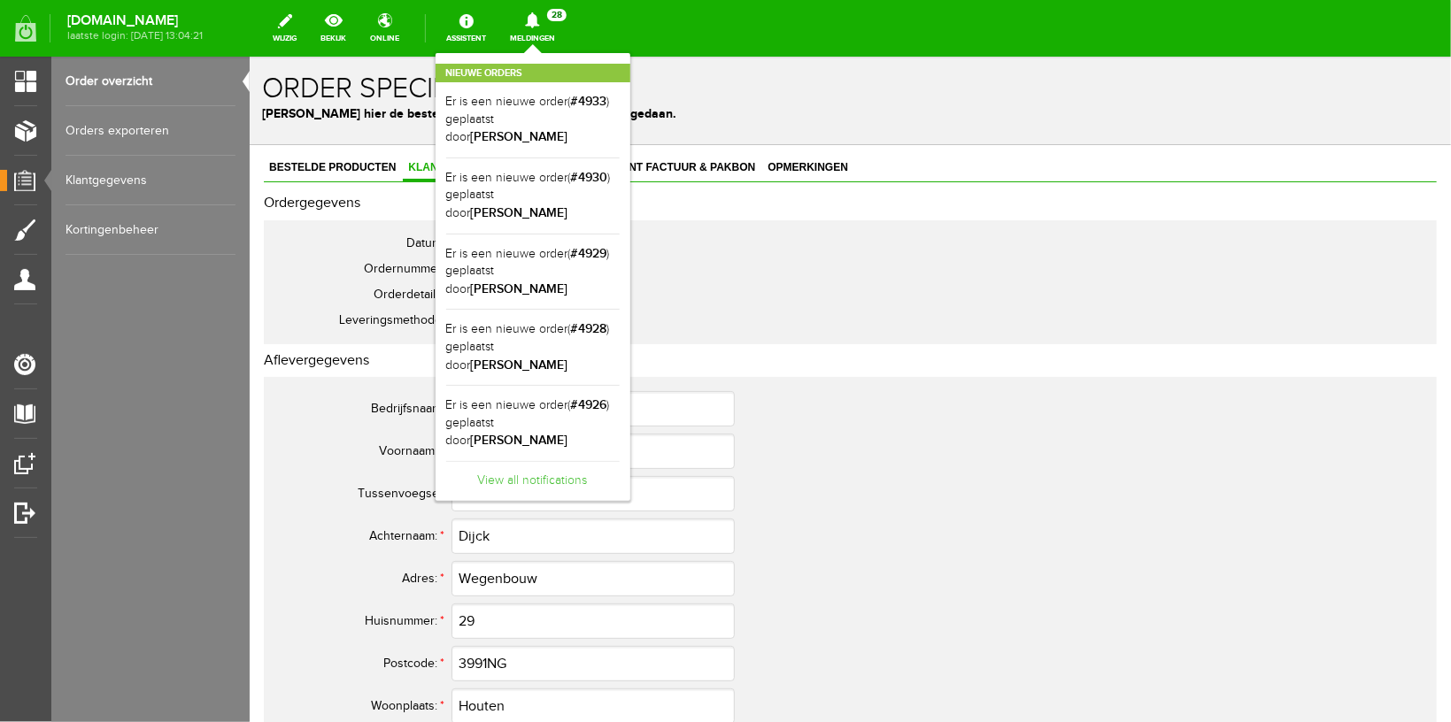
click at [567, 461] on link "View all notifications" at bounding box center [532, 475] width 173 height 29
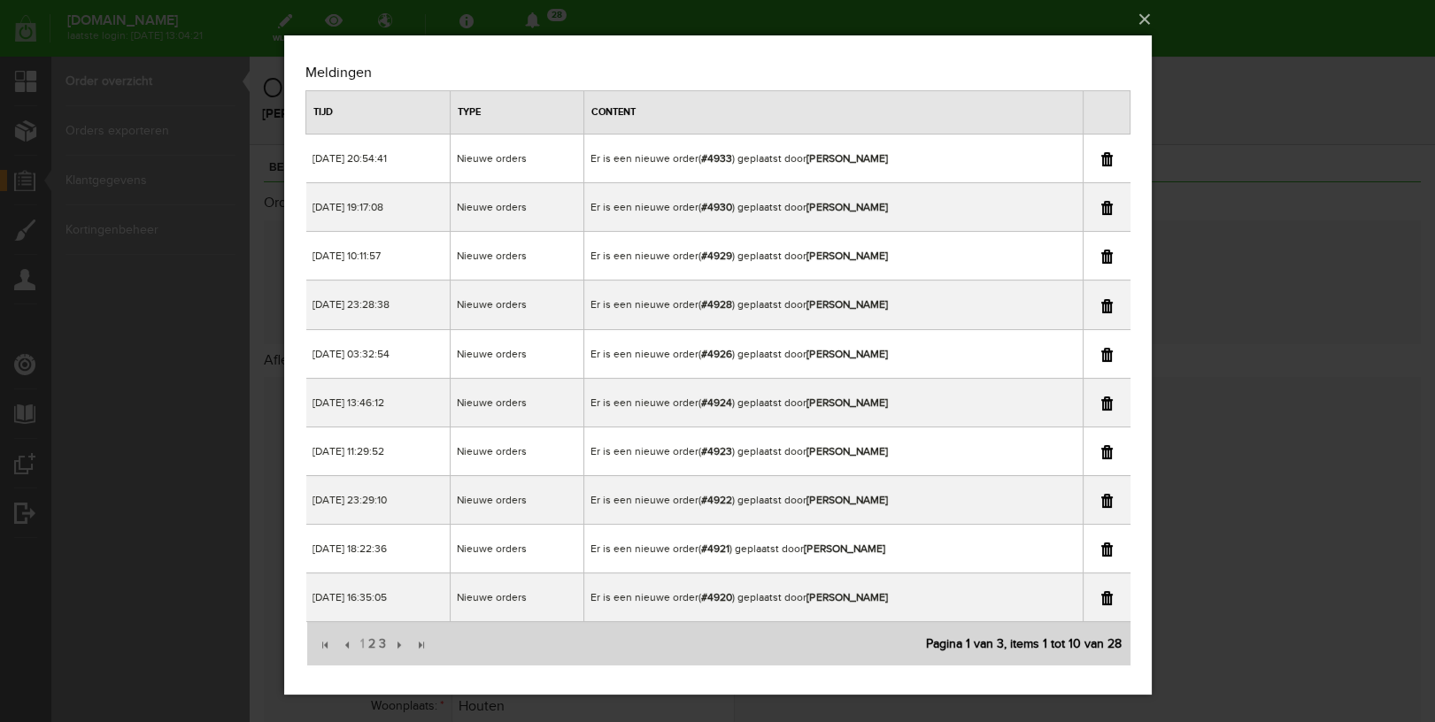
scroll to position [6, 0]
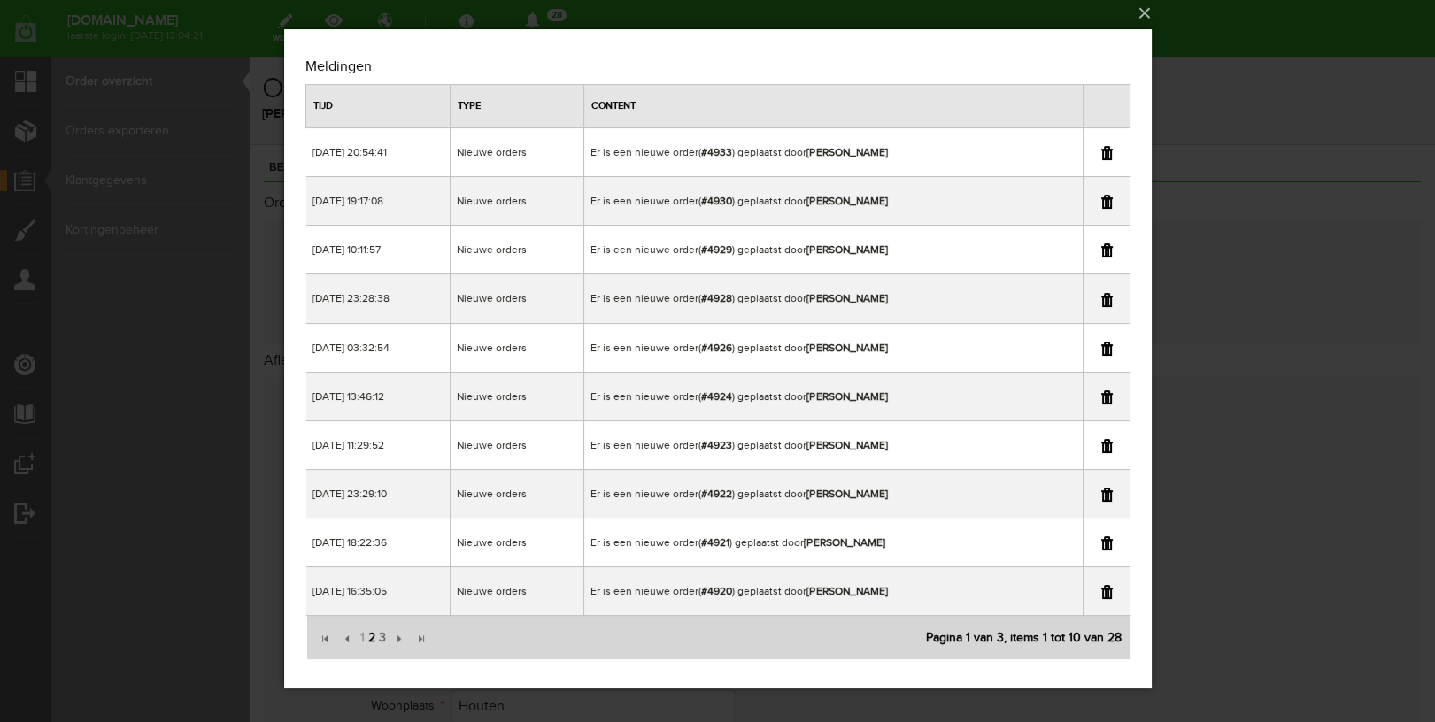
click at [370, 634] on span "2" at bounding box center [371, 638] width 11 height 35
click at [1103, 152] on link at bounding box center [1106, 153] width 12 height 14
click at [361, 641] on span "1" at bounding box center [362, 638] width 8 height 35
click at [1352, 100] on div "×" at bounding box center [717, 355] width 1435 height 722
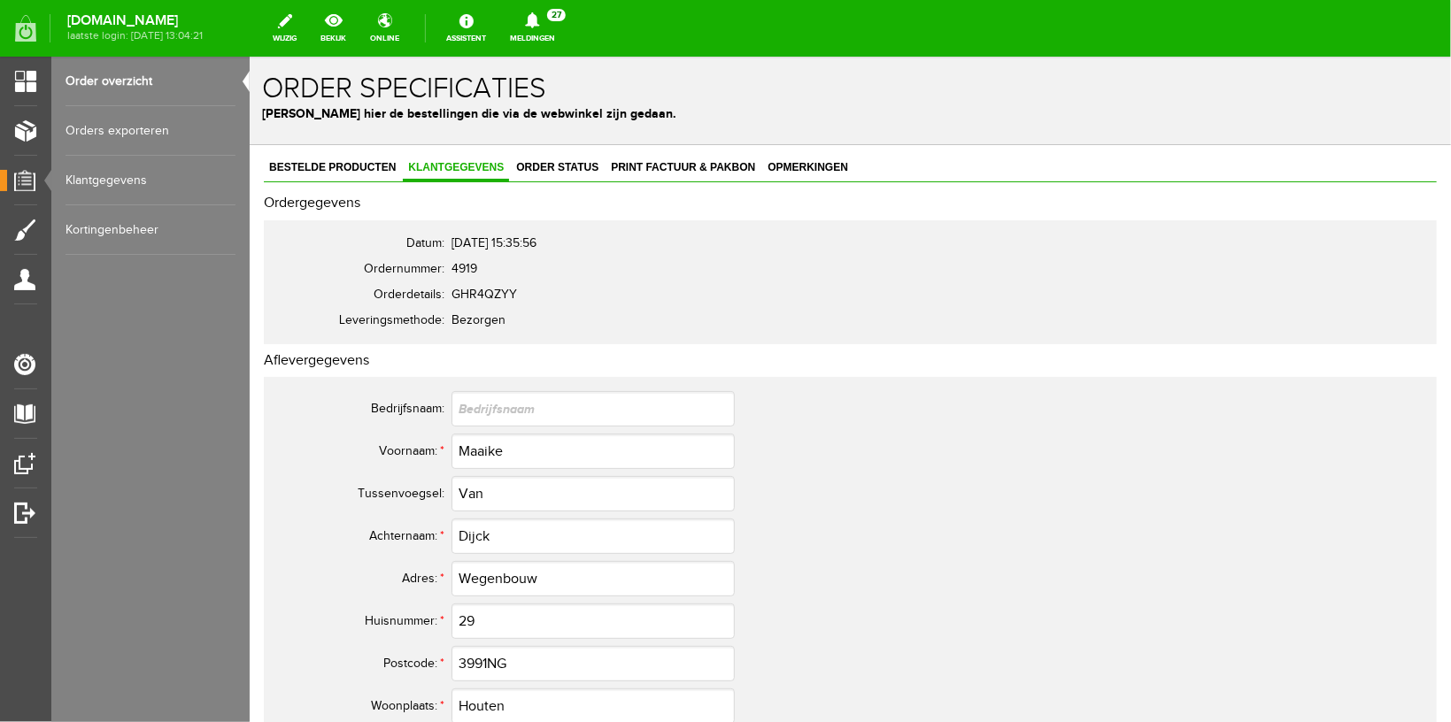
click at [123, 71] on link "Order overzicht" at bounding box center [151, 82] width 170 height 50
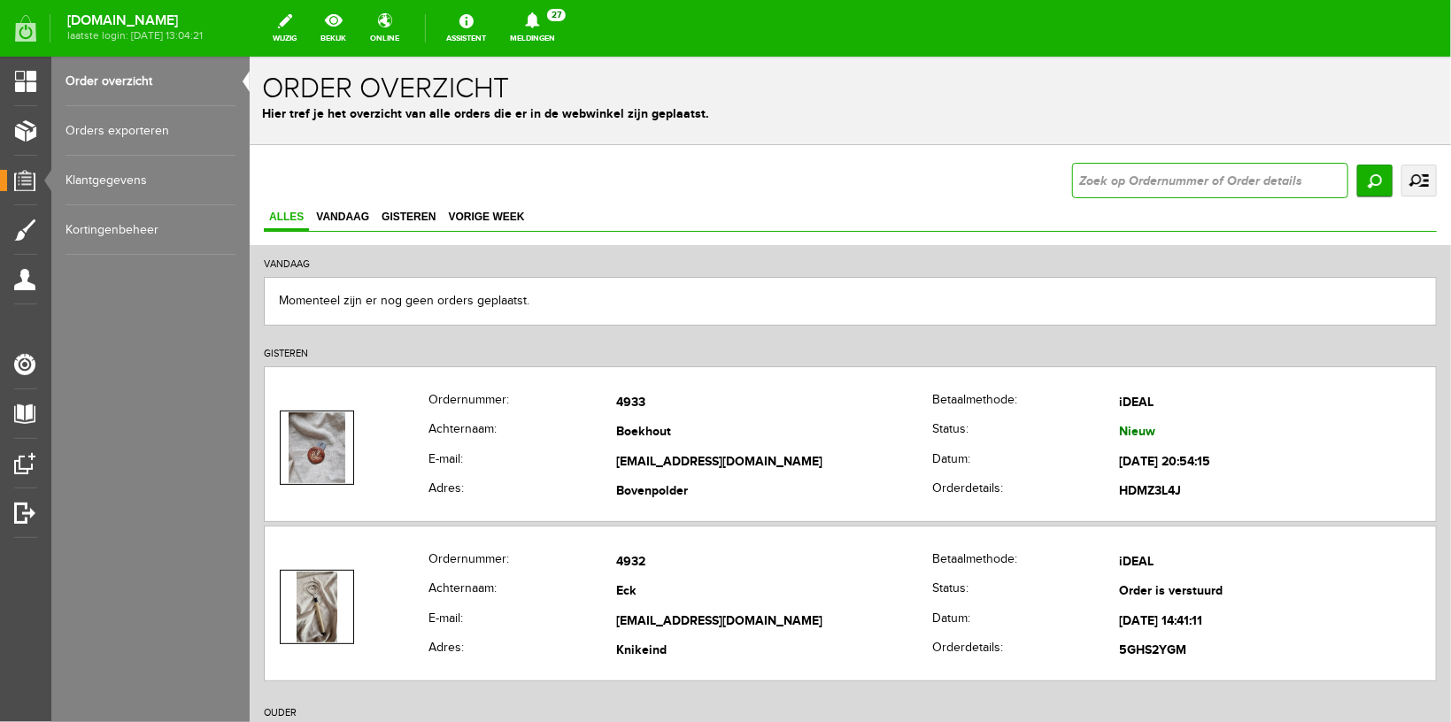
click at [1111, 170] on input "text" at bounding box center [1209, 179] width 276 height 35
type input "4928"
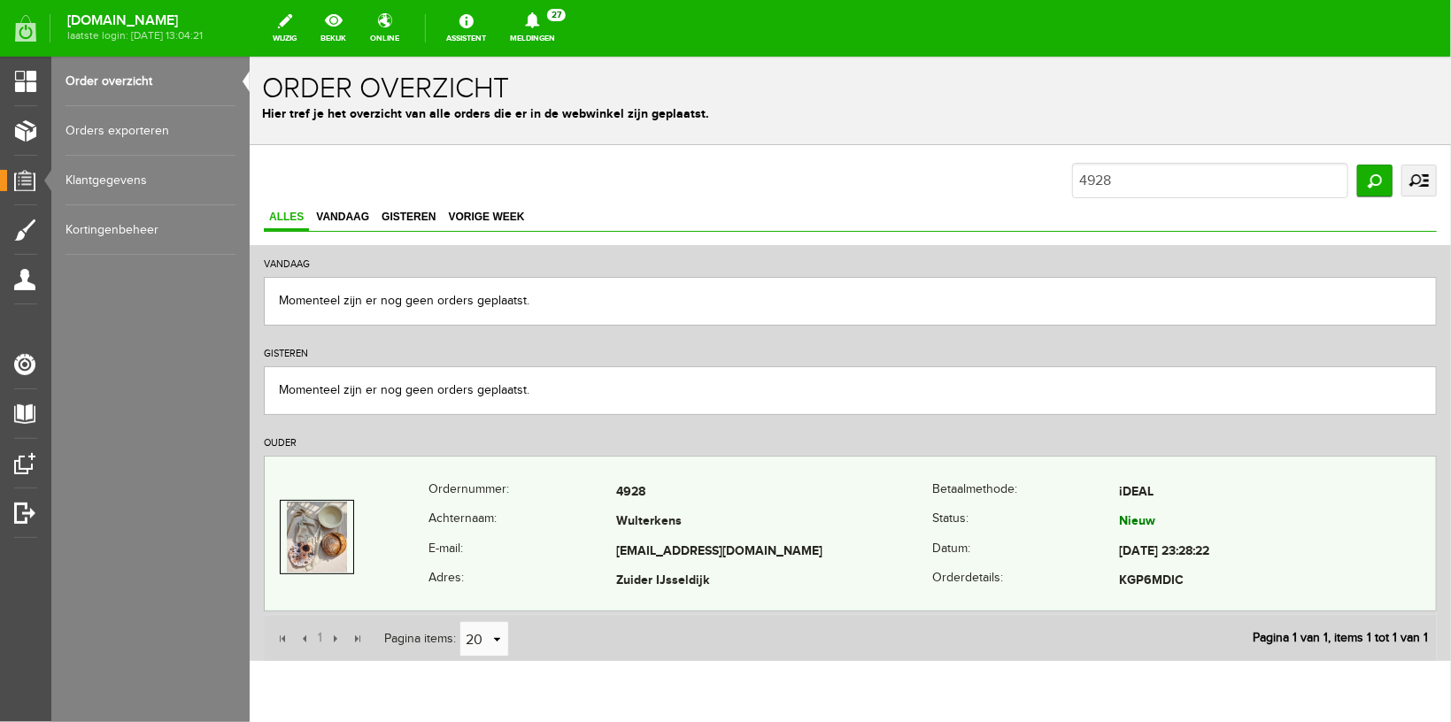
click at [536, 544] on th "E-mail:" at bounding box center [522, 551] width 188 height 30
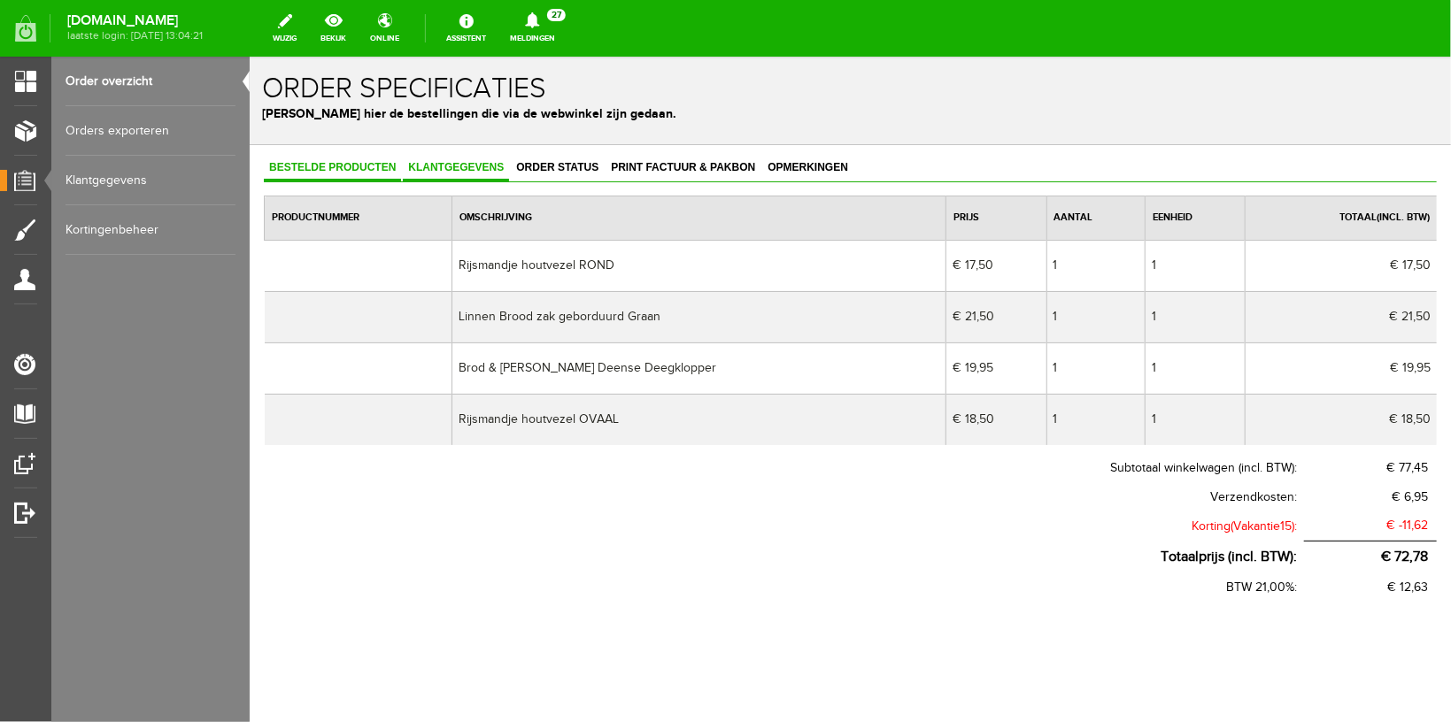
click at [451, 176] on link "Klantgegevens" at bounding box center [455, 168] width 106 height 26
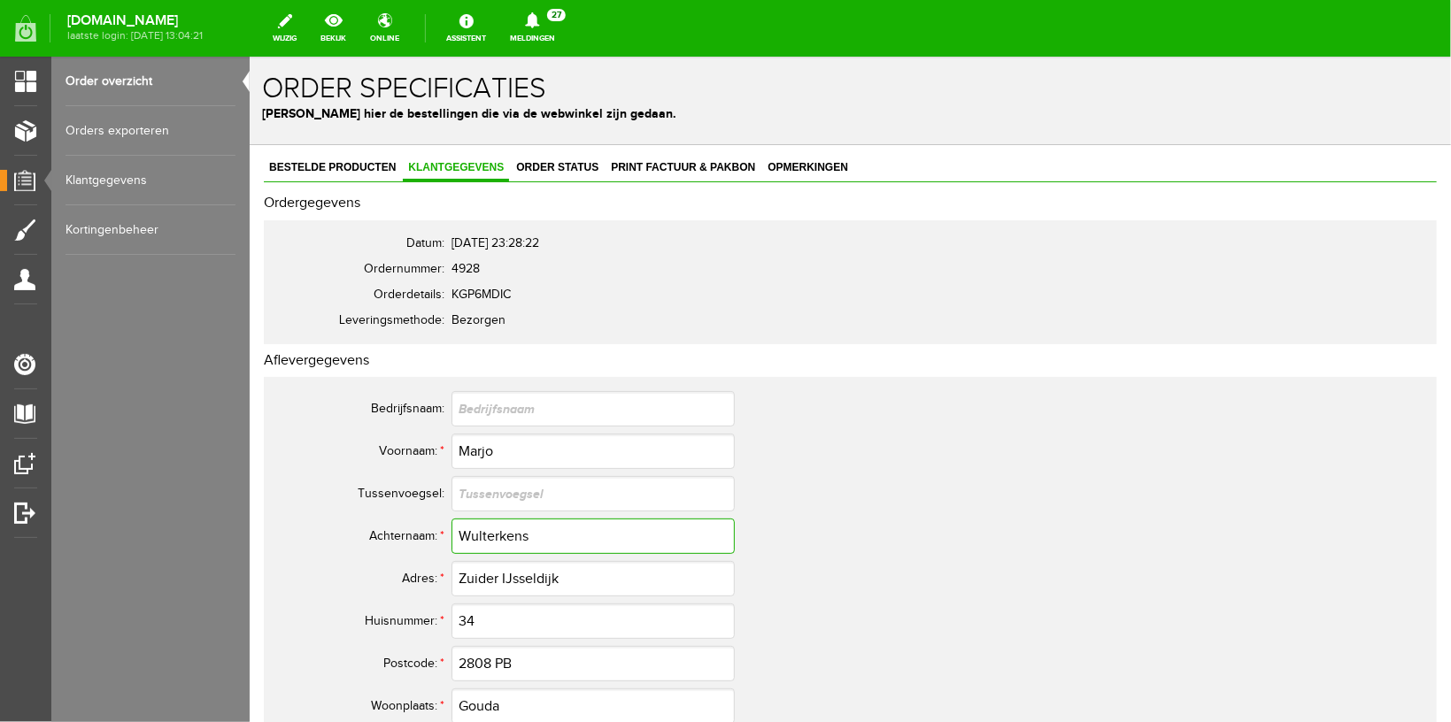
drag, startPoint x: 548, startPoint y: 528, endPoint x: 135, endPoint y: 490, distance: 415.1
click at [451, 518] on input "Wulterkens" at bounding box center [592, 535] width 283 height 35
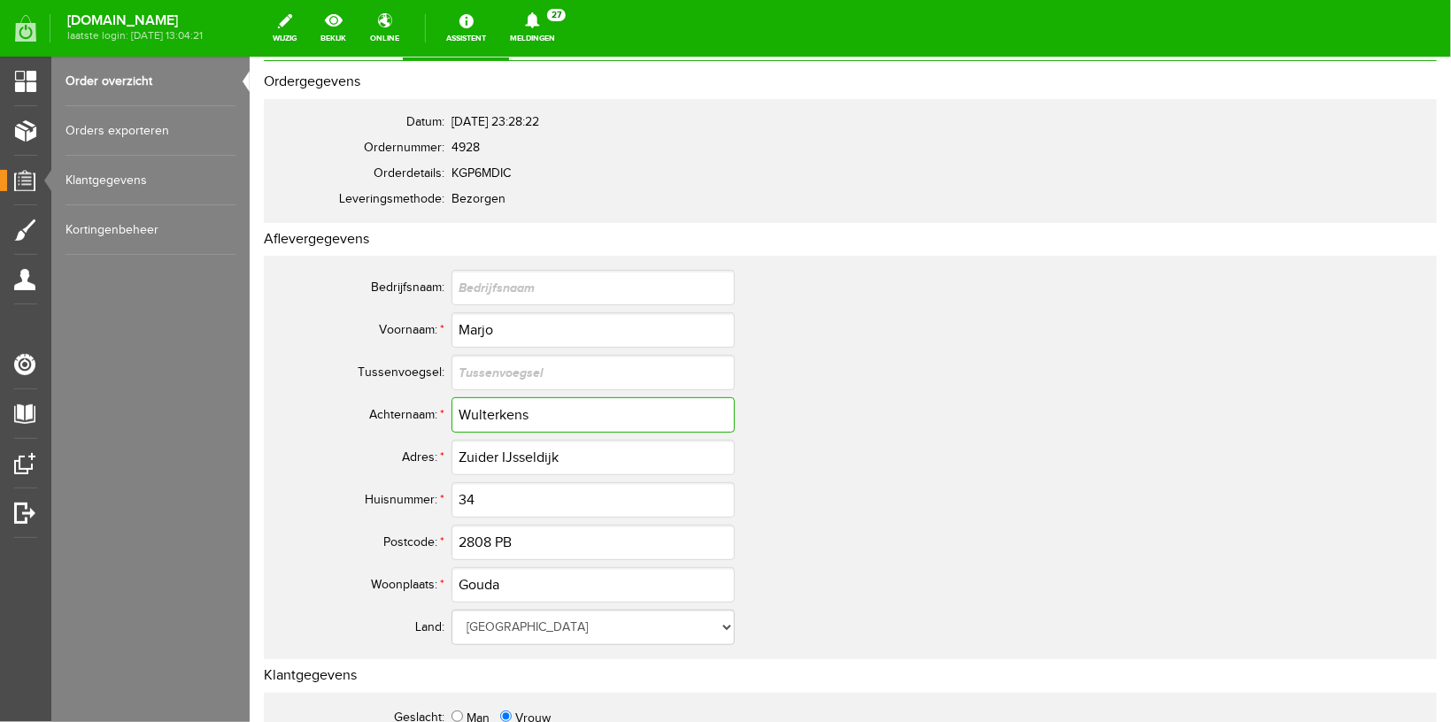
scroll to position [188, 0]
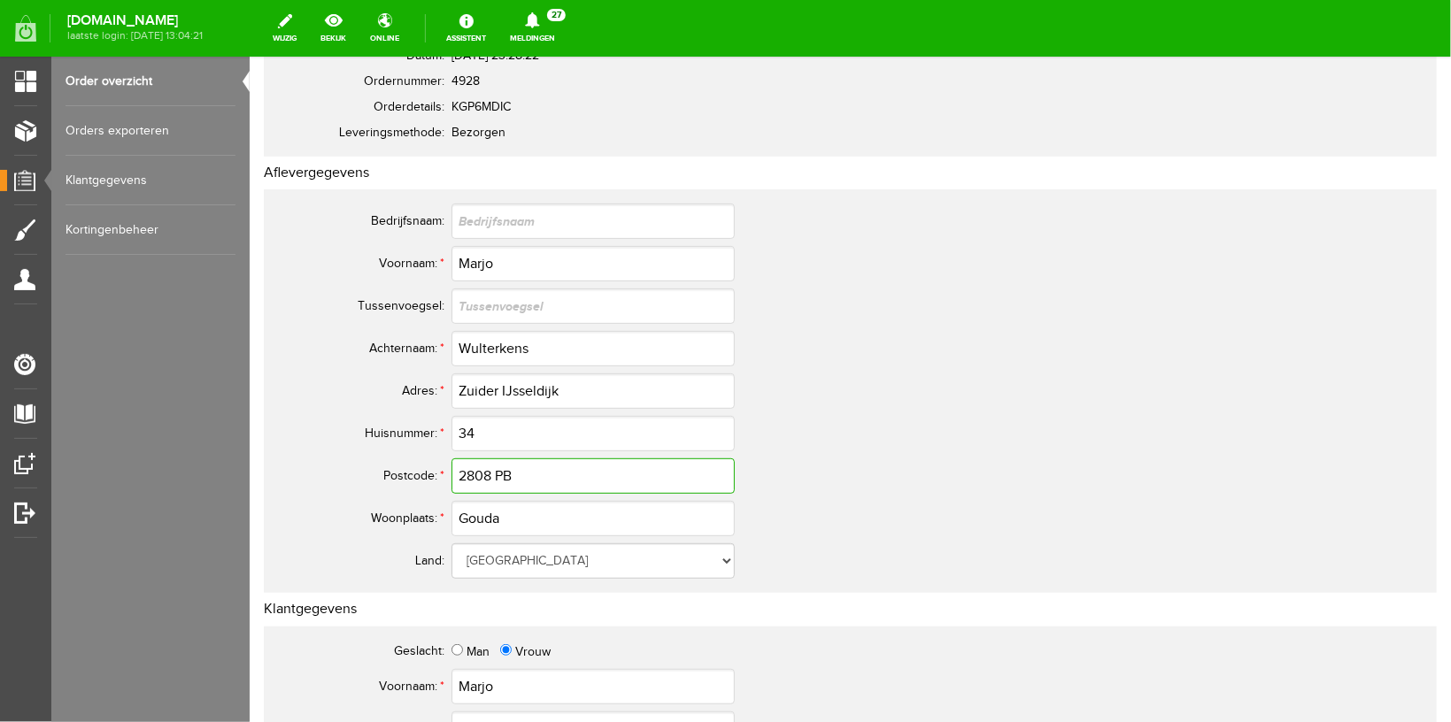
drag, startPoint x: 544, startPoint y: 474, endPoint x: 291, endPoint y: 453, distance: 253.1
click at [451, 458] on input "2808 PB" at bounding box center [592, 475] width 283 height 35
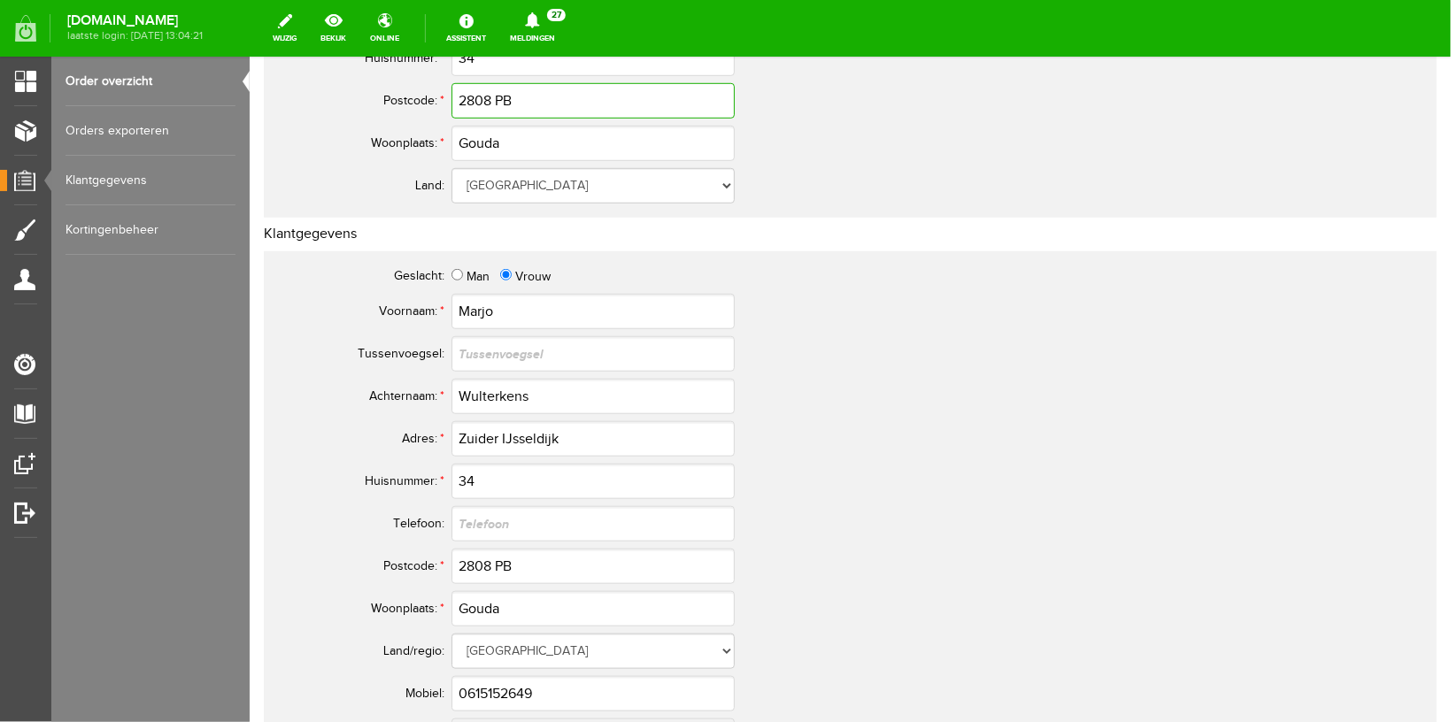
scroll to position [938, 0]
